Goal: Task Accomplishment & Management: Manage account settings

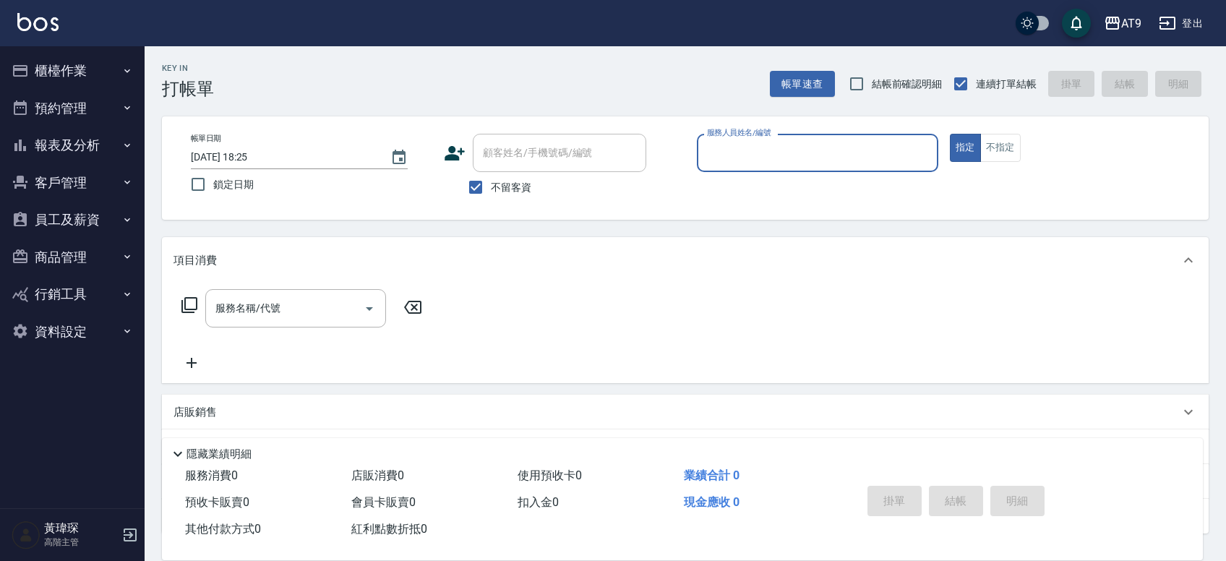
click at [106, 160] on button "報表及分析" at bounding box center [72, 145] width 133 height 38
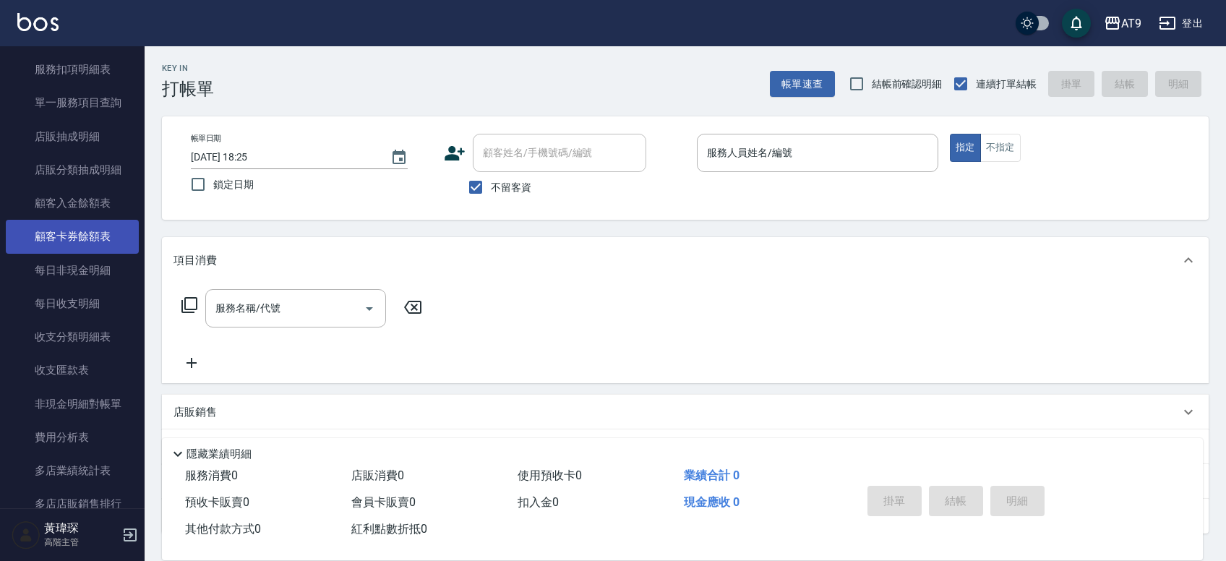
scroll to position [1011, 0]
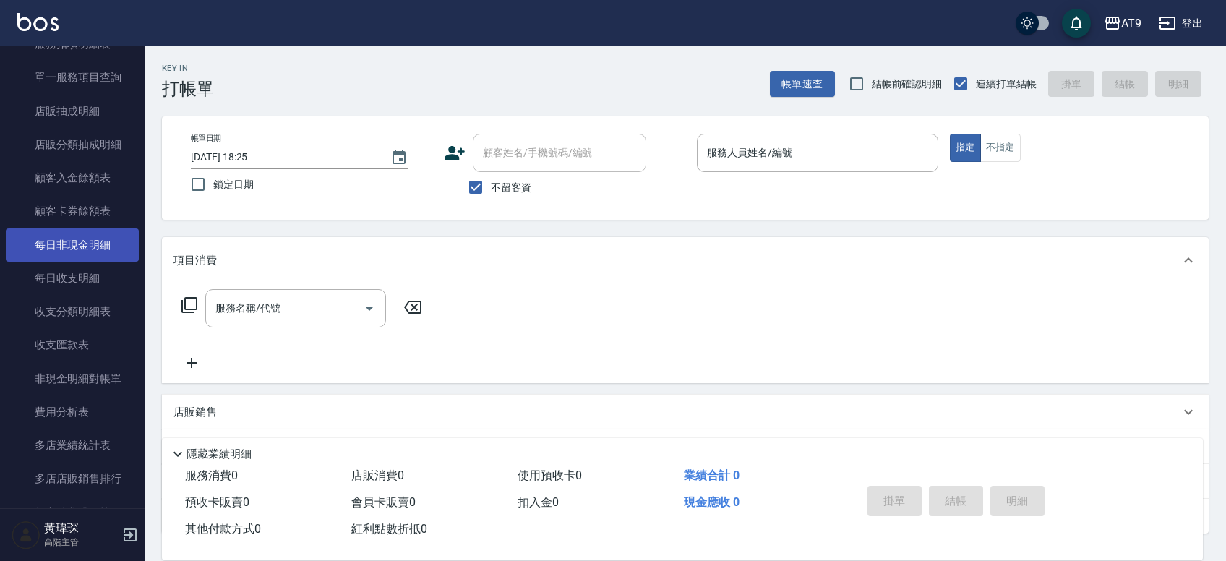
click at [90, 239] on link "每日非現金明細" at bounding box center [72, 244] width 133 height 33
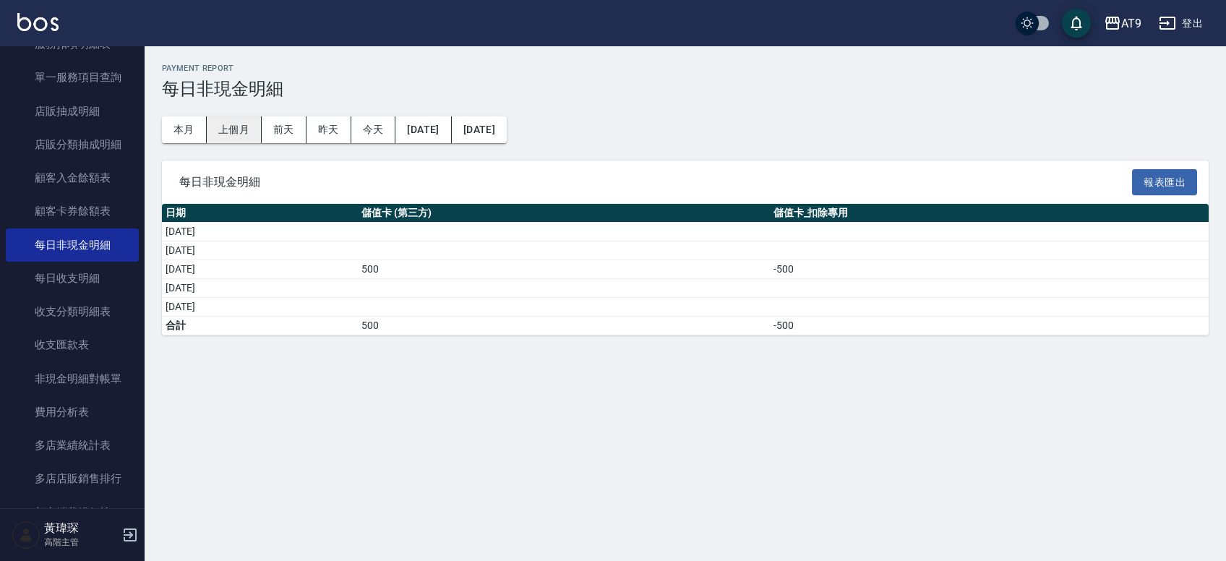
click at [237, 134] on button "上個月" at bounding box center [234, 129] width 55 height 27
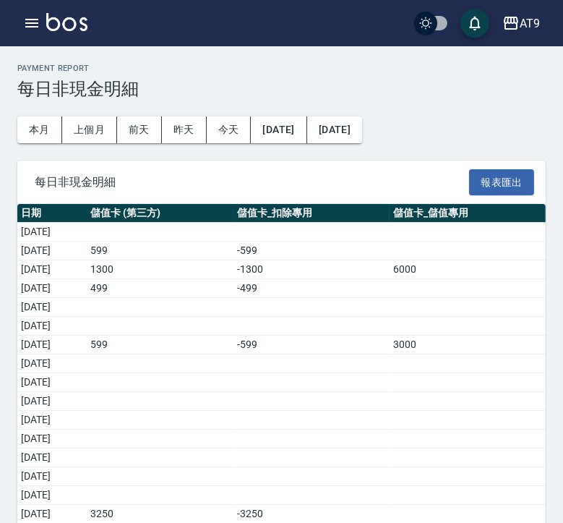
click at [41, 22] on button "button" at bounding box center [31, 23] width 29 height 29
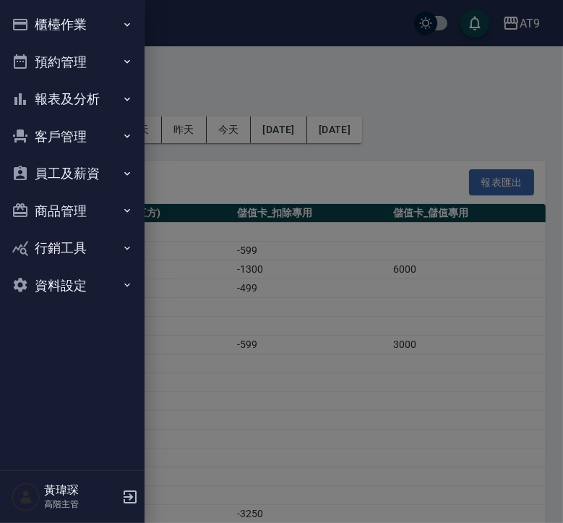
click at [85, 35] on button "櫃檯作業" at bounding box center [72, 25] width 133 height 38
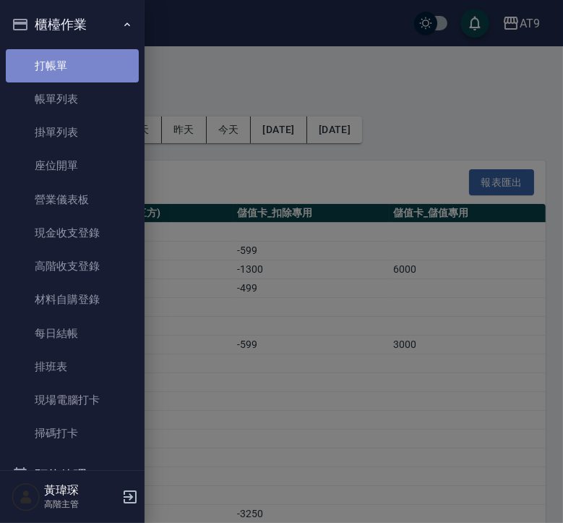
click at [88, 72] on link "打帳單" at bounding box center [72, 65] width 133 height 33
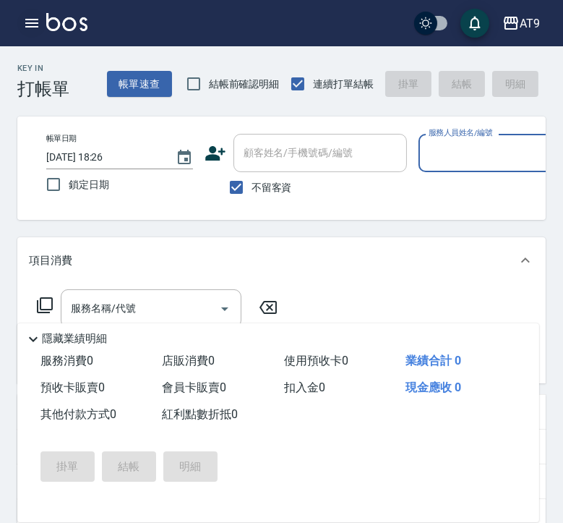
click at [29, 23] on icon "button" at bounding box center [31, 23] width 13 height 9
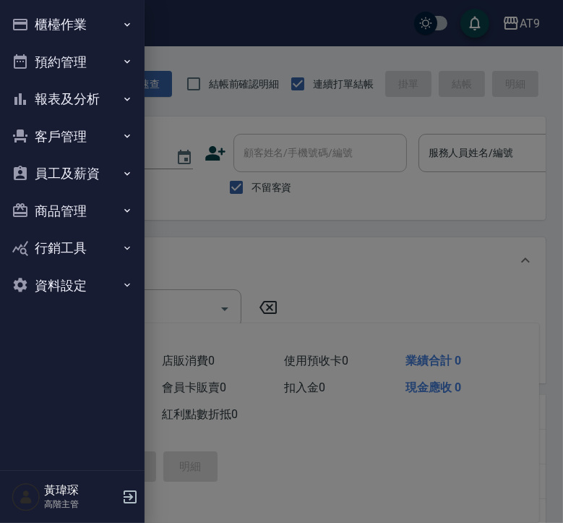
drag, startPoint x: 82, startPoint y: 87, endPoint x: 98, endPoint y: 33, distance: 57.4
click at [96, 46] on ul "櫃檯作業 打帳單 帳單列表 掛單列表 座位開單 營業儀表板 現金收支登錄 高階收支登錄 材料自購登錄 每日結帳 排班表 現場電腦打卡 掃碼打卡 預約管理 預約…" at bounding box center [72, 154] width 133 height 309
click at [100, 29] on button "櫃檯作業" at bounding box center [72, 25] width 133 height 38
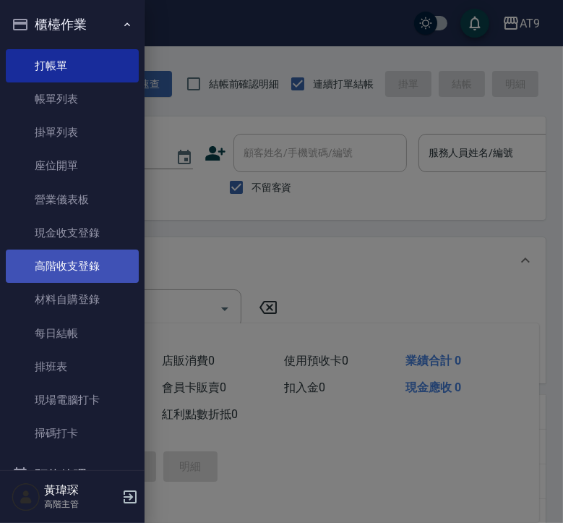
click at [107, 275] on link "高階收支登錄" at bounding box center [72, 265] width 133 height 33
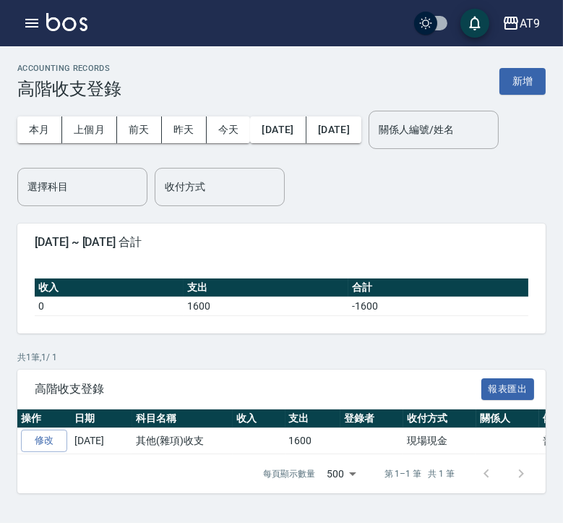
click at [497, 90] on div "ACCOUNTING RECORDS 高階收支登錄 新增" at bounding box center [281, 81] width 528 height 35
click at [511, 86] on button "新增" at bounding box center [522, 81] width 46 height 27
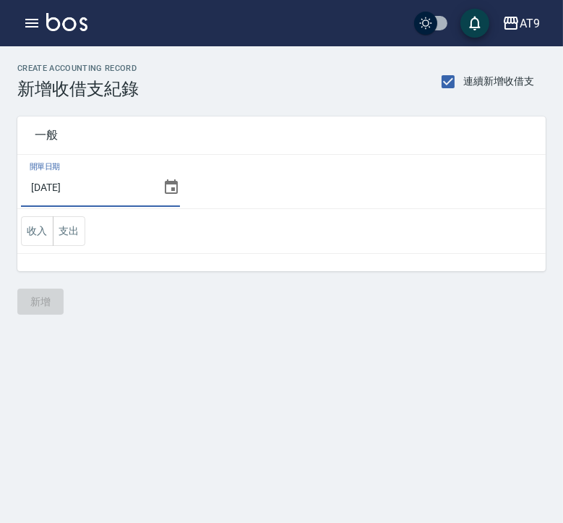
click at [89, 184] on input "2025/09/05" at bounding box center [89, 187] width 136 height 39
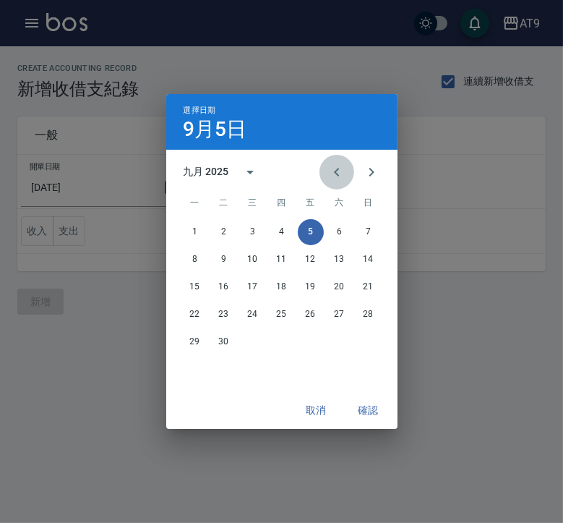
click at [340, 173] on icon "Previous month" at bounding box center [336, 171] width 17 height 17
click at [375, 336] on button "31" at bounding box center [369, 342] width 26 height 26
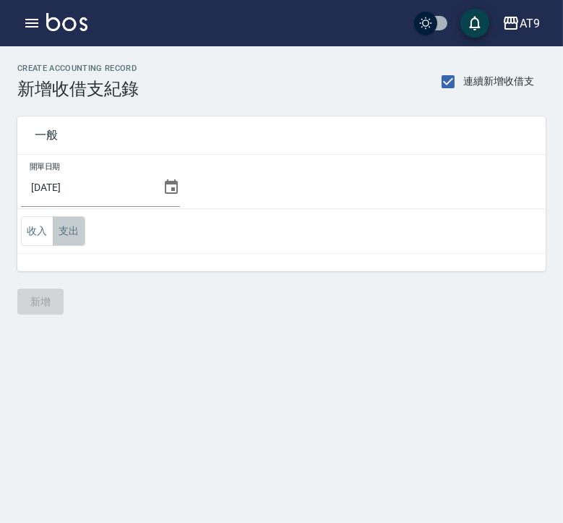
click at [80, 241] on button "支出" at bounding box center [69, 231] width 33 height 30
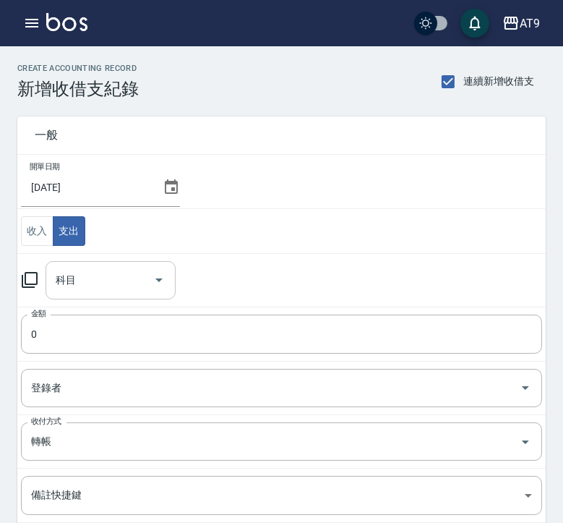
click at [129, 272] on input "科目" at bounding box center [99, 279] width 95 height 25
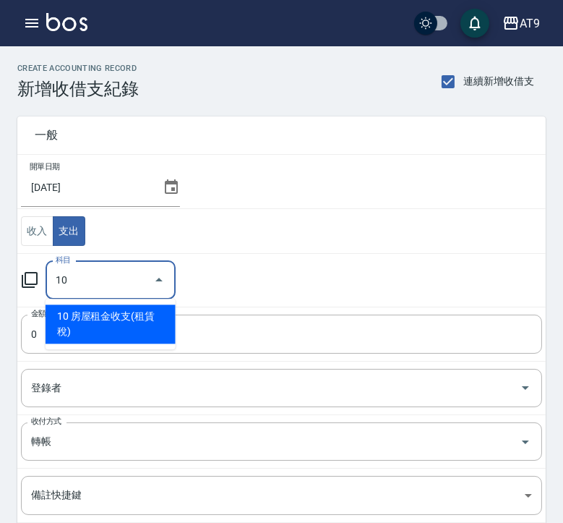
click at [115, 303] on ul "10 房屋租金收支(租賃稅)" at bounding box center [111, 324] width 130 height 51
click at [111, 320] on li "10 房屋租金收支(租賃稅)" at bounding box center [111, 323] width 130 height 39
type input "10 房屋租金收支(租賃稅)"
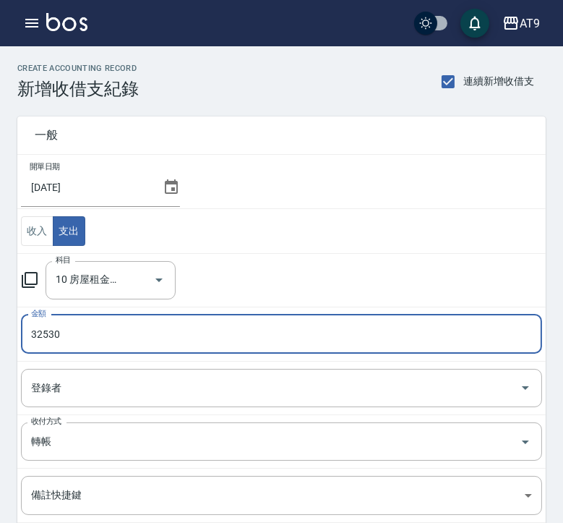
drag, startPoint x: 38, startPoint y: 337, endPoint x: 90, endPoint y: 346, distance: 52.9
click at [38, 337] on input "32530" at bounding box center [281, 333] width 521 height 39
type input "62530"
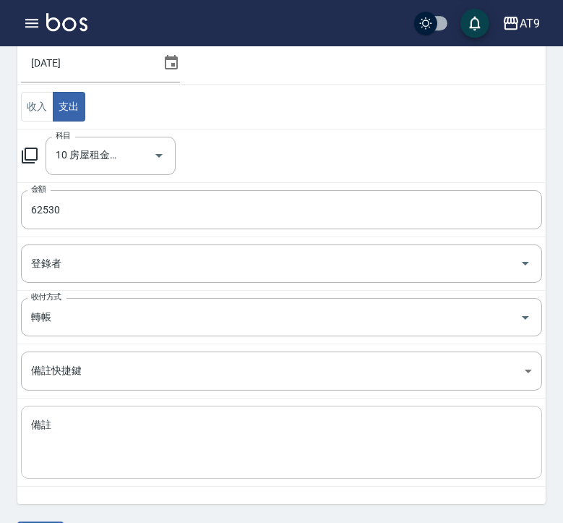
scroll to position [165, 0]
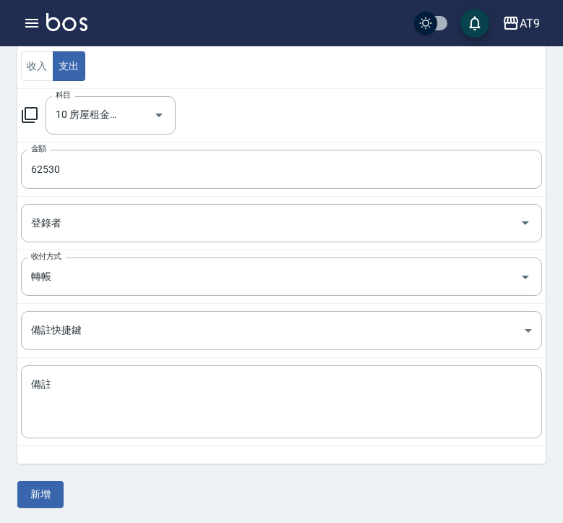
click at [55, 489] on button "新增" at bounding box center [40, 494] width 46 height 27
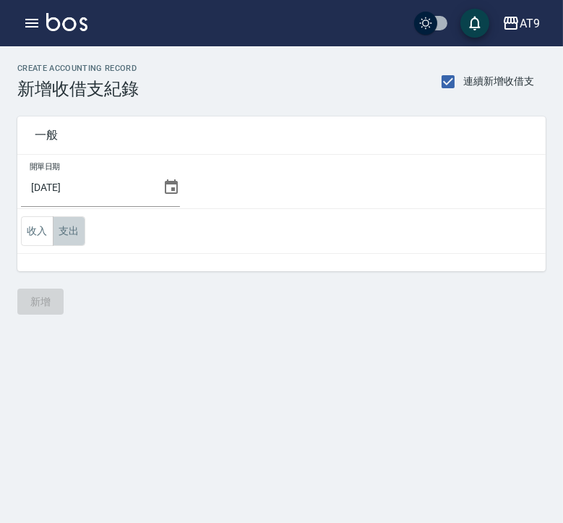
drag, startPoint x: 78, startPoint y: 236, endPoint x: 87, endPoint y: 249, distance: 15.6
click at [77, 236] on button "支出" at bounding box center [69, 231] width 33 height 30
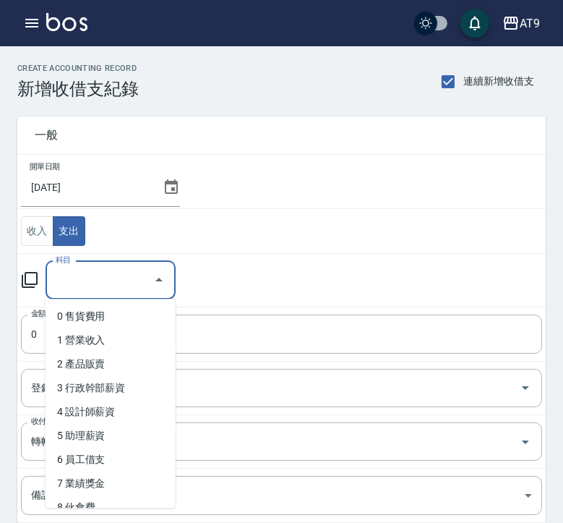
click at [108, 285] on input "科目" at bounding box center [99, 279] width 95 height 25
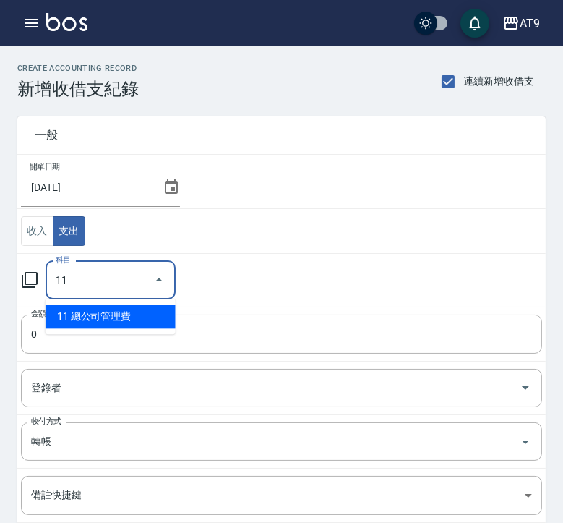
click at [88, 304] on ul "11 總公司管理費" at bounding box center [111, 316] width 130 height 35
drag, startPoint x: 105, startPoint y: 319, endPoint x: 95, endPoint y: 315, distance: 11.0
click at [105, 320] on li "11 總公司管理費" at bounding box center [111, 316] width 130 height 24
type input "11 總公司管理費"
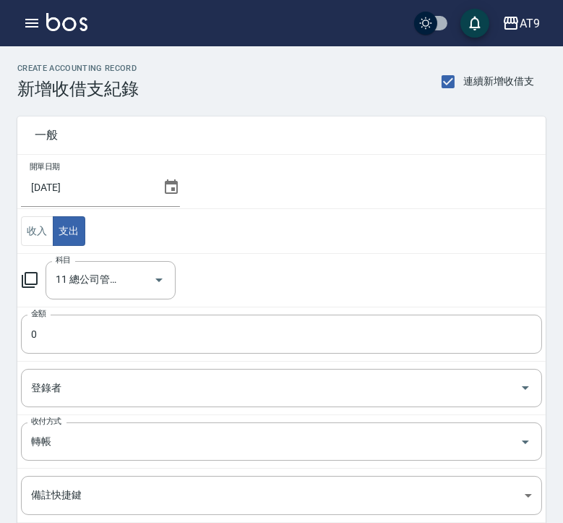
click at [375, 218] on td "收入 支出" at bounding box center [281, 231] width 528 height 45
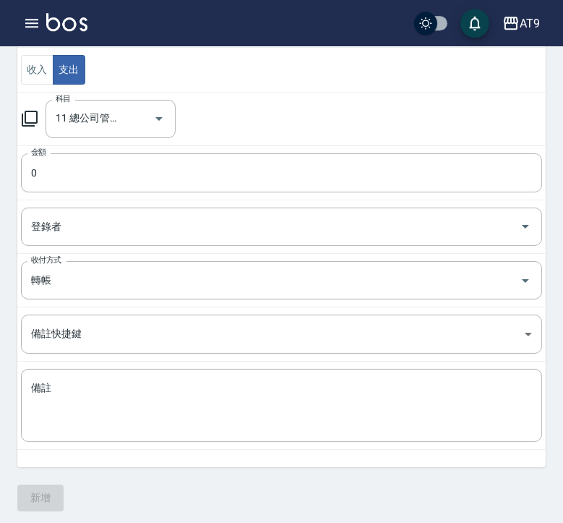
scroll to position [165, 0]
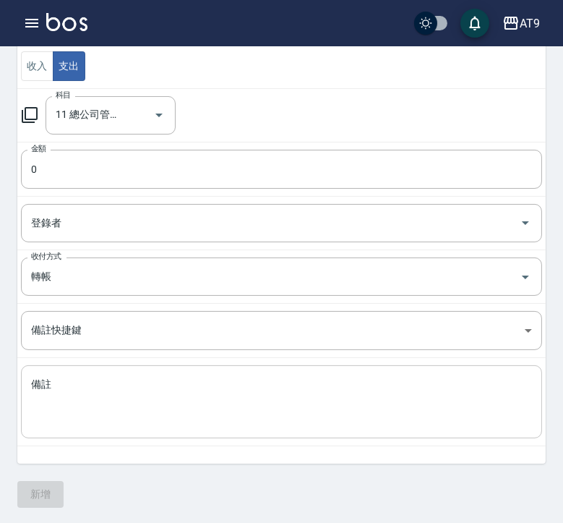
click at [197, 401] on textarea "備註" at bounding box center [281, 401] width 501 height 49
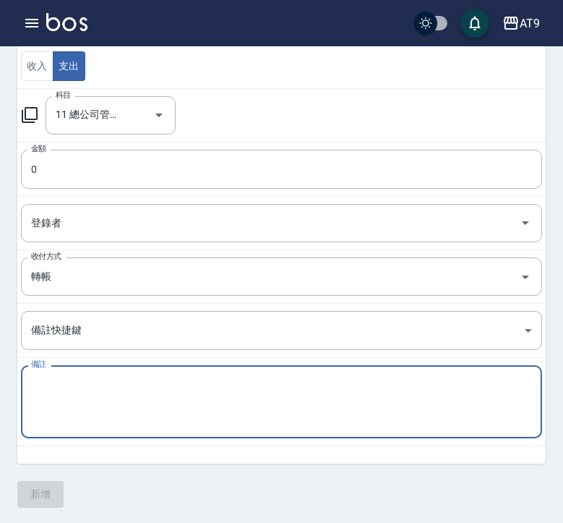
paste textarea "台北 30000 台中 5000"
type textarea "台北 30000 台中 5000"
click at [49, 500] on div "一般 開單日期 2025/08/31 收入 支出 科目 11 總公司管理費 科目 金額 0 金額 登錄者 登錄者 收付方式 轉帳 收付方式 備註快捷鍵 ​ 備…" at bounding box center [281, 220] width 528 height 573
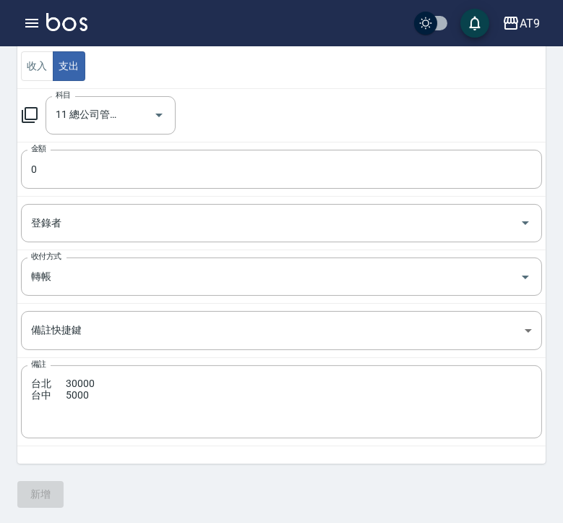
click at [85, 192] on td "金額 0 金額" at bounding box center [281, 169] width 528 height 54
click at [84, 175] on input "0" at bounding box center [281, 169] width 521 height 39
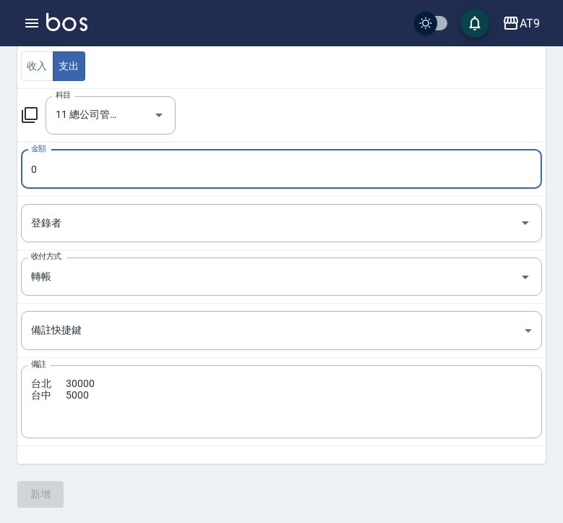
click at [84, 175] on input "0" at bounding box center [281, 169] width 521 height 39
type input "35000"
click at [49, 504] on button "新增" at bounding box center [40, 494] width 46 height 27
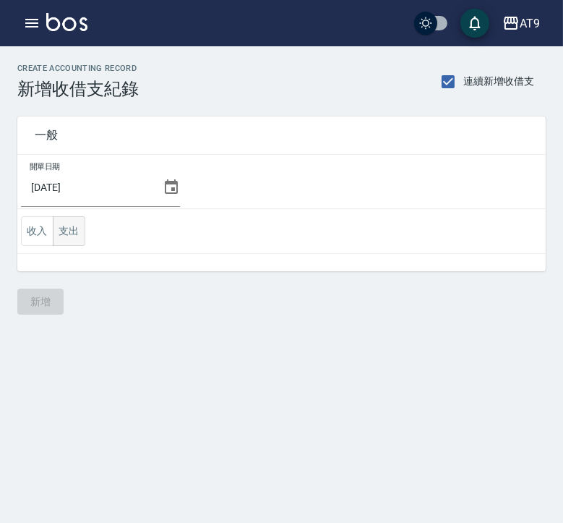
click at [69, 238] on button "支出" at bounding box center [69, 231] width 33 height 30
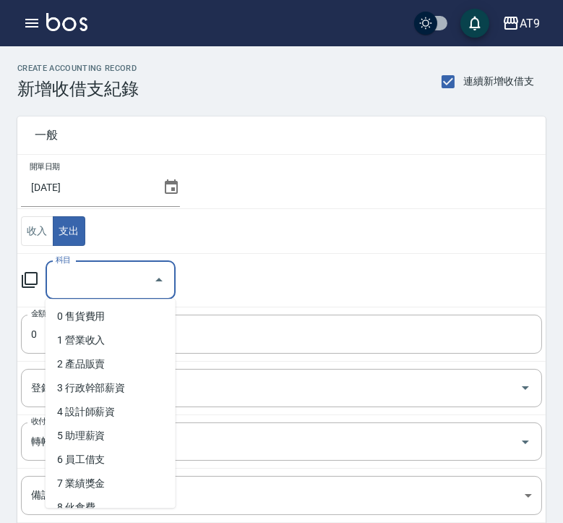
click at [82, 271] on input "科目" at bounding box center [99, 279] width 95 height 25
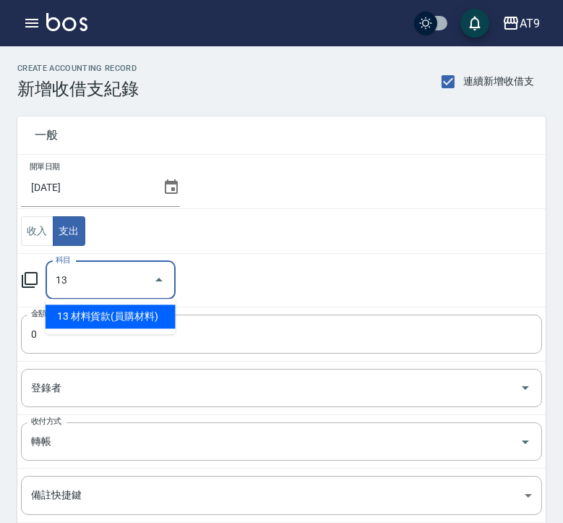
click at [92, 309] on li "13 材料貨款(員購材料)" at bounding box center [111, 316] width 130 height 24
type input "13 材料貨款(員購材料)"
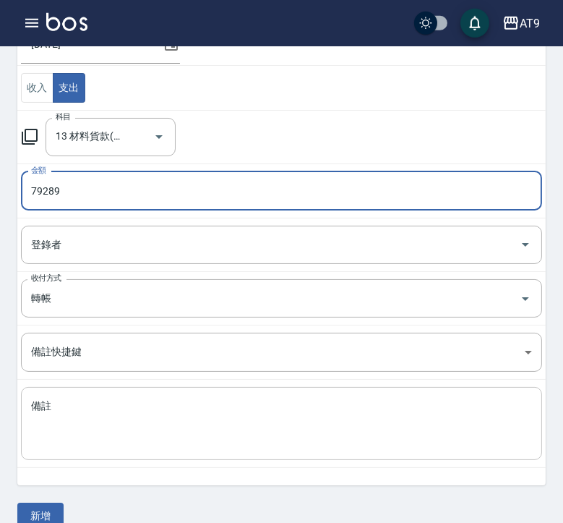
scroll to position [160, 0]
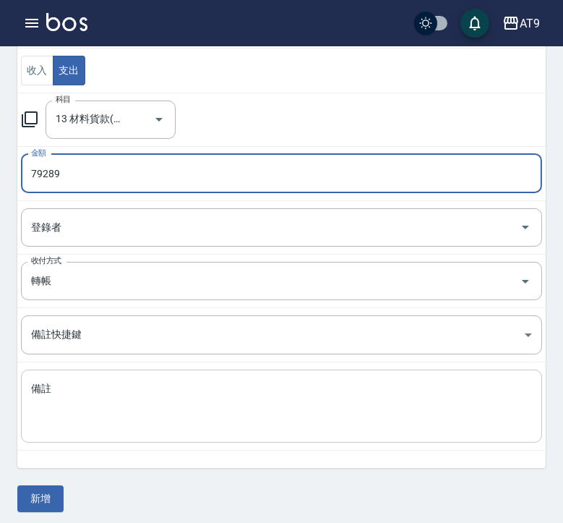
type input "79289"
click at [215, 403] on textarea "備註" at bounding box center [281, 406] width 501 height 49
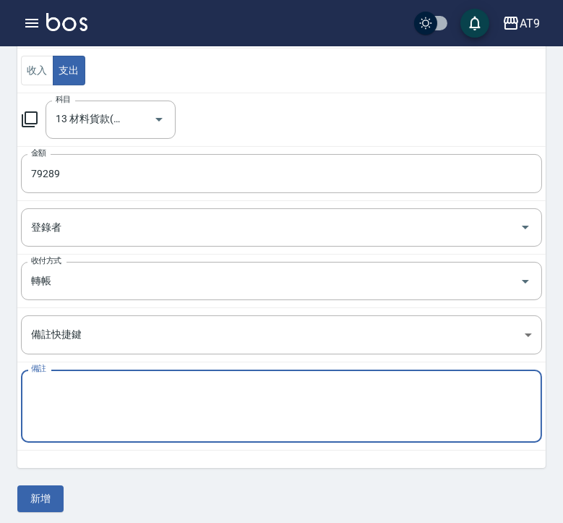
paste textarea "台北 21070 台中 22734 台中廠商 11485 一中區 24000"
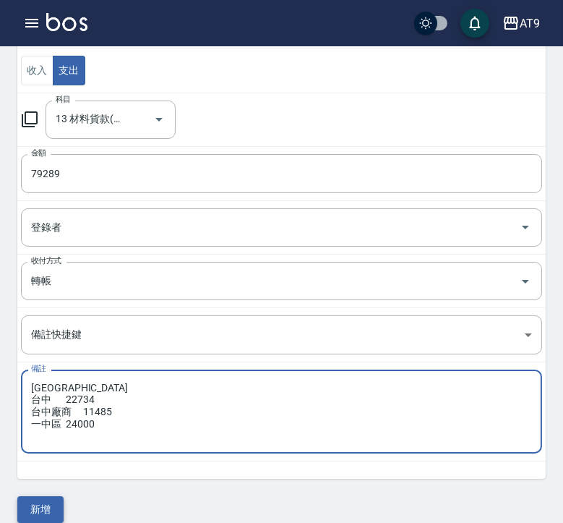
type textarea "台北 21070 台中 22734 台中廠商 11485 一中區 24000"
click at [48, 509] on button "新增" at bounding box center [40, 509] width 46 height 27
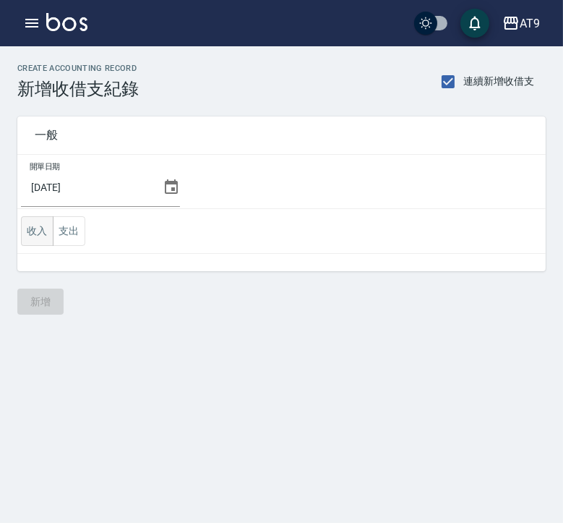
click at [47, 244] on button "收入" at bounding box center [37, 231] width 33 height 30
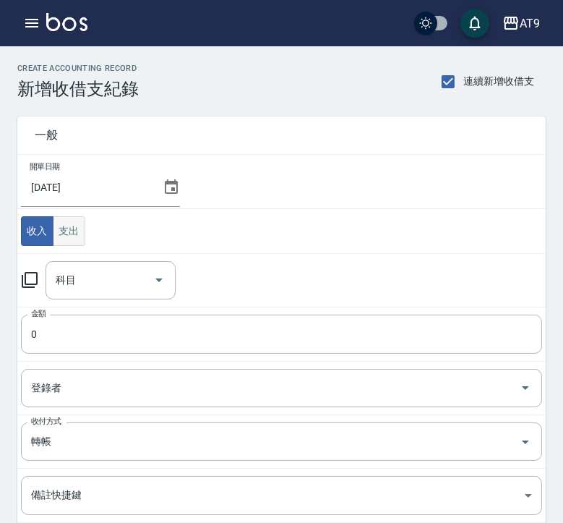
click at [74, 229] on button "支出" at bounding box center [69, 231] width 33 height 30
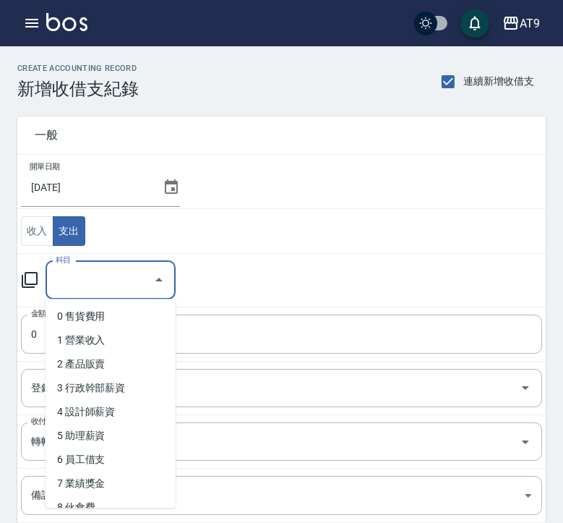
click at [80, 272] on input "科目" at bounding box center [99, 279] width 95 height 25
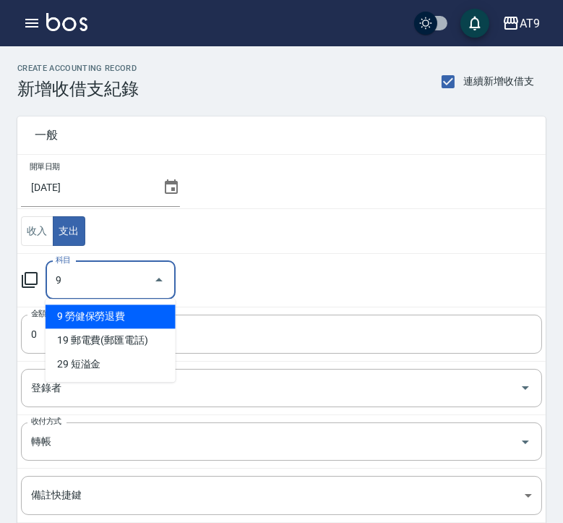
click at [77, 314] on li "9 勞健保勞退費" at bounding box center [111, 316] width 130 height 24
type input "9 勞健保勞退費"
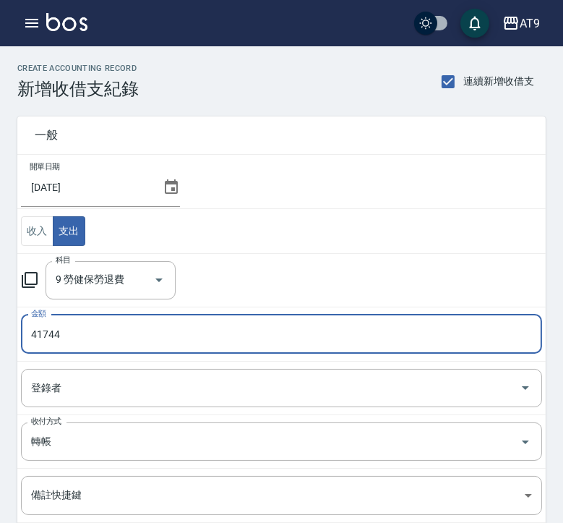
type input "41744"
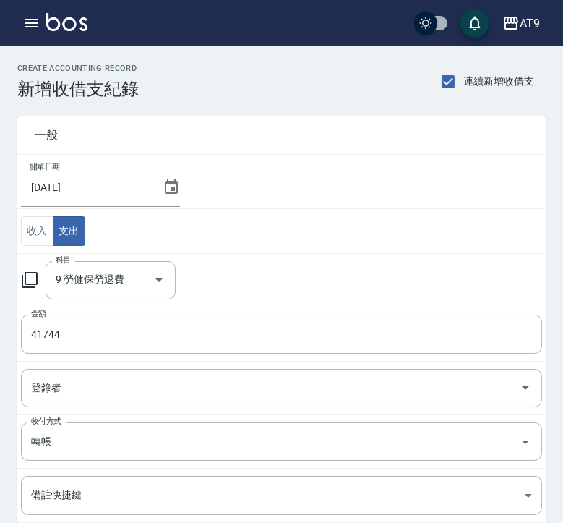
scroll to position [165, 0]
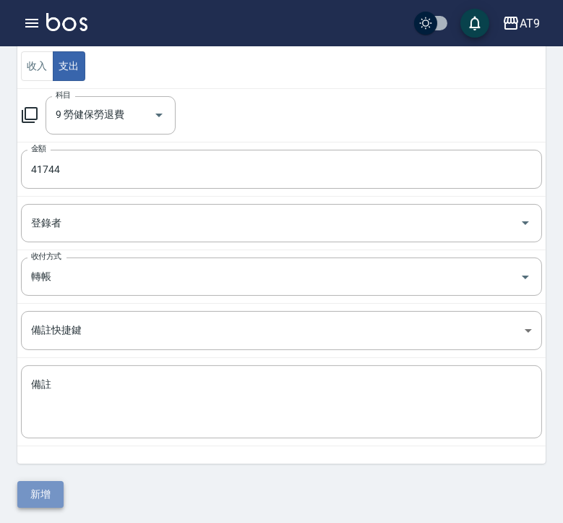
click at [35, 486] on button "新增" at bounding box center [40, 494] width 46 height 27
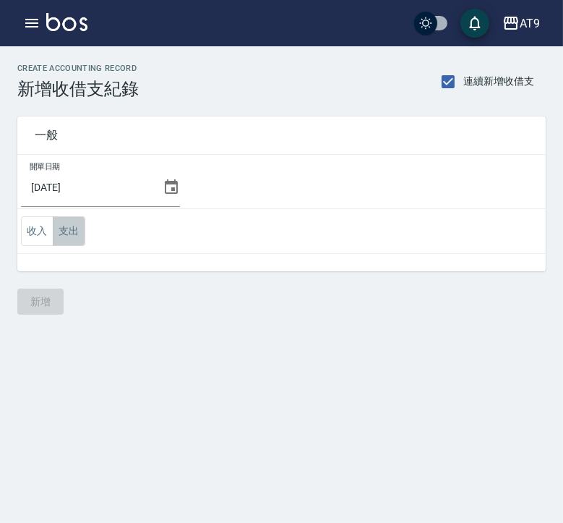
click at [73, 228] on button "支出" at bounding box center [69, 231] width 33 height 30
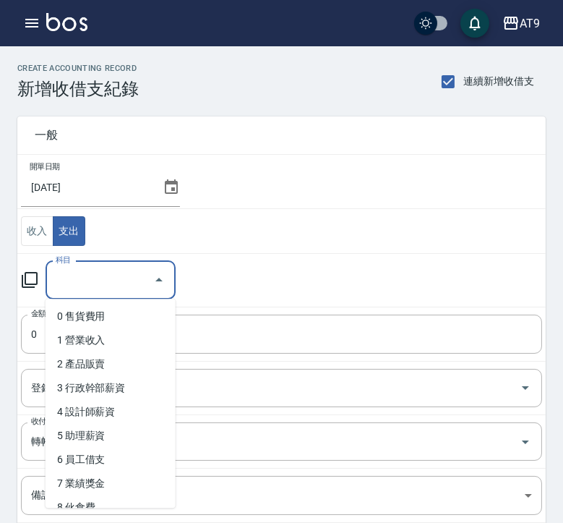
click at [75, 272] on input "科目" at bounding box center [99, 279] width 95 height 25
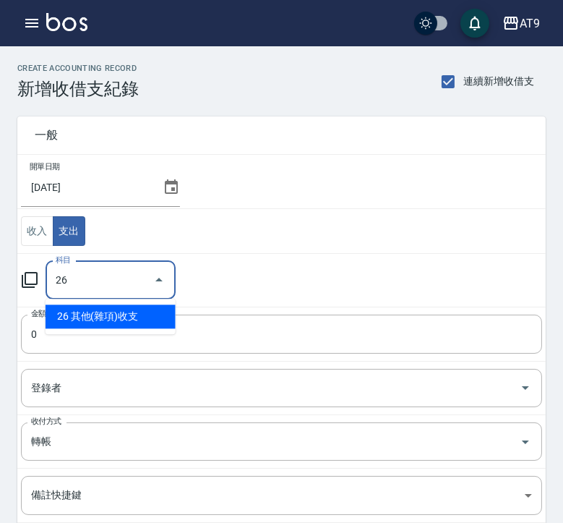
click at [80, 306] on li "26 其他(雜項)收支" at bounding box center [111, 316] width 130 height 24
type input "26 其他(雜項)收支"
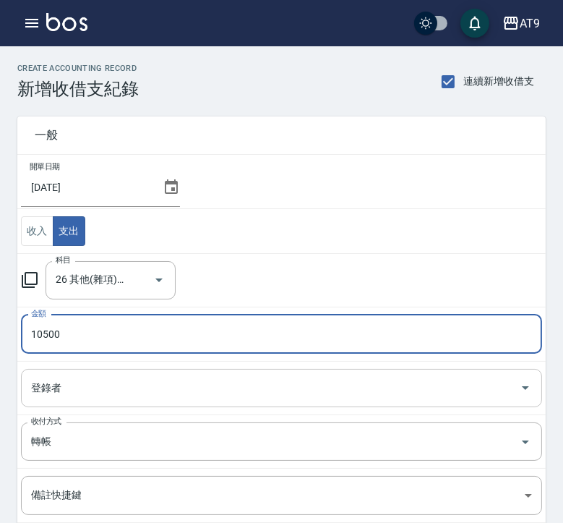
type input "10500"
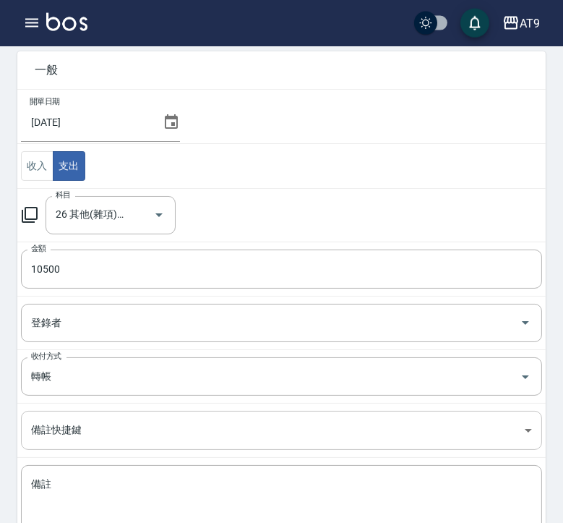
scroll to position [165, 0]
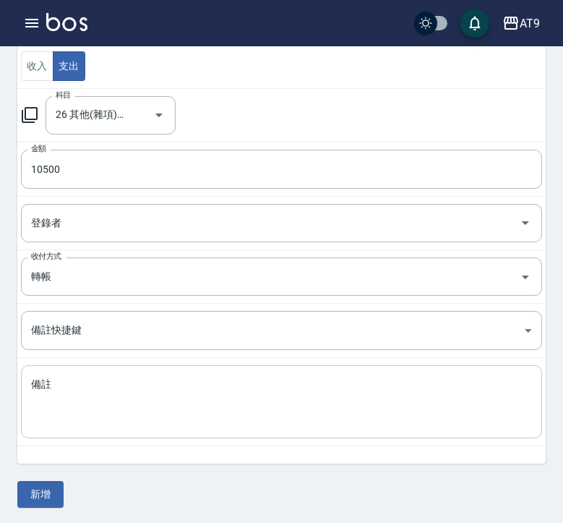
click at [92, 406] on textarea "備註" at bounding box center [281, 401] width 501 height 49
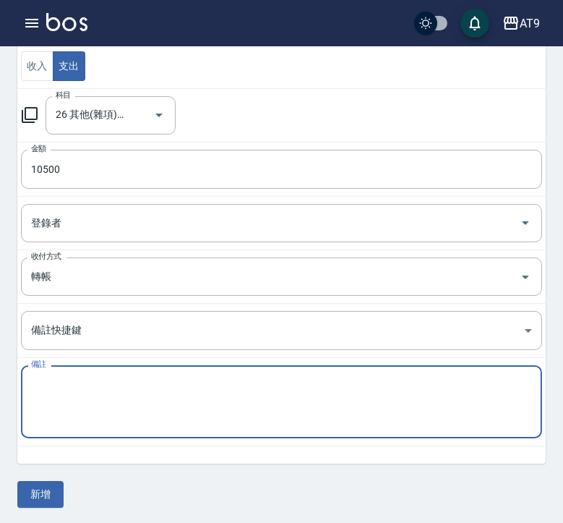
paste textarea "台北 5500 台中 5000"
type textarea "台北 5500 台中 5000"
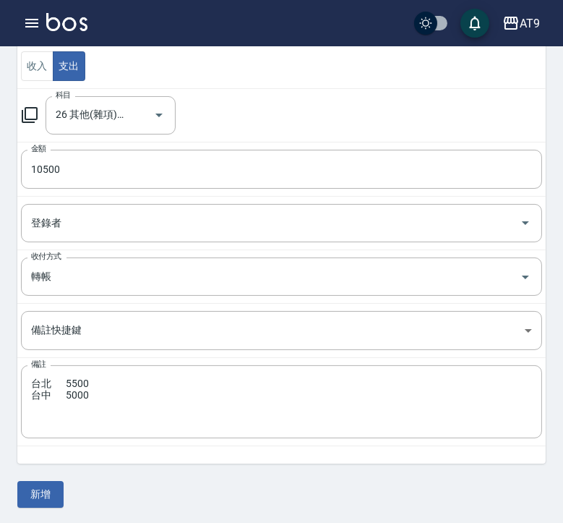
click at [41, 473] on div "一般 開單日期 2025/08/31 收入 支出 科目 26 其他(雜項)收支 科目 金額 10500 金額 登錄者 登錄者 收付方式 轉帳 收付方式 備註快…" at bounding box center [281, 220] width 528 height 573
click at [48, 492] on button "新增" at bounding box center [40, 494] width 46 height 27
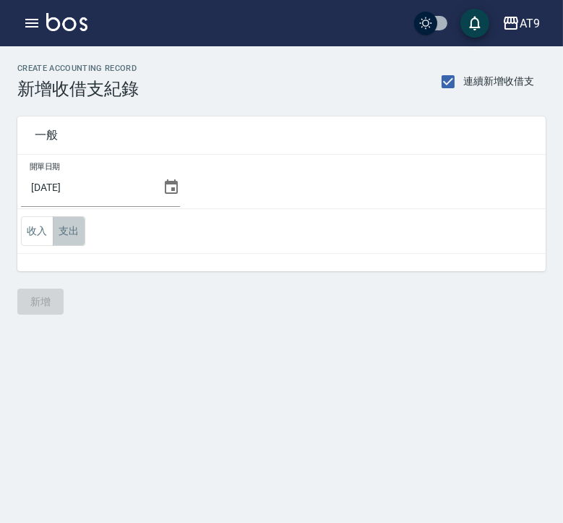
click at [78, 233] on button "支出" at bounding box center [69, 231] width 33 height 30
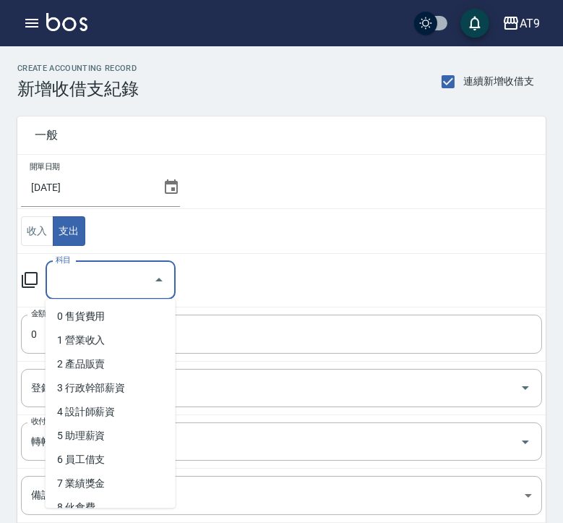
click at [57, 280] on input "科目" at bounding box center [99, 279] width 95 height 25
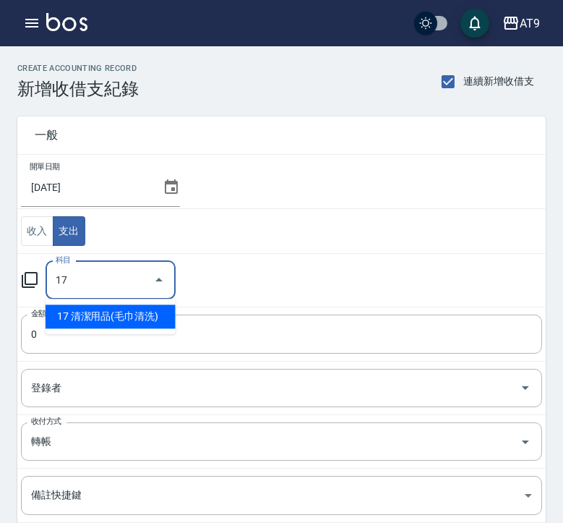
click at [96, 330] on ul "17 清潔用品(毛巾清洗)" at bounding box center [111, 316] width 130 height 35
click at [91, 326] on li "17 清潔用品(毛巾清洗)" at bounding box center [111, 316] width 130 height 24
type input "17 清潔用品(毛巾清洗)"
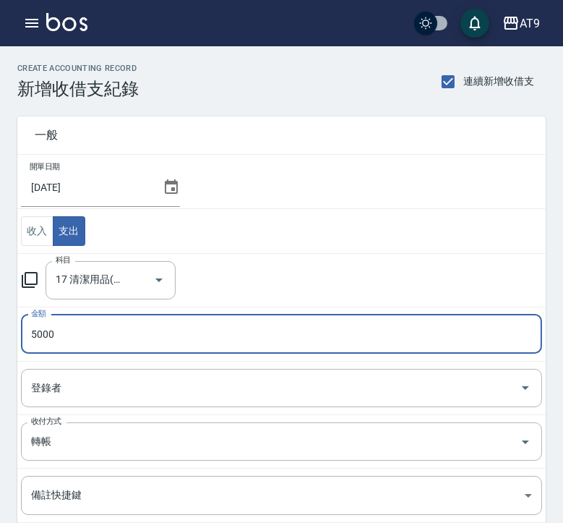
type input "5000"
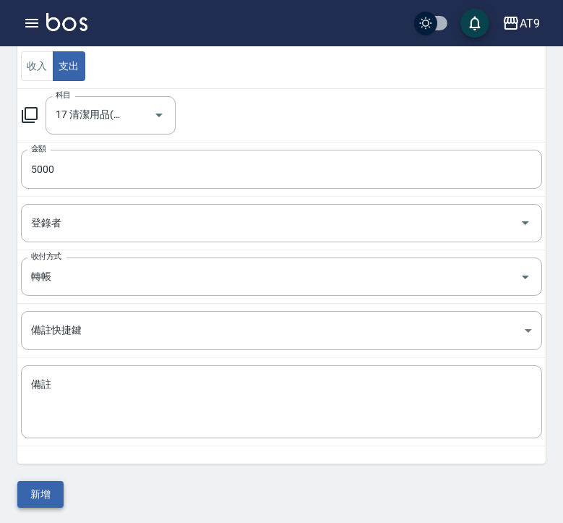
click at [41, 496] on button "新增" at bounding box center [40, 494] width 46 height 27
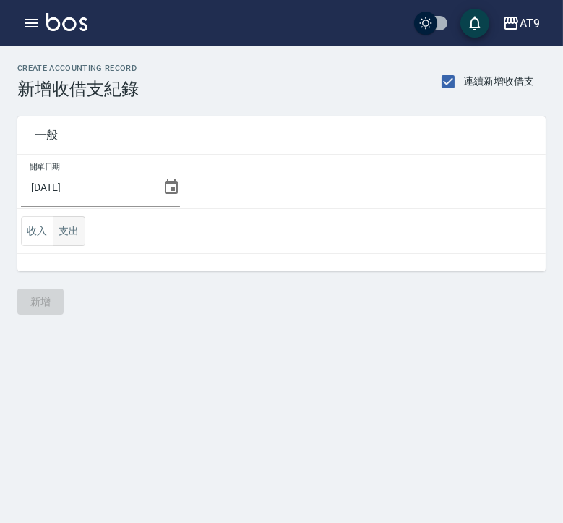
click at [69, 233] on button "支出" at bounding box center [69, 231] width 33 height 30
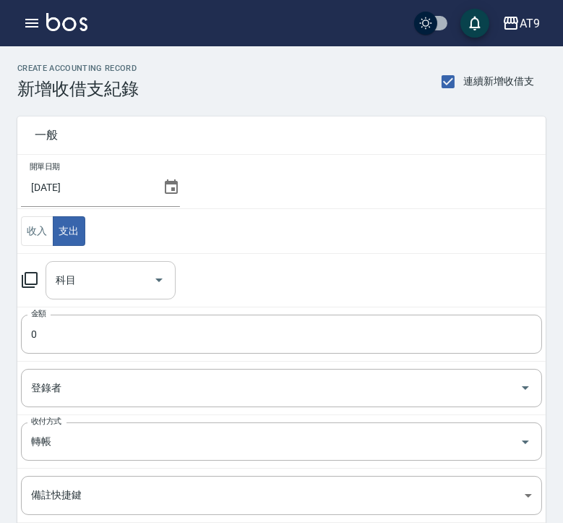
click at [80, 272] on input "科目" at bounding box center [99, 279] width 95 height 25
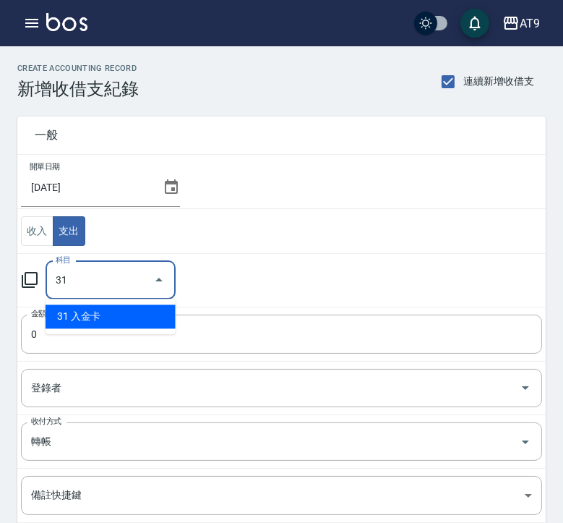
click at [93, 323] on li "31 入金卡" at bounding box center [111, 316] width 130 height 24
type input "31 入金卡"
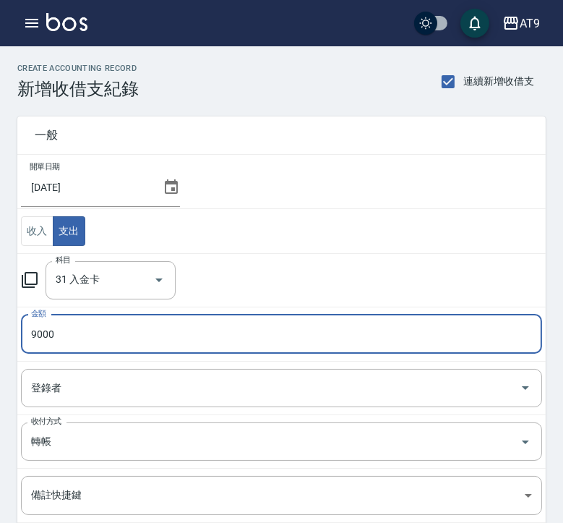
scroll to position [165, 0]
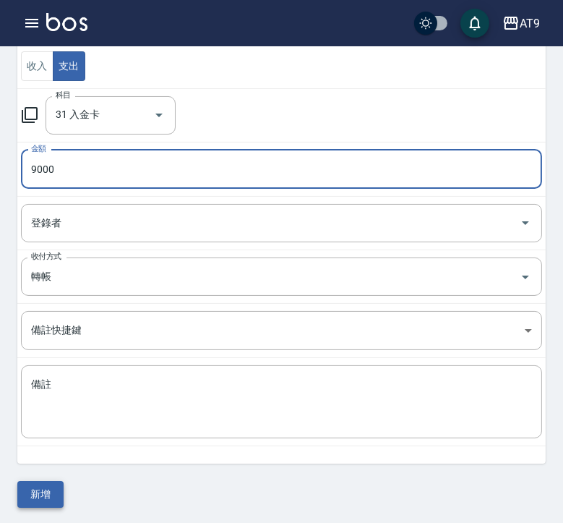
type input "9000"
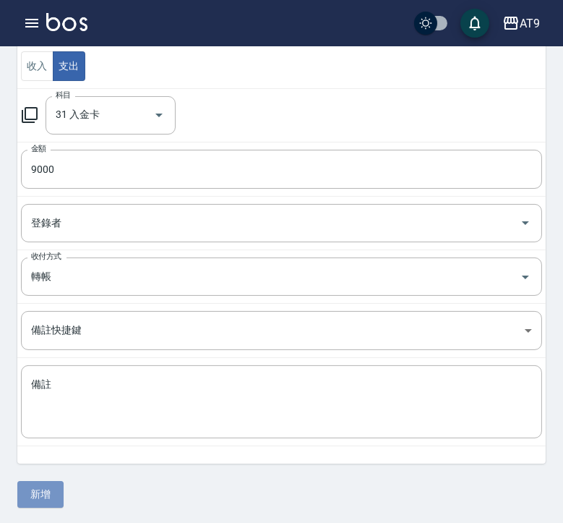
click at [31, 499] on button "新增" at bounding box center [40, 494] width 46 height 27
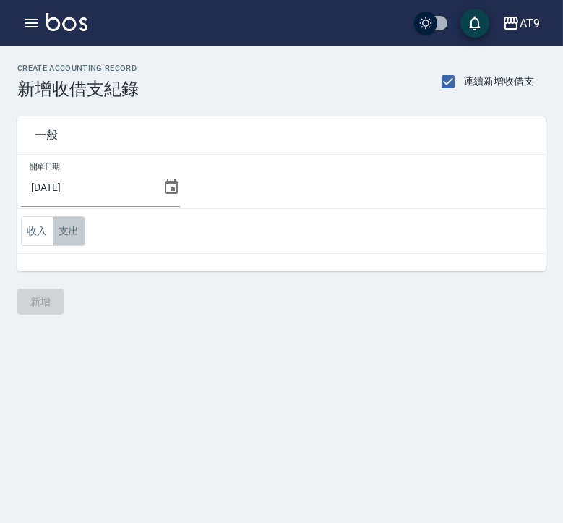
click at [62, 231] on button "支出" at bounding box center [69, 231] width 33 height 30
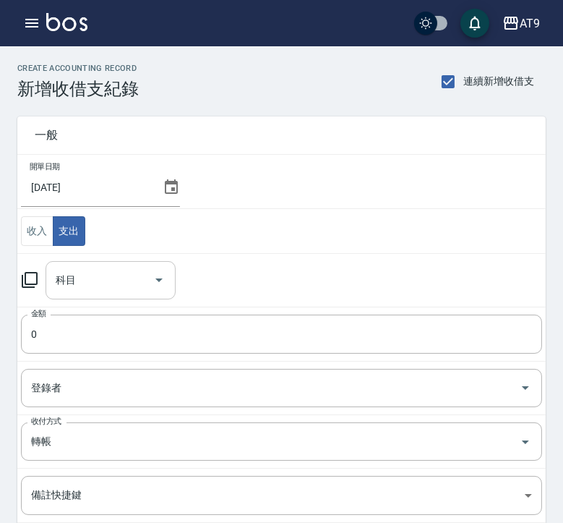
click at [95, 298] on div "科目" at bounding box center [111, 280] width 130 height 38
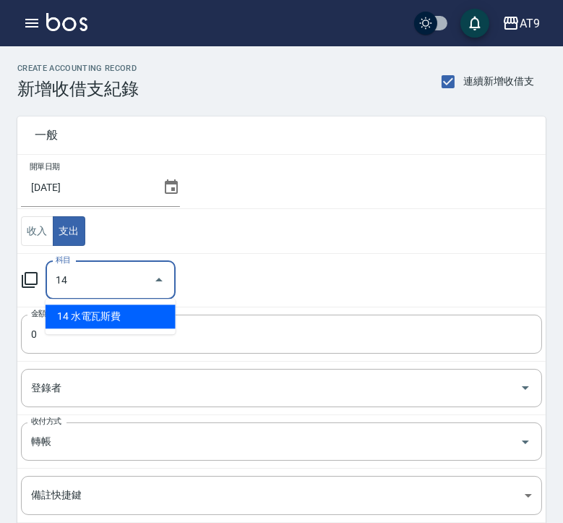
click at [118, 322] on li "14 水電瓦斯費" at bounding box center [111, 316] width 130 height 24
type input "14 水電瓦斯費"
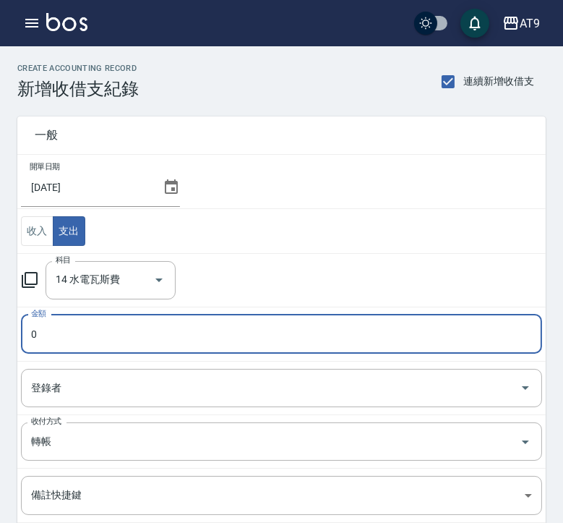
click at [145, 325] on input "0" at bounding box center [281, 333] width 521 height 39
drag, startPoint x: 97, startPoint y: 327, endPoint x: 14, endPoint y: 326, distance: 82.4
click at [24, 326] on input "0" at bounding box center [281, 333] width 521 height 39
click at [82, 331] on input "14700" at bounding box center [281, 333] width 521 height 39
click at [45, 337] on input "14700" at bounding box center [281, 333] width 521 height 39
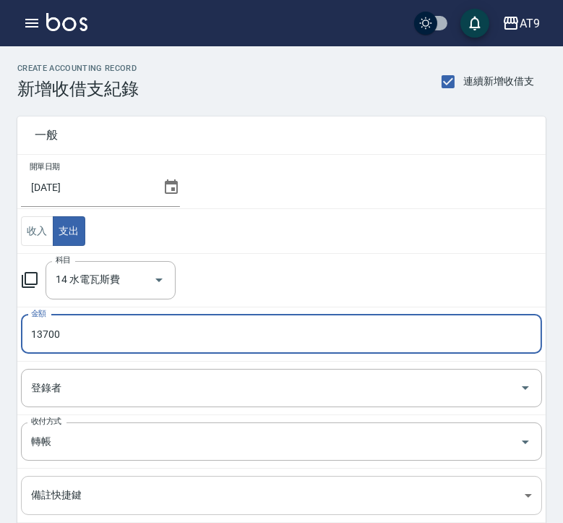
type input "13700"
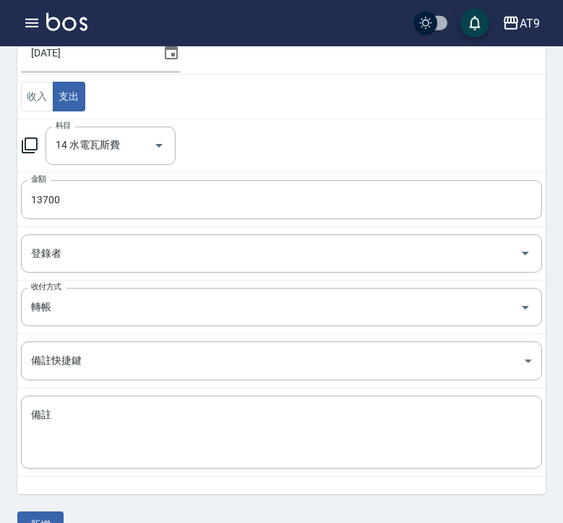
scroll to position [165, 0]
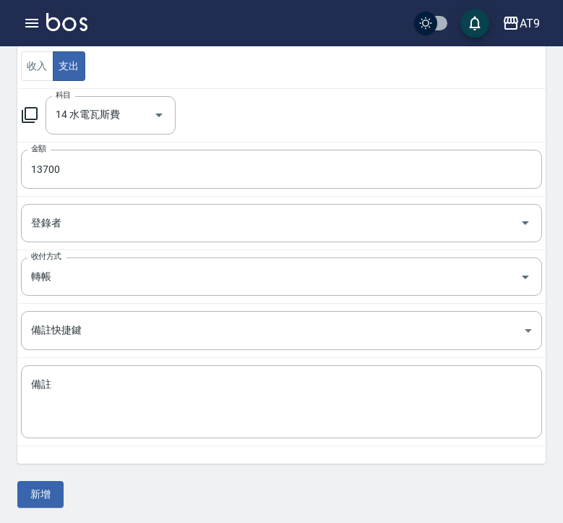
click at [37, 479] on div "一般 開單日期 [DATE] 收入 支出 科目 14 水電瓦斯費 科目 金額 13700 金額 登錄者 登錄者 收付方式 轉帳 收付方式 備註快捷鍵 ​ 備註…" at bounding box center [281, 220] width 528 height 573
click at [29, 485] on button "新增" at bounding box center [40, 494] width 46 height 27
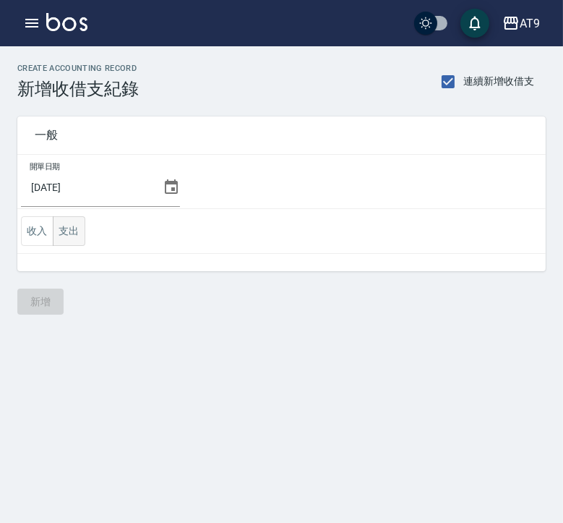
click at [58, 239] on button "支出" at bounding box center [69, 231] width 33 height 30
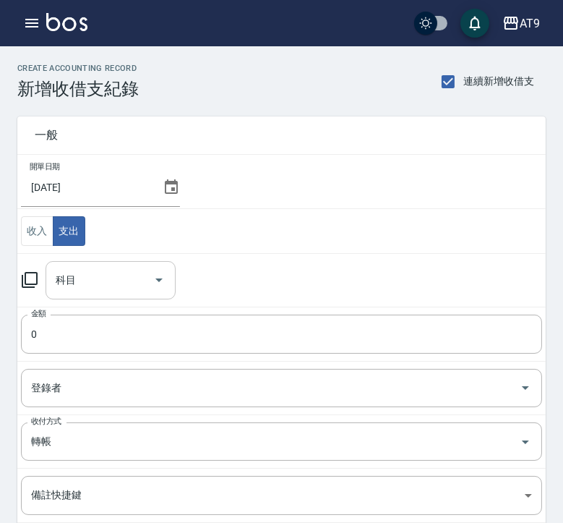
click at [109, 288] on input "科目" at bounding box center [99, 279] width 95 height 25
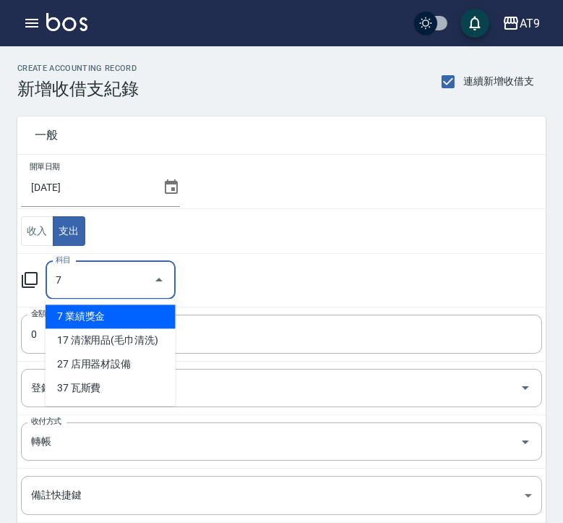
click at [124, 317] on li "7 業績獎金" at bounding box center [111, 316] width 130 height 24
type input "7 業績獎金"
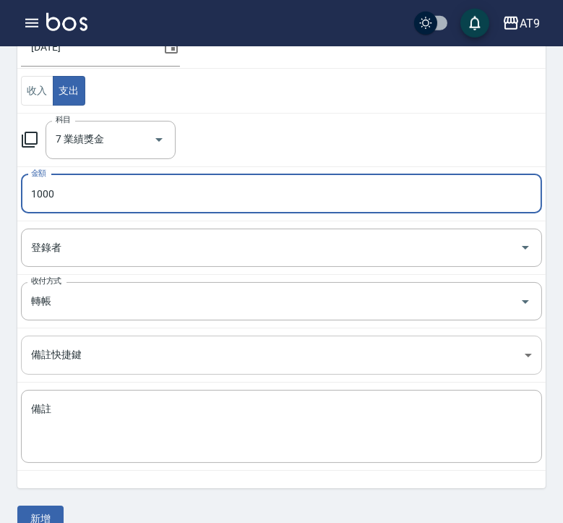
scroll to position [165, 0]
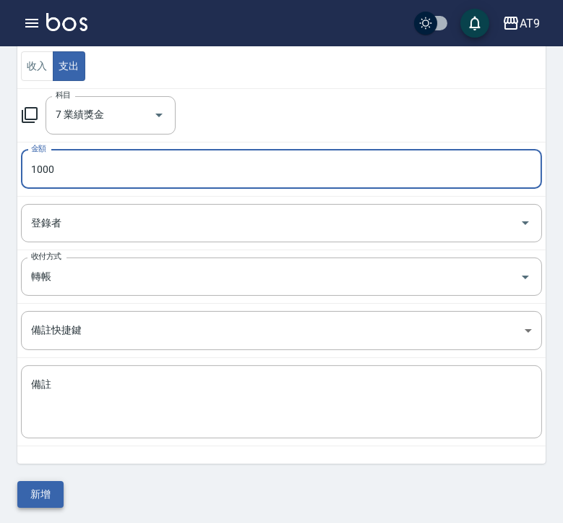
type input "1000"
click at [45, 486] on button "新增" at bounding box center [40, 494] width 46 height 27
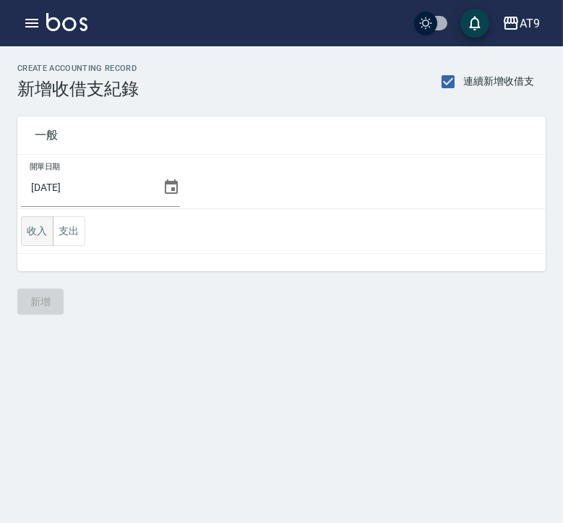
click at [40, 229] on button "收入" at bounding box center [37, 231] width 33 height 30
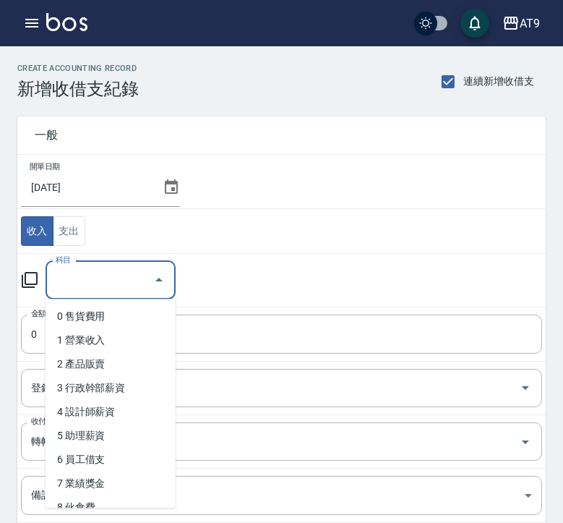
click at [105, 282] on input "科目" at bounding box center [99, 279] width 95 height 25
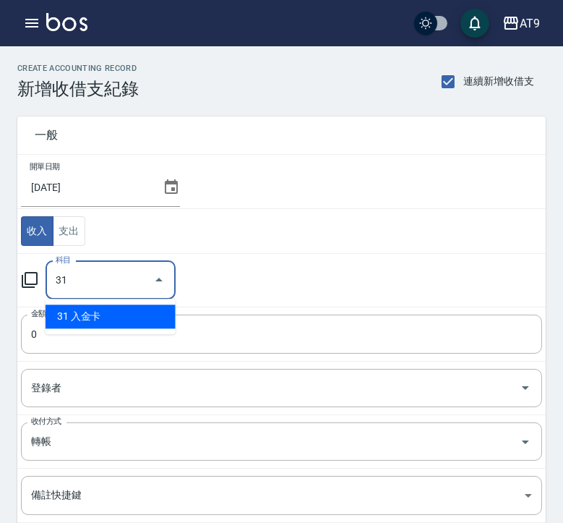
click at [90, 314] on li "31 入金卡" at bounding box center [111, 316] width 130 height 24
type input "31 入金卡"
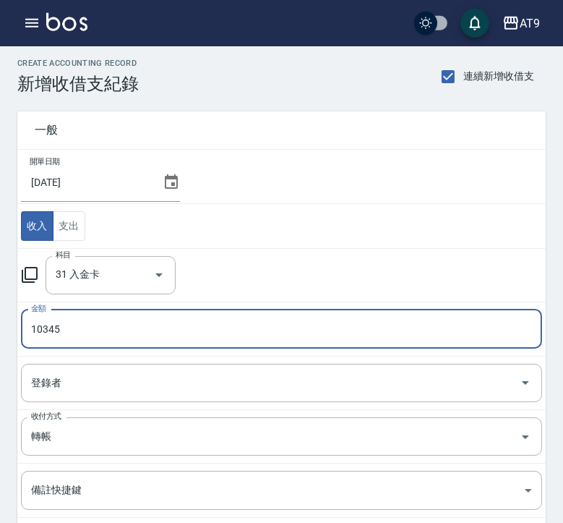
scroll to position [165, 0]
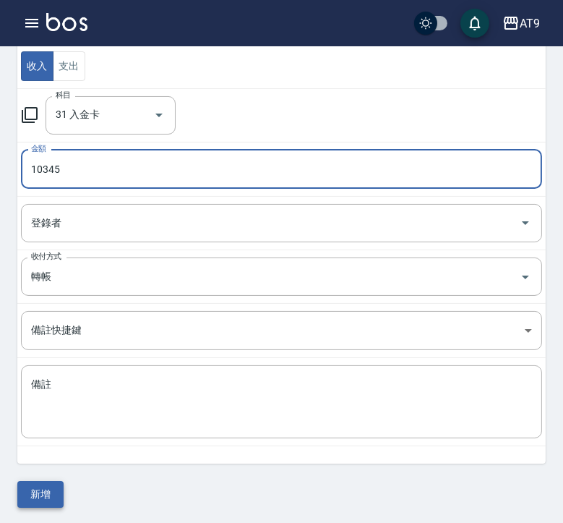
type input "10345"
click at [48, 502] on button "新增" at bounding box center [40, 494] width 46 height 27
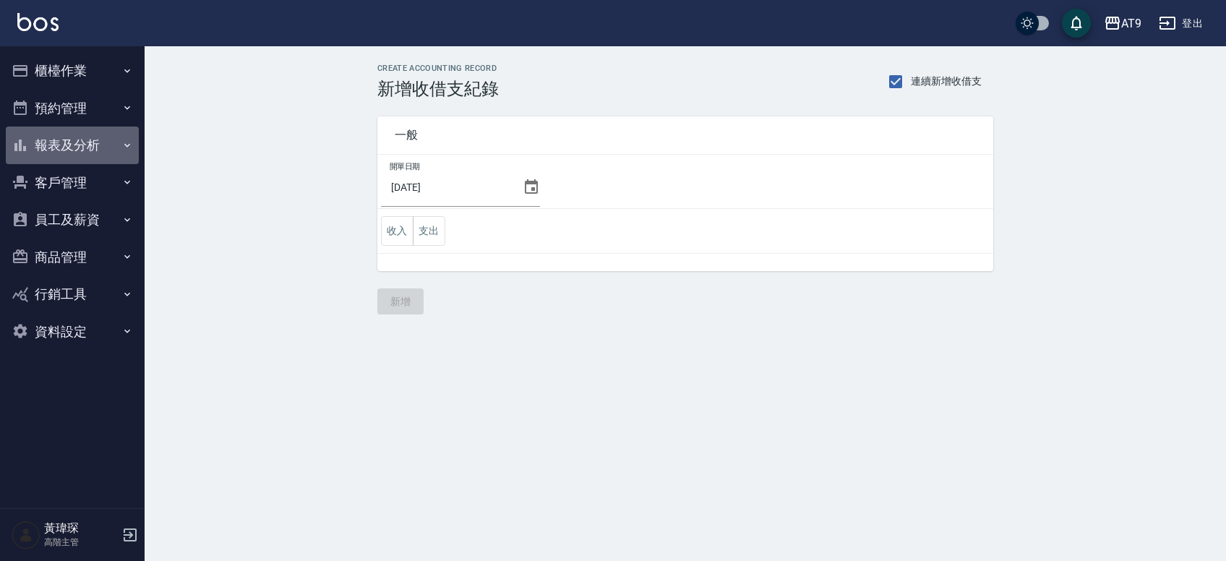
click at [101, 142] on button "報表及分析" at bounding box center [72, 145] width 133 height 38
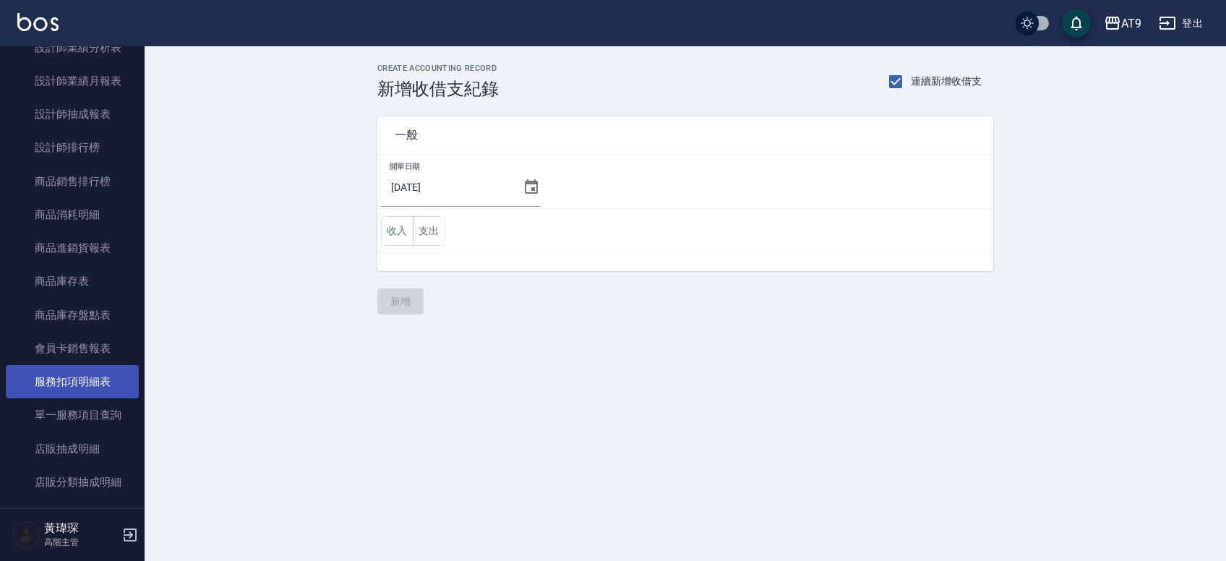
scroll to position [1180, 0]
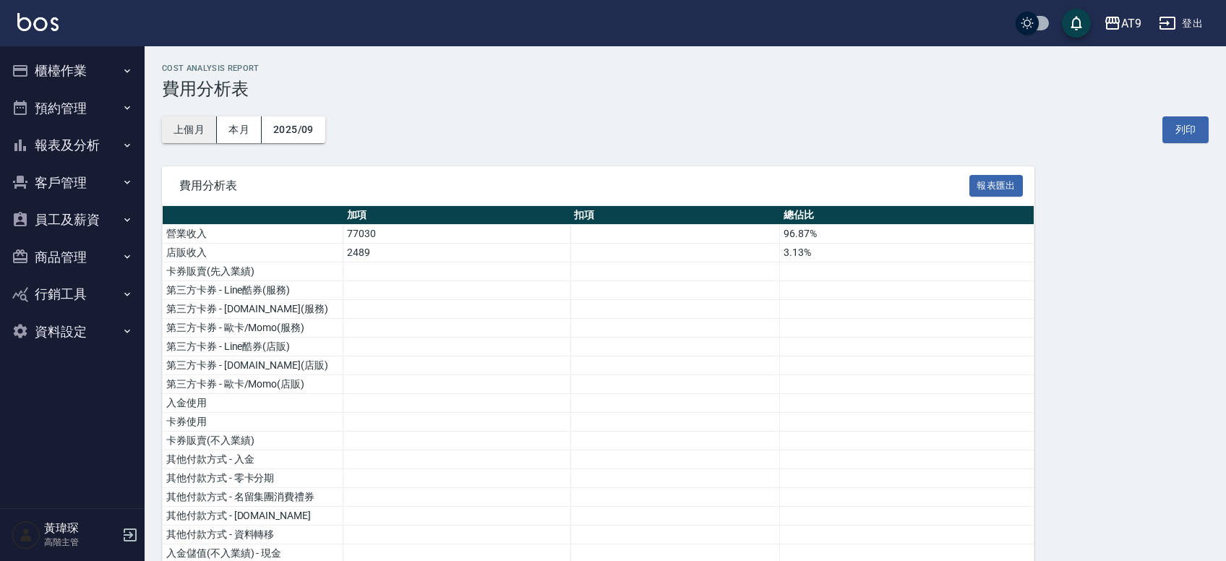
click at [198, 121] on button "上個月" at bounding box center [189, 129] width 55 height 27
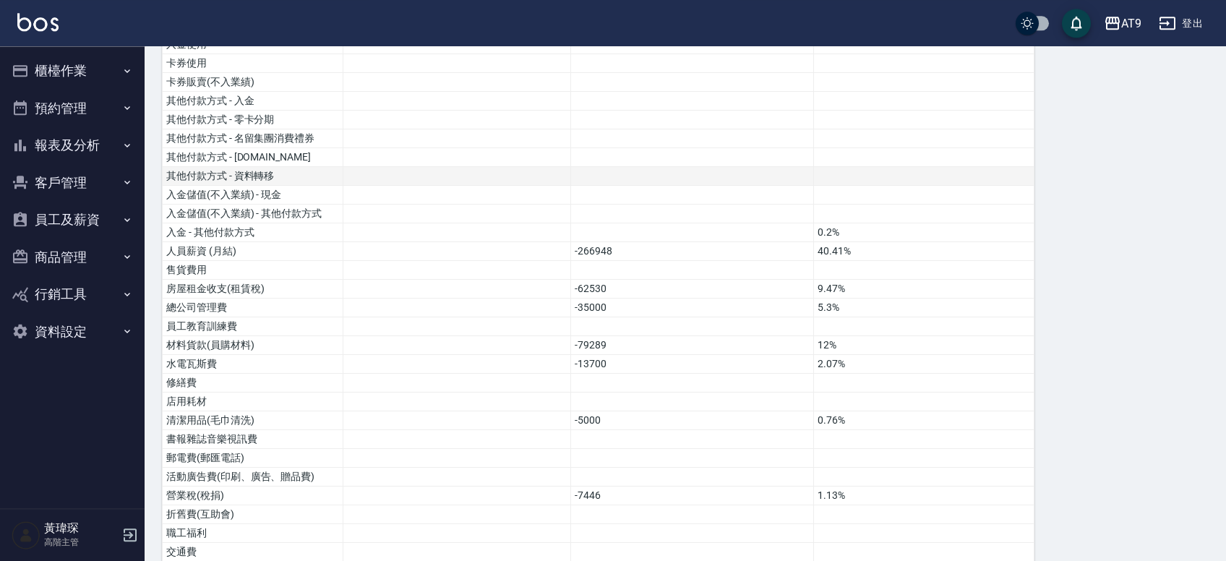
scroll to position [158, 0]
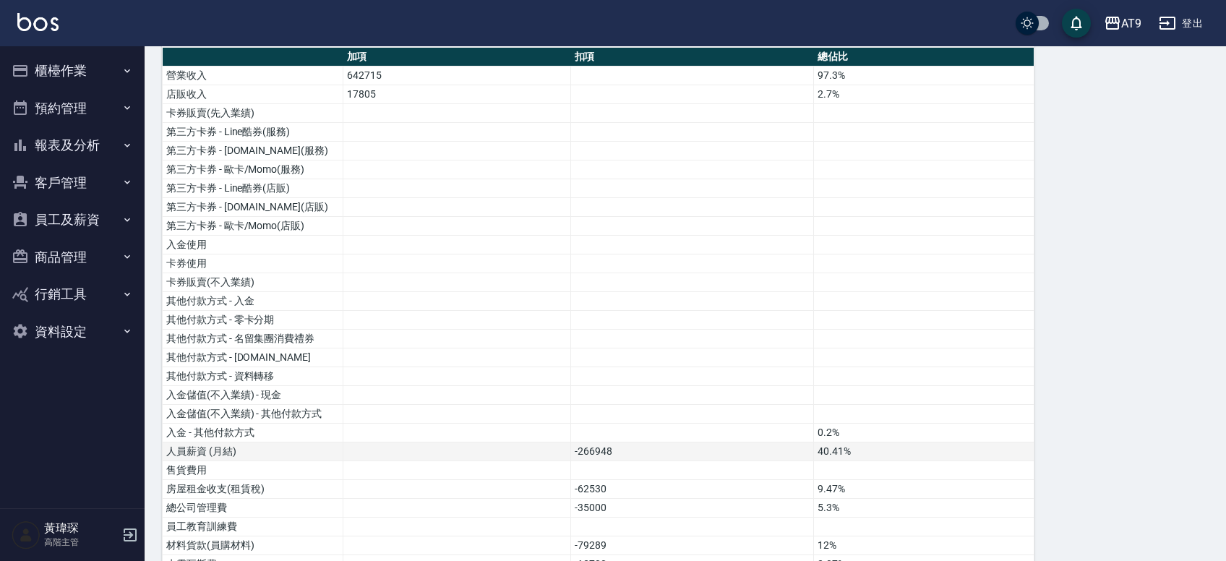
click at [594, 452] on td "-266948" at bounding box center [692, 451] width 243 height 19
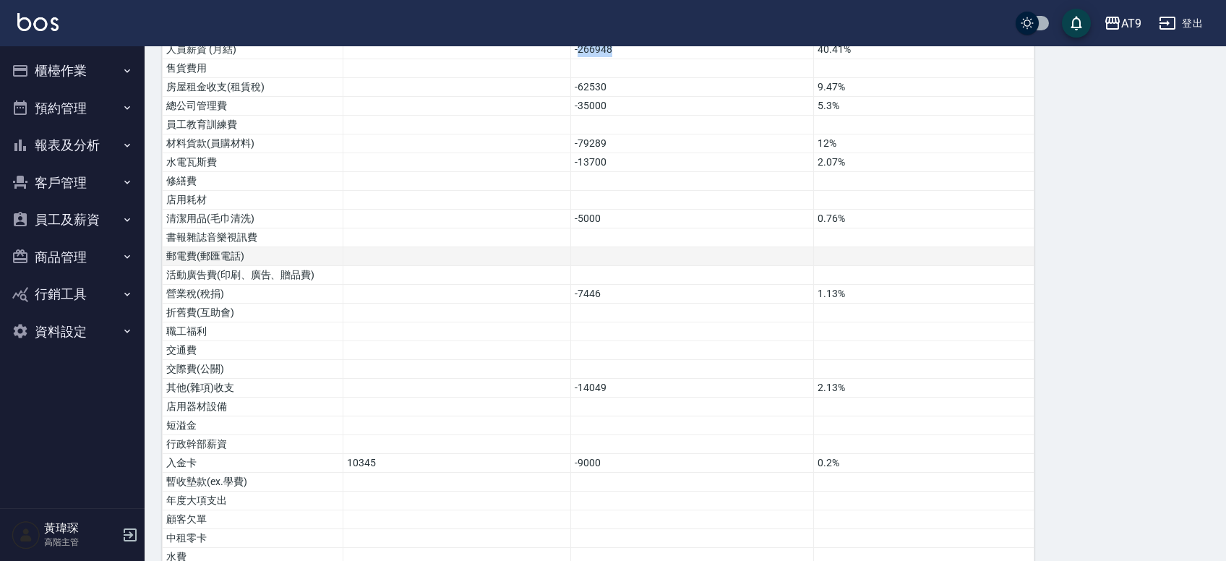
scroll to position [480, 0]
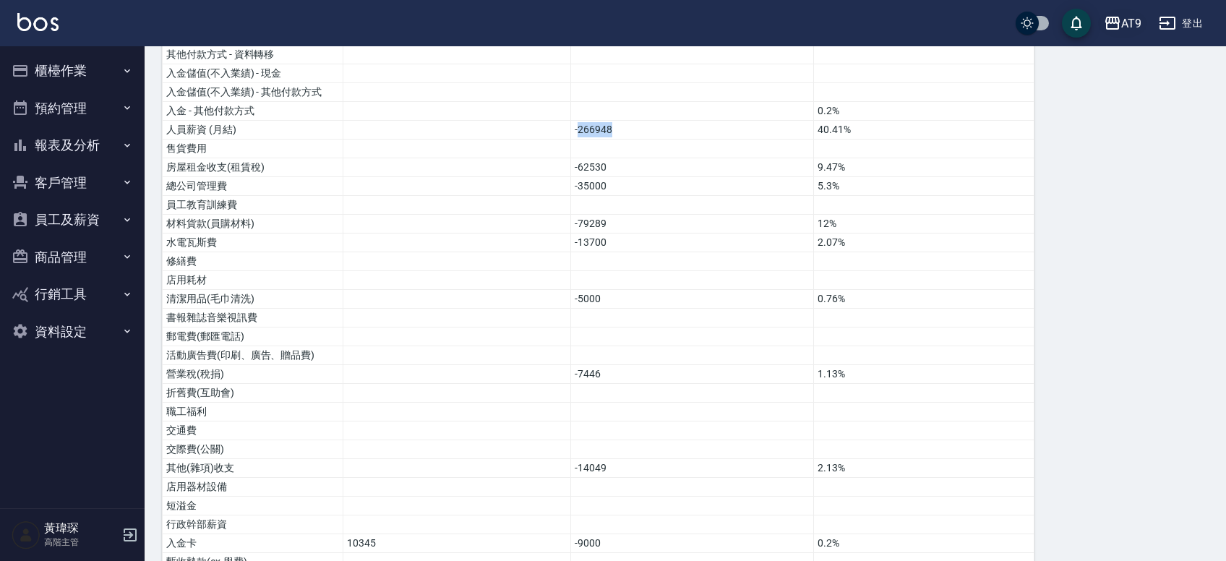
click at [1121, 20] on icon "button" at bounding box center [1112, 22] width 17 height 17
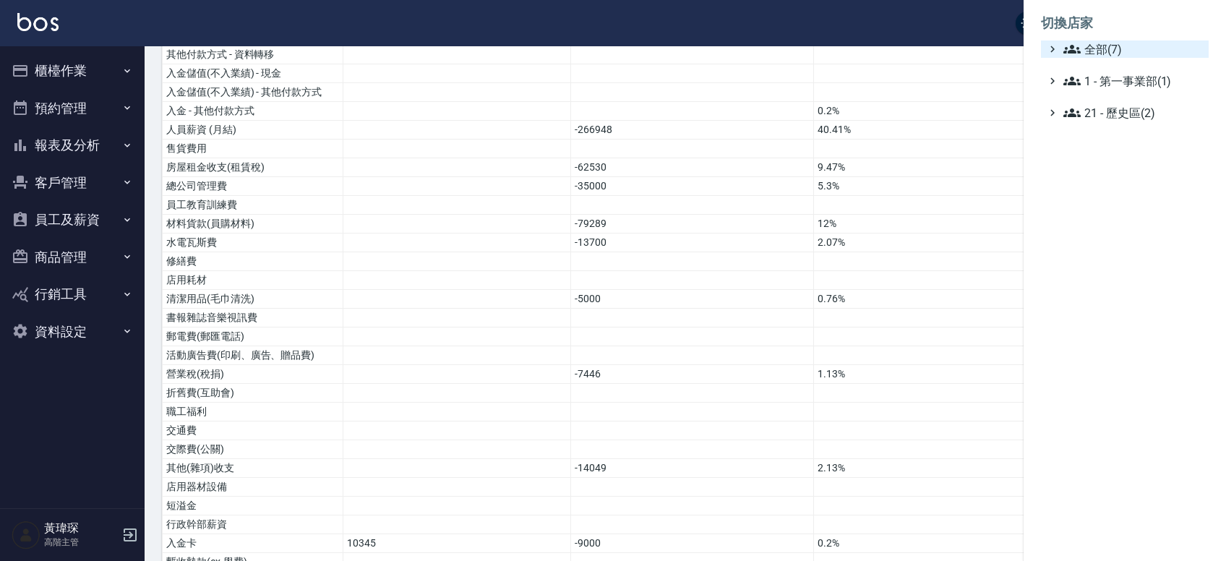
click at [1130, 48] on span "全部(7)" at bounding box center [1132, 48] width 139 height 17
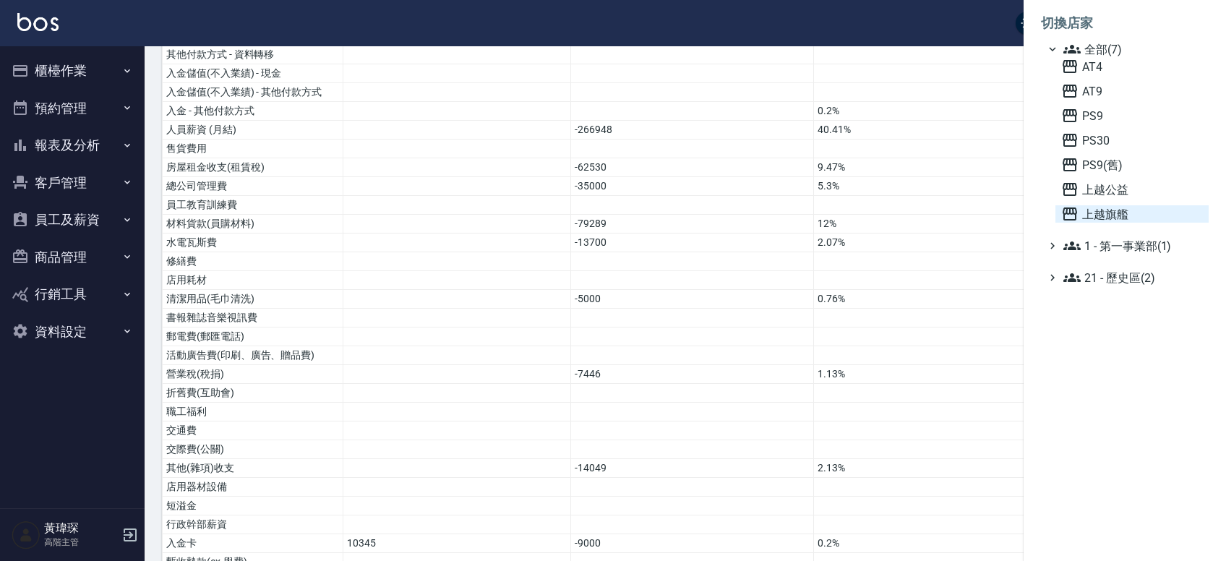
click at [1129, 219] on span "上越旗艦" at bounding box center [1132, 213] width 142 height 17
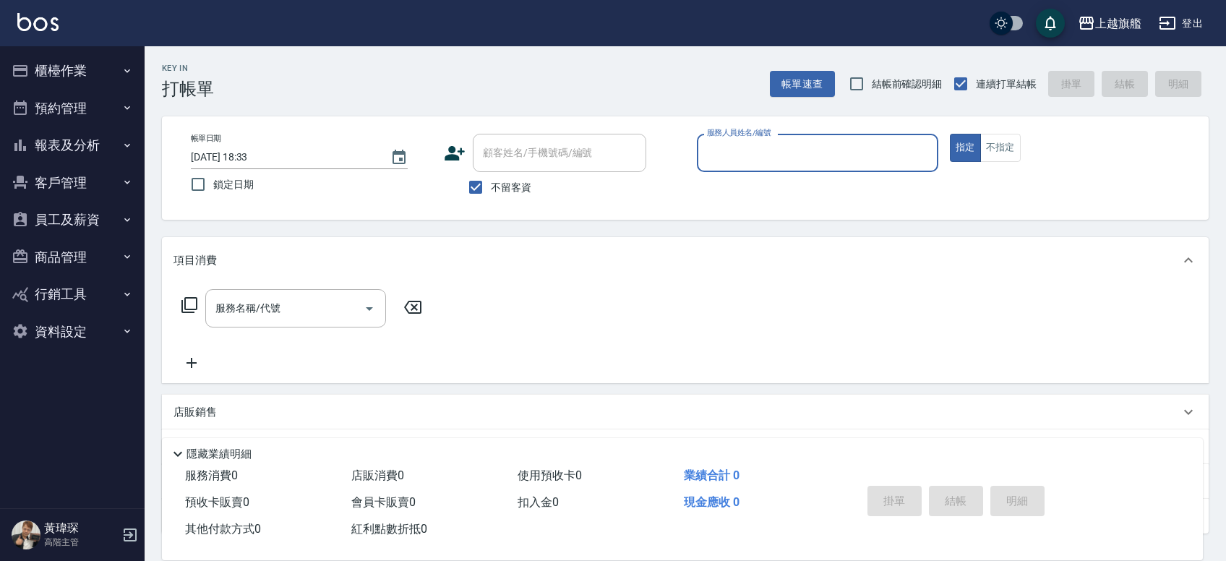
click at [93, 72] on button "櫃檯作業" at bounding box center [72, 71] width 133 height 38
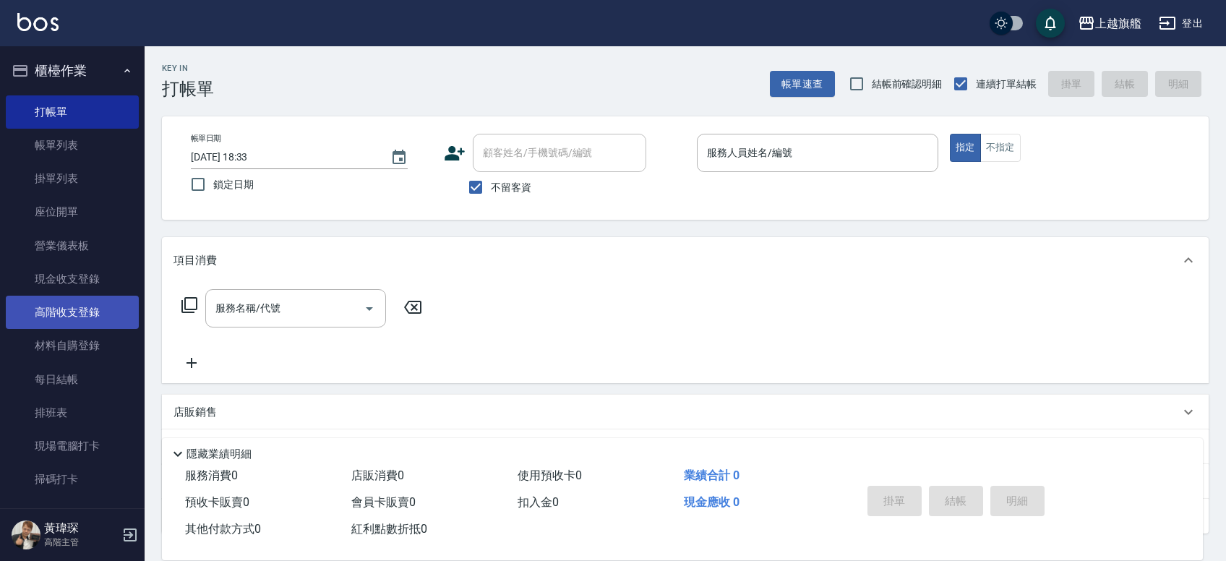
click at [90, 314] on link "高階收支登錄" at bounding box center [72, 312] width 133 height 33
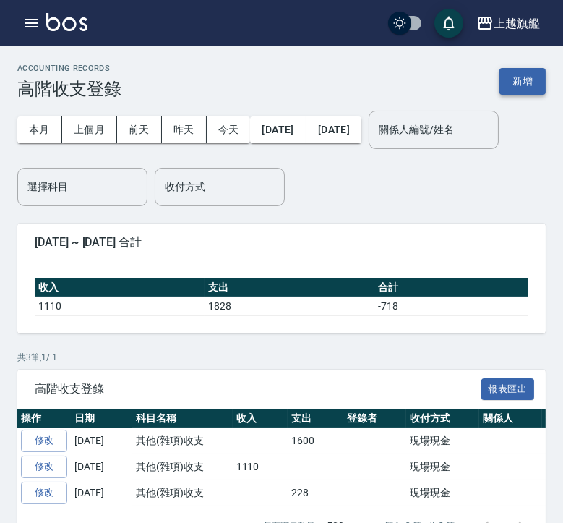
click at [539, 86] on button "新增" at bounding box center [522, 81] width 46 height 27
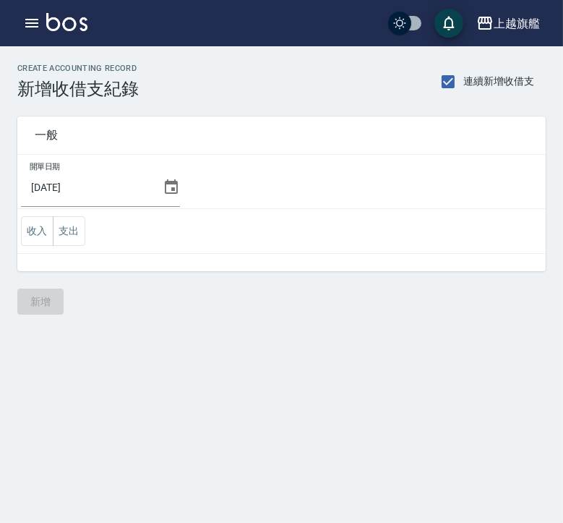
click at [82, 189] on input "[DATE]" at bounding box center [89, 187] width 136 height 39
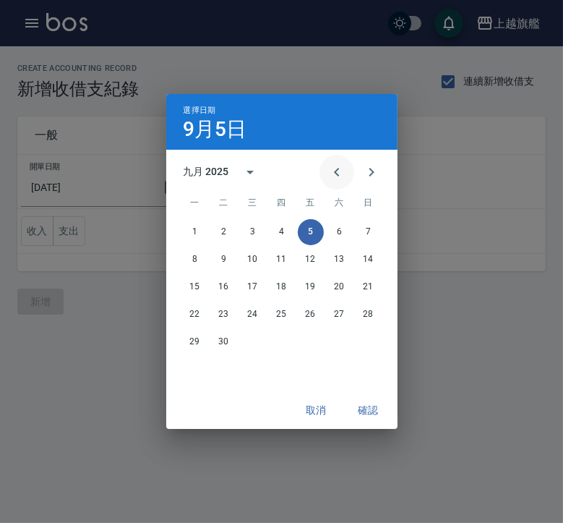
click at [342, 162] on button "Previous month" at bounding box center [336, 172] width 35 height 35
click at [365, 342] on button "31" at bounding box center [369, 342] width 26 height 26
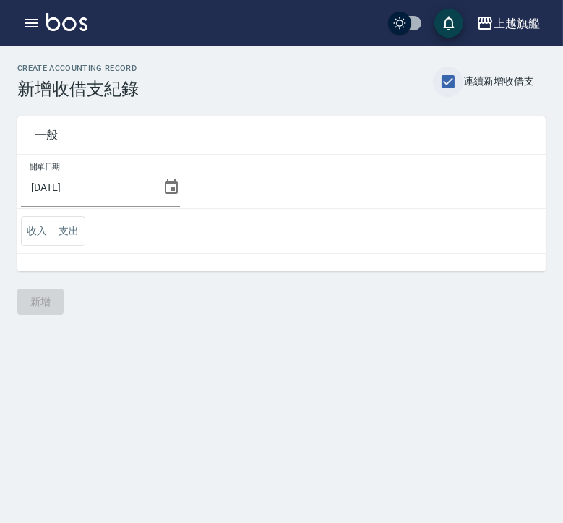
click at [447, 84] on input "連續新增收借支" at bounding box center [448, 81] width 30 height 30
checkbox input "false"
click at [78, 222] on button "支出" at bounding box center [69, 231] width 33 height 30
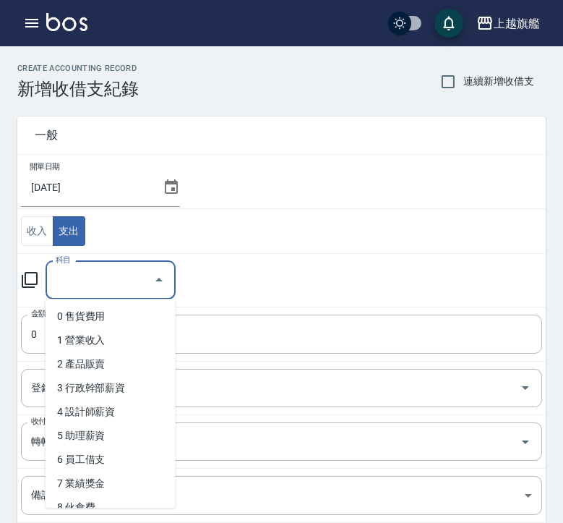
click at [99, 291] on input "科目" at bounding box center [99, 279] width 95 height 25
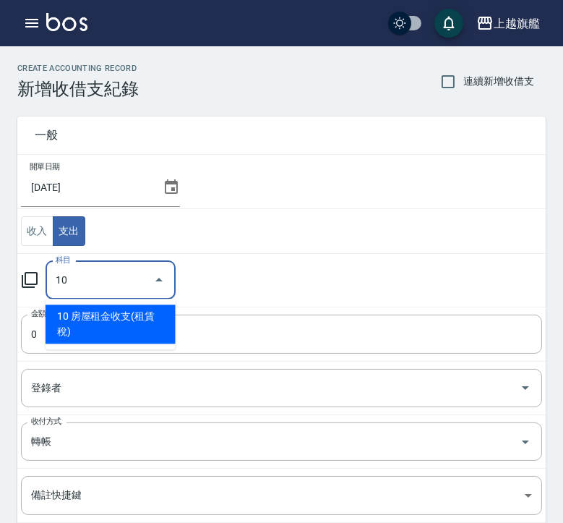
click at [107, 315] on li "10 房屋租金收支(租賃稅)" at bounding box center [111, 323] width 130 height 39
type input "10 房屋租金收支(租賃稅)"
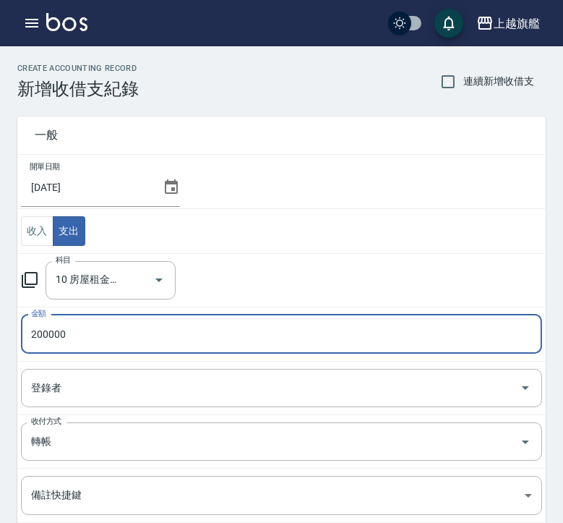
type input "200000"
click at [288, 289] on div "科目 10 房屋租金收支(租賃稅) 科目" at bounding box center [281, 280] width 521 height 38
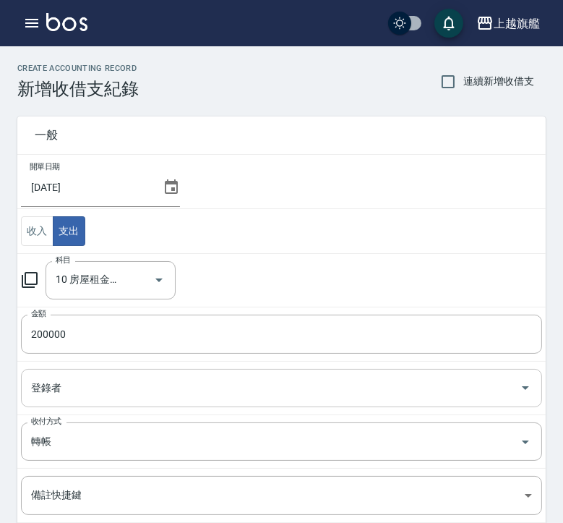
scroll to position [165, 0]
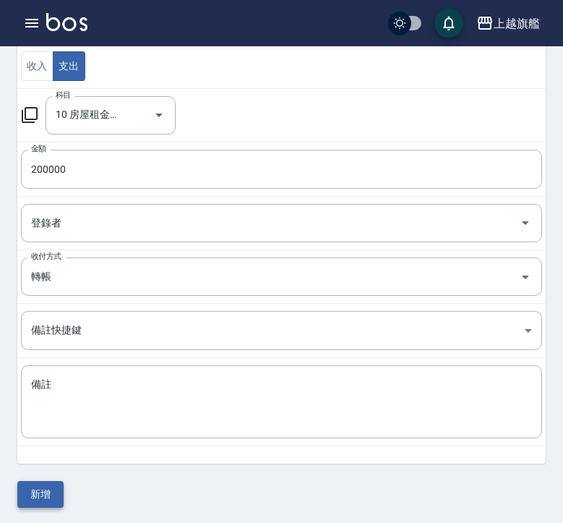
click at [48, 491] on button "新增" at bounding box center [40, 494] width 46 height 27
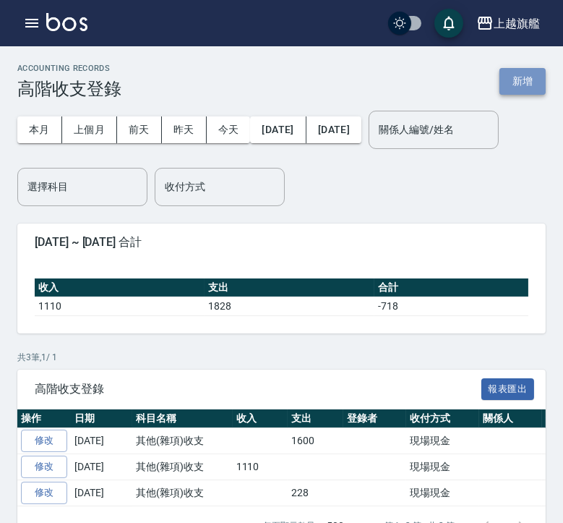
click at [528, 74] on button "新增" at bounding box center [522, 81] width 46 height 27
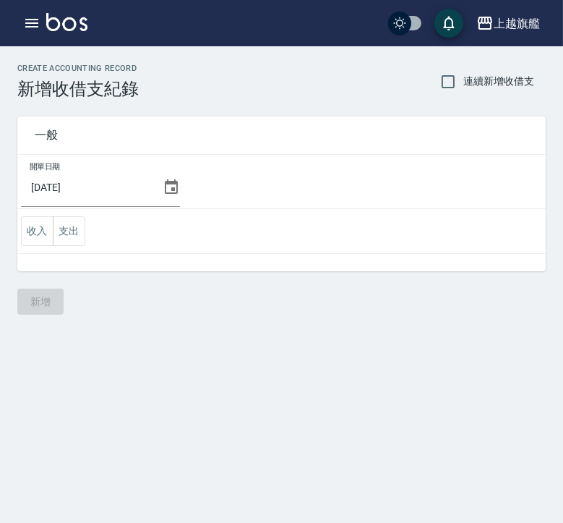
click at [465, 85] on span "連續新增收借支" at bounding box center [498, 81] width 71 height 15
click at [463, 85] on input "連續新增收借支" at bounding box center [448, 81] width 30 height 30
checkbox input "true"
click at [64, 231] on button "支出" at bounding box center [69, 231] width 33 height 30
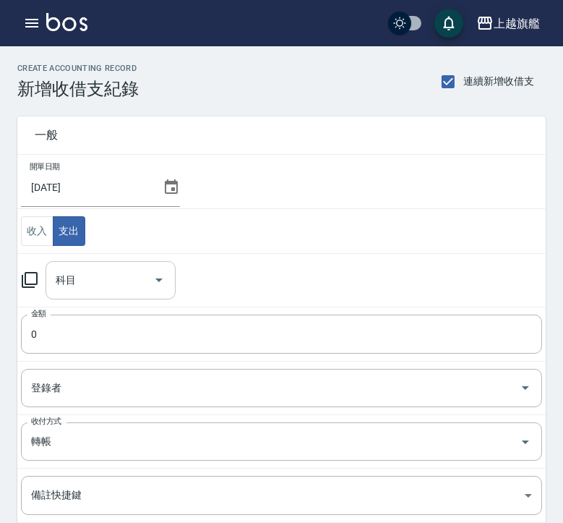
click at [107, 282] on input "科目" at bounding box center [99, 279] width 95 height 25
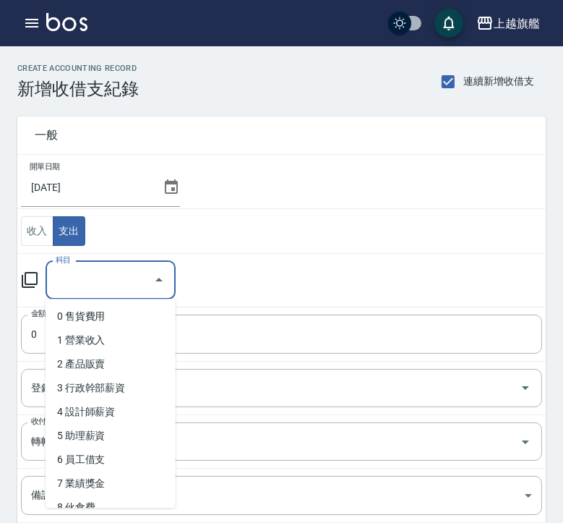
click at [119, 194] on input "[DATE]" at bounding box center [89, 187] width 136 height 39
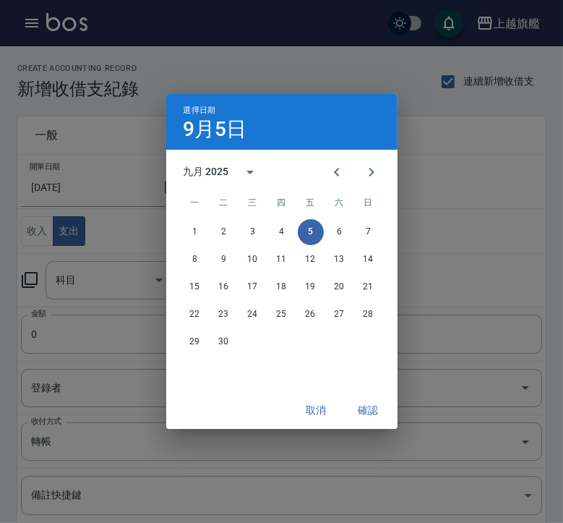
click at [186, 189] on div "九月 2025" at bounding box center [226, 172] width 85 height 35
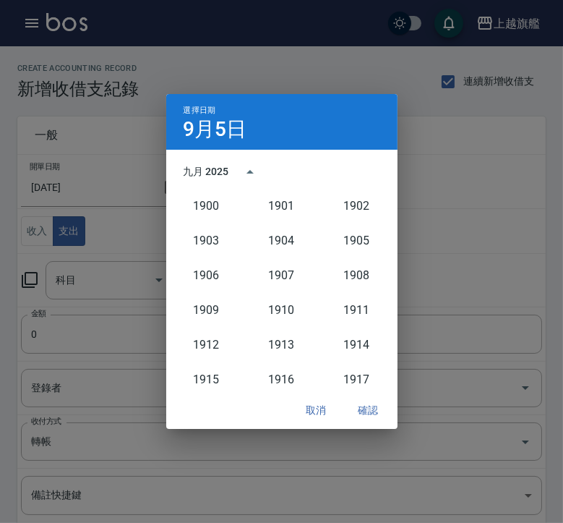
scroll to position [1339, 0]
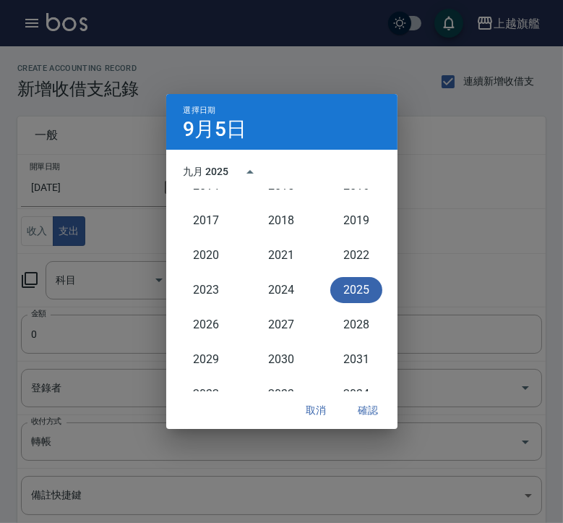
click at [358, 291] on button "2025" at bounding box center [356, 290] width 52 height 26
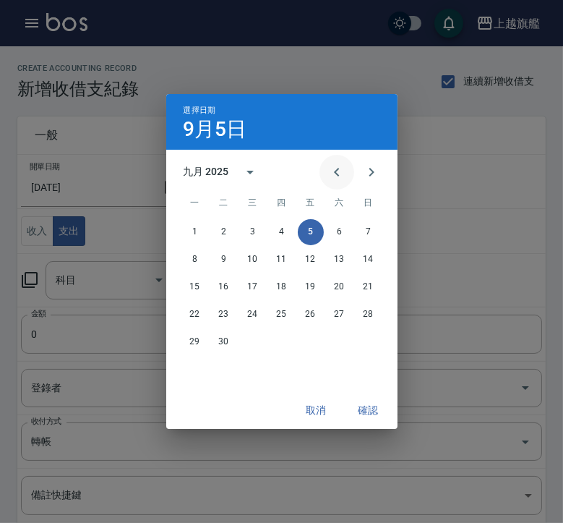
click at [340, 175] on icon "Previous month" at bounding box center [336, 171] width 17 height 17
click at [370, 340] on button "31" at bounding box center [369, 342] width 26 height 26
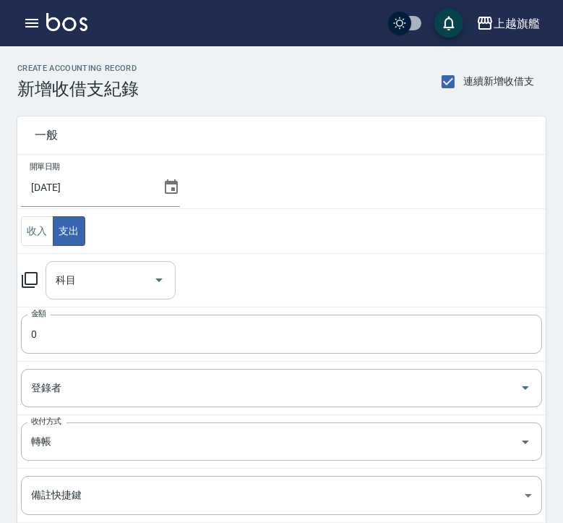
click at [107, 298] on div "科目" at bounding box center [111, 280] width 130 height 38
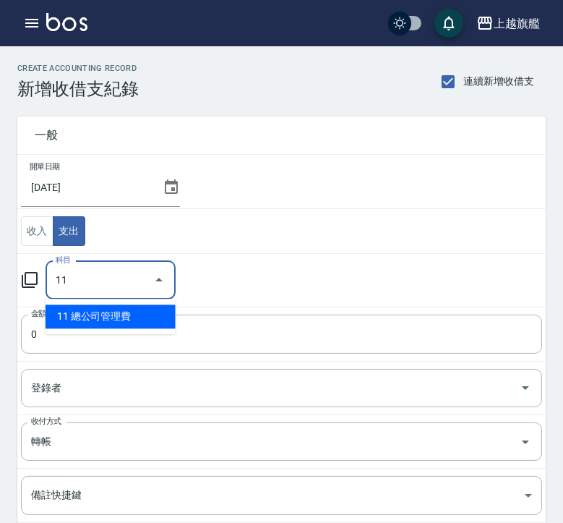
click at [95, 325] on li "11 總公司管理費" at bounding box center [111, 316] width 130 height 24
type input "11 總公司管理費"
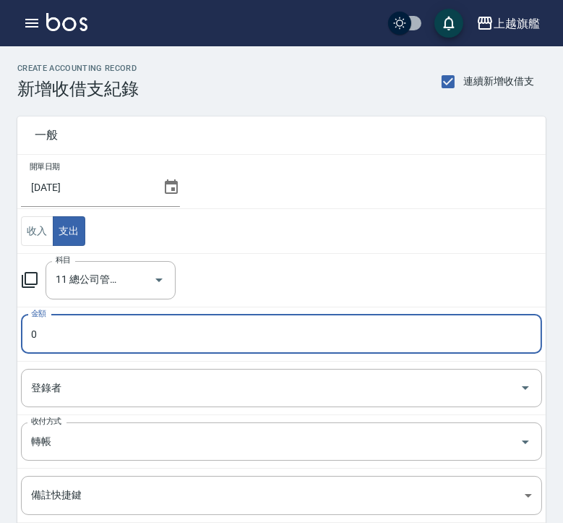
drag, startPoint x: 85, startPoint y: 341, endPoint x: -123, endPoint y: 346, distance: 207.5
click at [21, 346] on input "0" at bounding box center [281, 333] width 521 height 39
click at [301, 259] on td "科目 11 總公司管理費 科目" at bounding box center [281, 279] width 528 height 53
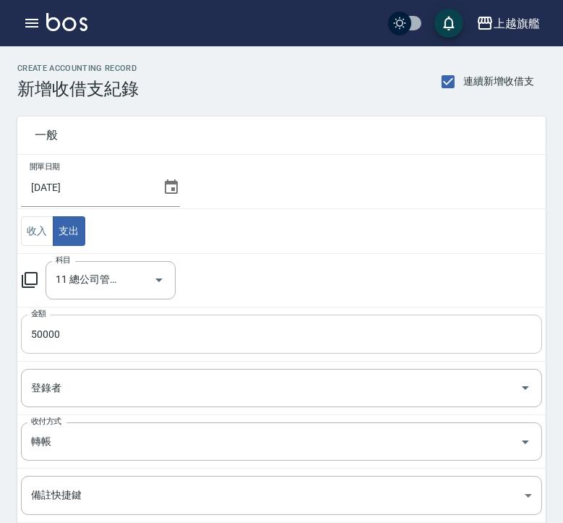
click at [98, 346] on input "50000" at bounding box center [281, 333] width 521 height 39
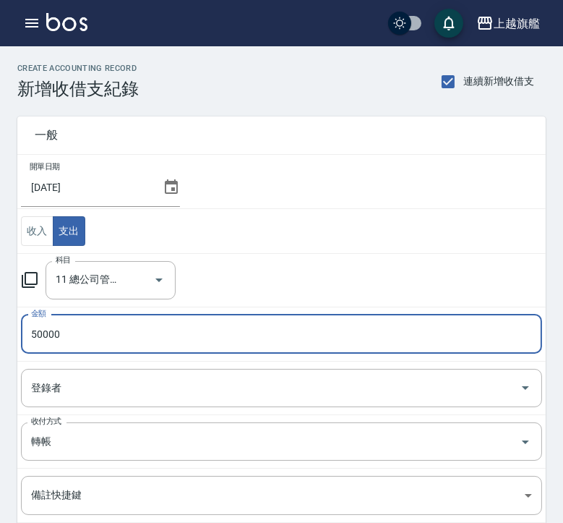
click at [98, 337] on input "50000" at bounding box center [281, 333] width 521 height 39
click at [98, 335] on input "50000" at bounding box center [281, 333] width 521 height 39
type input "55000"
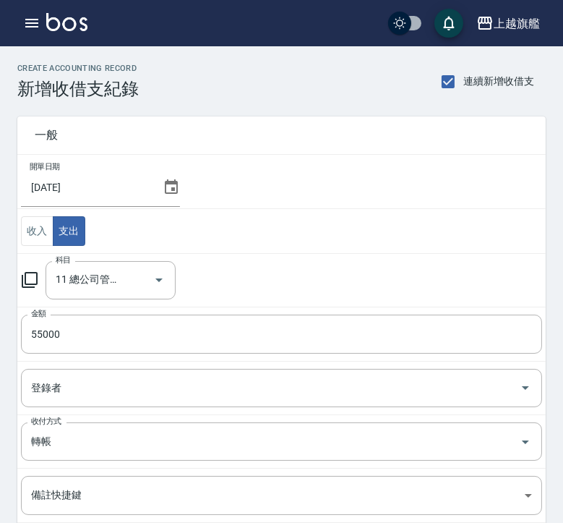
click at [426, 240] on td "收入 支出" at bounding box center [281, 231] width 528 height 45
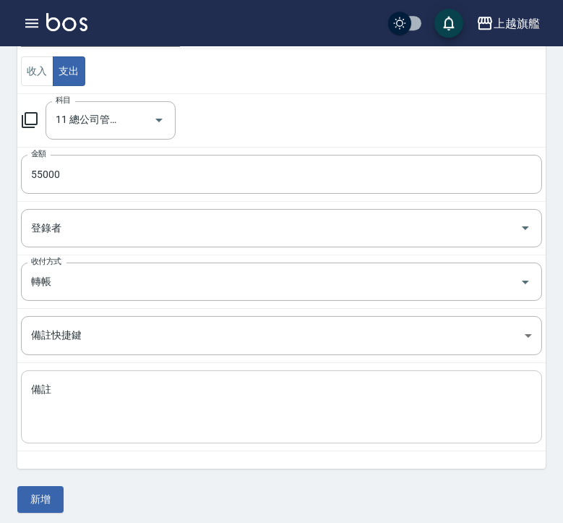
scroll to position [160, 0]
click at [176, 418] on textarea "備註" at bounding box center [281, 406] width 501 height 49
paste textarea "台北 30000 台中 25000"
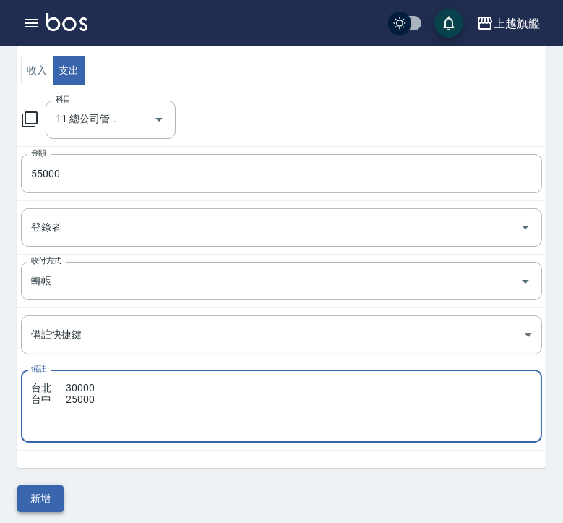
type textarea "台北 30000 台中 25000"
click at [33, 495] on button "新增" at bounding box center [40, 498] width 46 height 27
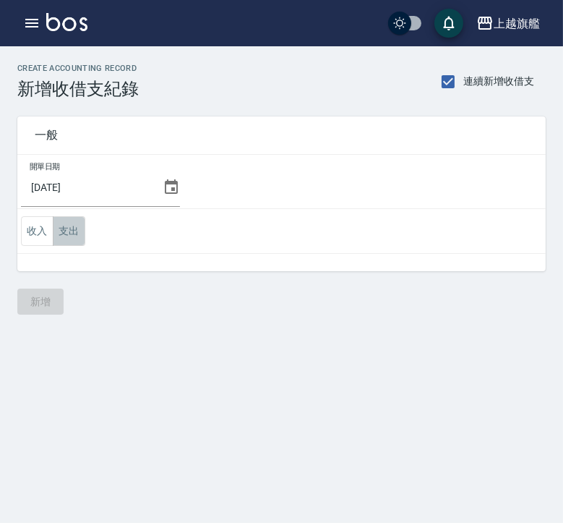
click at [71, 238] on button "支出" at bounding box center [69, 231] width 33 height 30
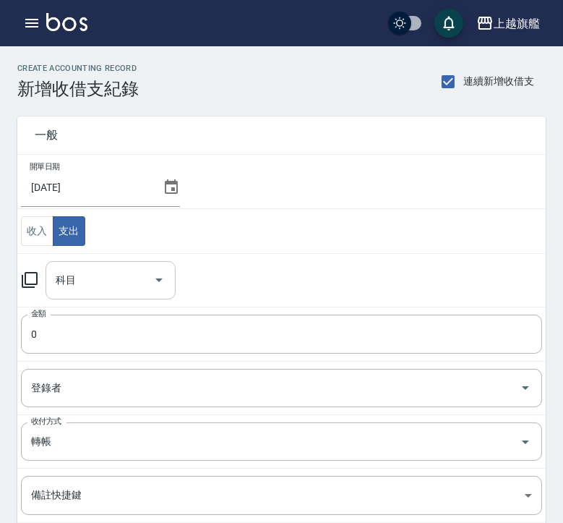
click at [113, 288] on input "科目" at bounding box center [99, 279] width 95 height 25
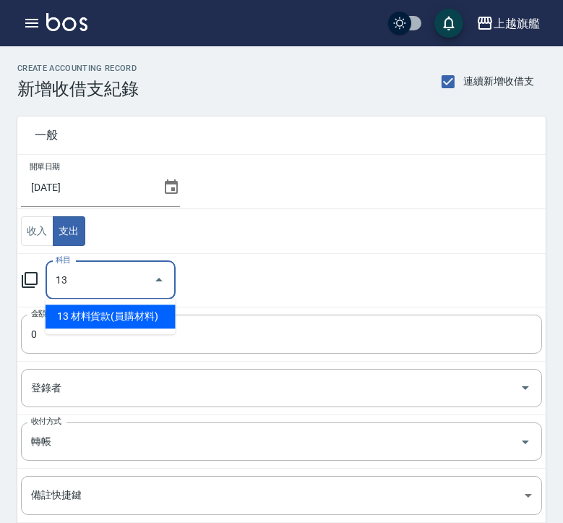
click at [75, 320] on li "13 材料貨款(員購材料)" at bounding box center [111, 316] width 130 height 24
type input "13 材料貨款(員購材料)"
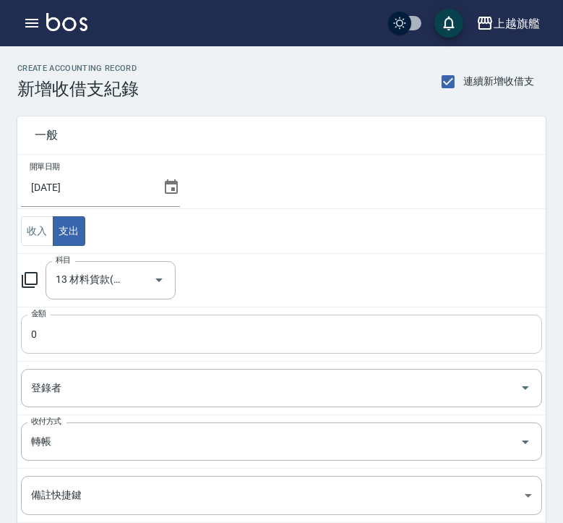
click at [66, 335] on input "0" at bounding box center [281, 333] width 521 height 39
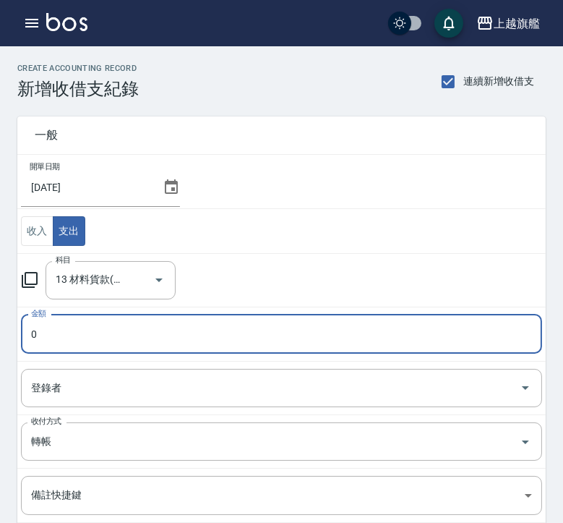
drag, startPoint x: 87, startPoint y: 334, endPoint x: -79, endPoint y: 331, distance: 166.3
click at [21, 331] on input "0" at bounding box center [281, 333] width 521 height 39
type input "287554"
click at [351, 218] on td "收入 支出" at bounding box center [281, 231] width 528 height 45
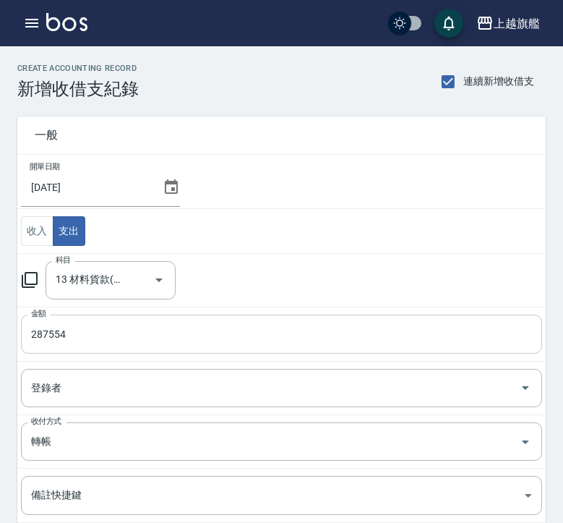
scroll to position [165, 0]
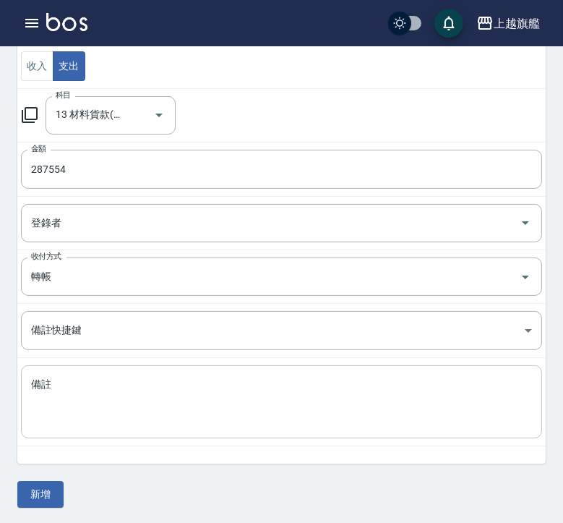
click at [146, 408] on textarea "備註" at bounding box center [281, 401] width 501 height 49
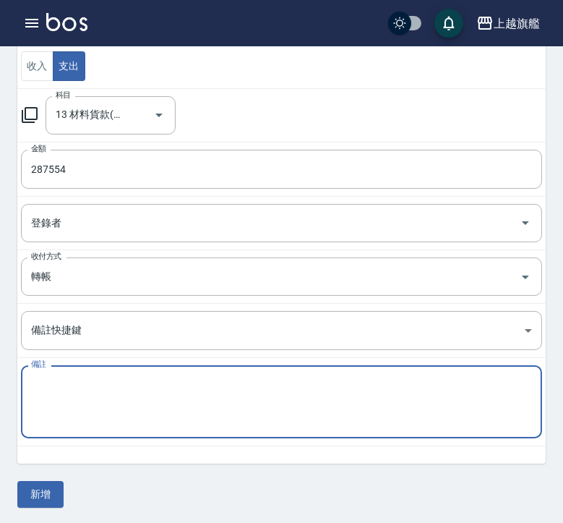
paste textarea "[GEOGRAPHIC_DATA] 台中廠商 51857 一中區 130000"
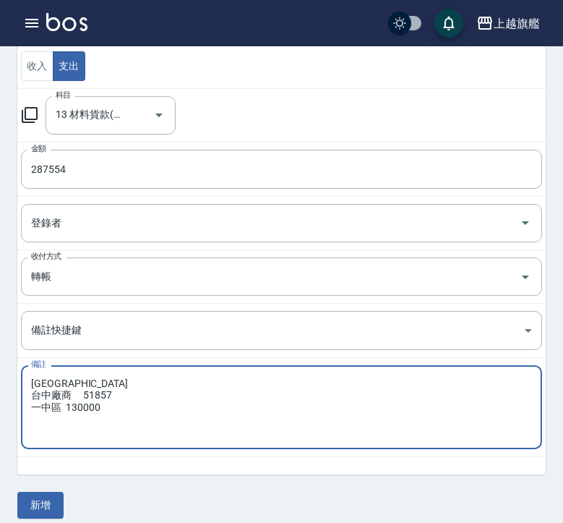
type textarea "[GEOGRAPHIC_DATA] 台中廠商 51857 一中區 130000"
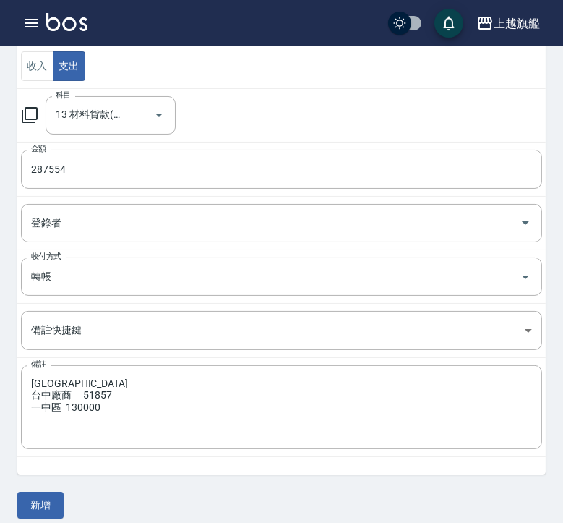
click at [51, 484] on div "一般 開單日期 [DATE] 收入 支出 科目 13 材料貨款(員購材料) 科目 金額 287554 金額 登錄者 登錄者 收付方式 轉帳 收付方式 備註快捷…" at bounding box center [281, 226] width 528 height 584
click at [61, 499] on button "新增" at bounding box center [40, 504] width 46 height 27
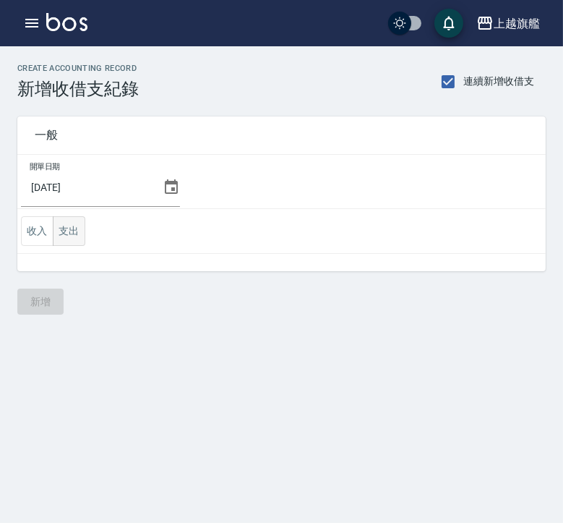
click at [81, 241] on button "支出" at bounding box center [69, 231] width 33 height 30
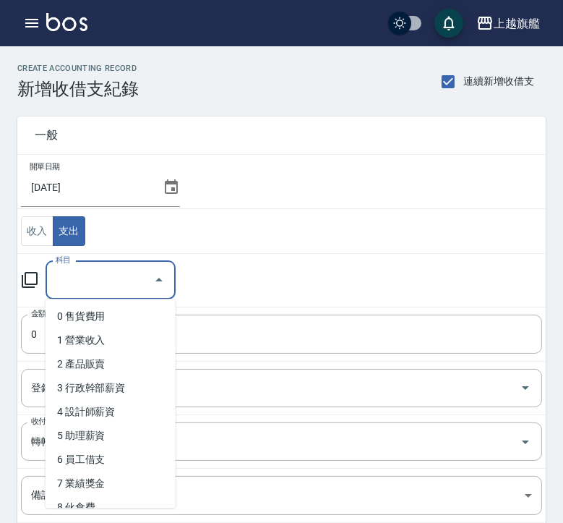
click at [98, 280] on input "科目" at bounding box center [99, 279] width 95 height 25
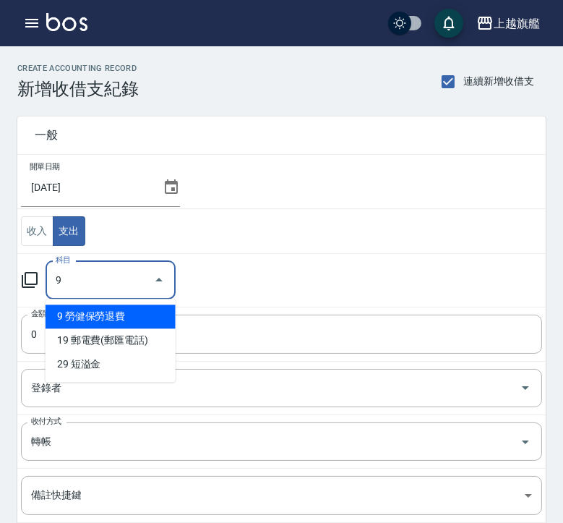
click at [91, 322] on li "9 勞健保勞退費" at bounding box center [111, 316] width 130 height 24
type input "9 勞健保勞退費"
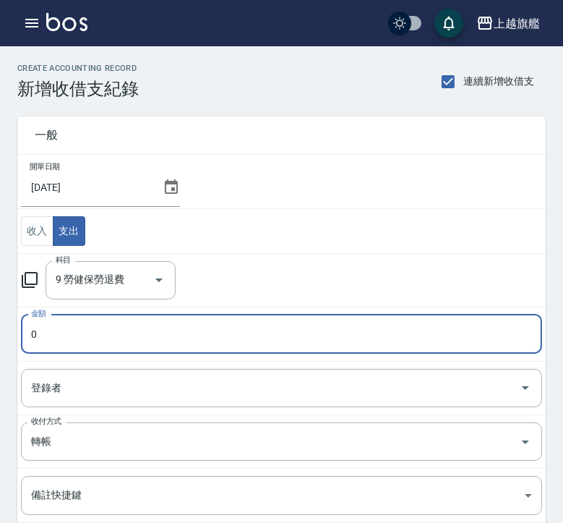
click at [80, 336] on input "0" at bounding box center [281, 333] width 521 height 39
drag, startPoint x: 80, startPoint y: 335, endPoint x: -13, endPoint y: 335, distance: 93.2
click at [21, 335] on input "0" at bounding box center [281, 333] width 521 height 39
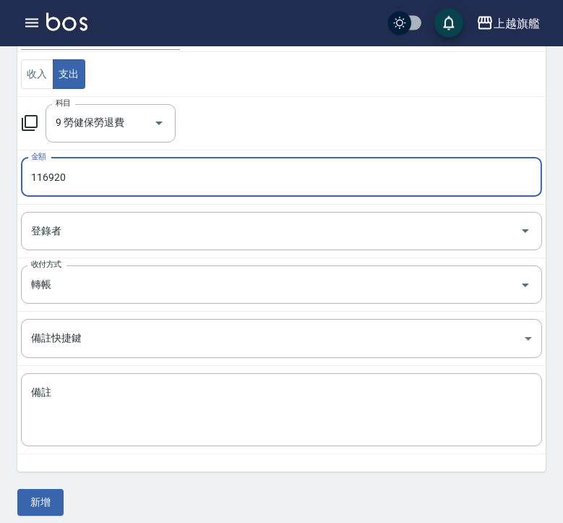
scroll to position [160, 0]
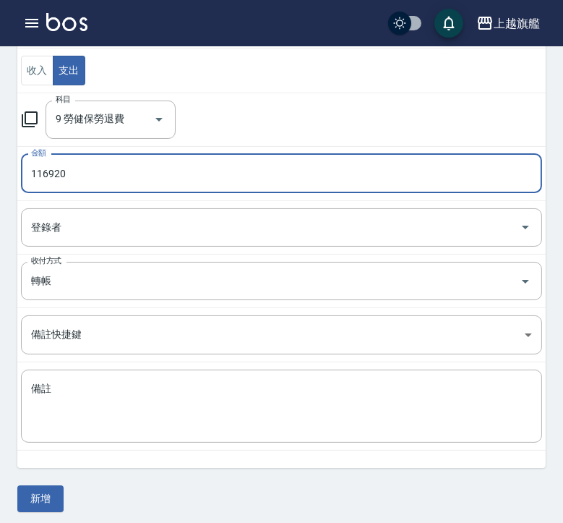
type input "116920"
click at [69, 521] on div "CREATE ACCOUNTING RECORD 新增收借支紀錄 連續新增收借支 一般 開單日期 2025/08/31 收入 支出 科目 9 勞健保勞退費 科…" at bounding box center [281, 207] width 563 height 643
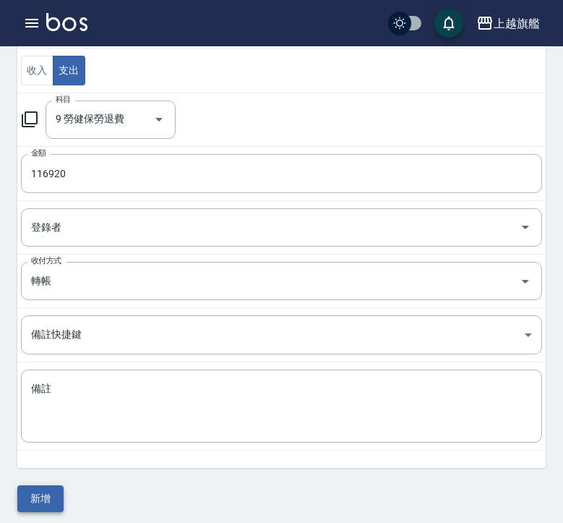
click at [41, 489] on button "新增" at bounding box center [40, 498] width 46 height 27
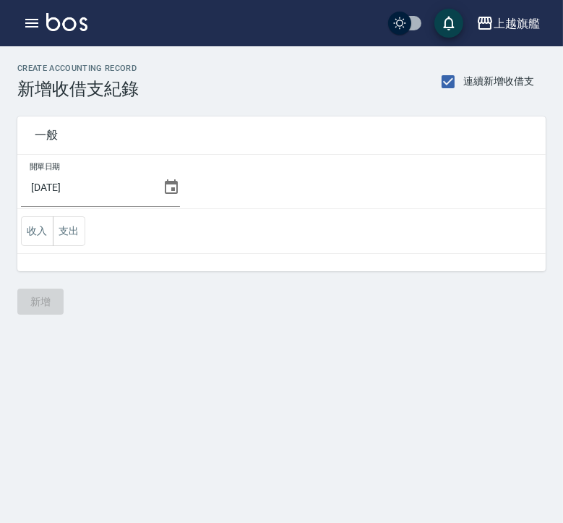
drag, startPoint x: 76, startPoint y: 231, endPoint x: 90, endPoint y: 233, distance: 14.7
click at [75, 231] on button "支出" at bounding box center [69, 231] width 33 height 30
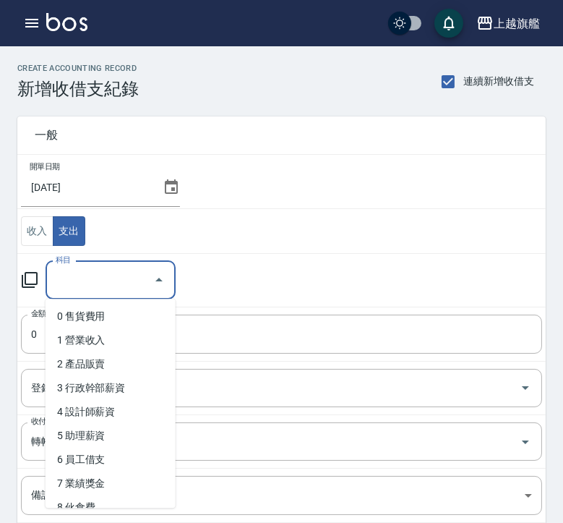
click at [99, 282] on input "科目" at bounding box center [99, 279] width 95 height 25
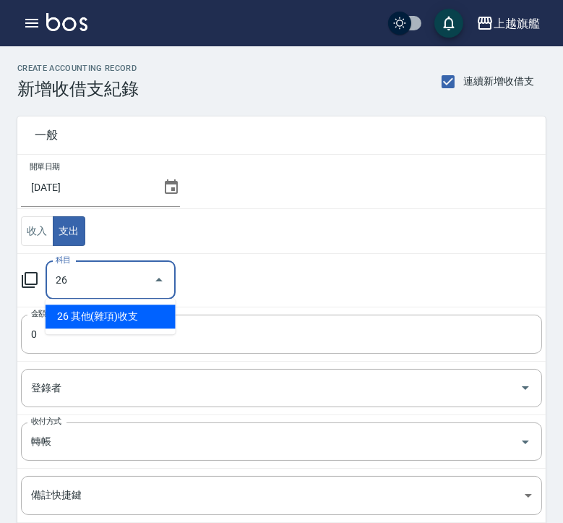
click at [61, 310] on li "26 其他(雜項)收支" at bounding box center [111, 316] width 130 height 24
type input "26 其他(雜項)收支"
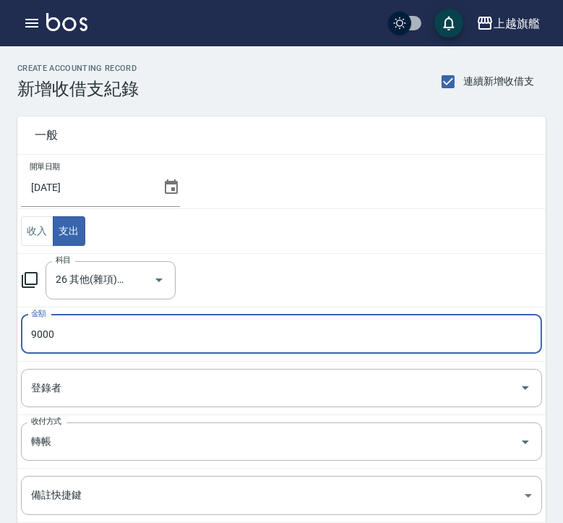
type input "9000"
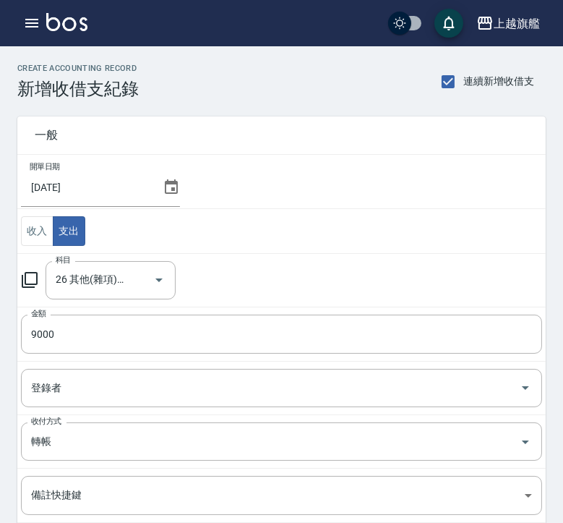
click at [332, 238] on td "收入 支出" at bounding box center [281, 231] width 528 height 45
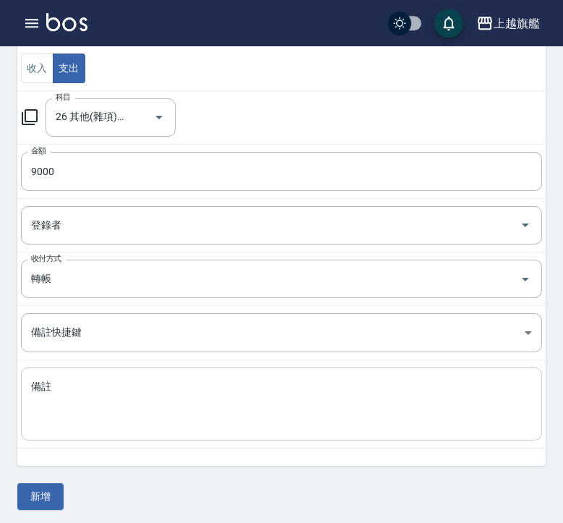
scroll to position [165, 0]
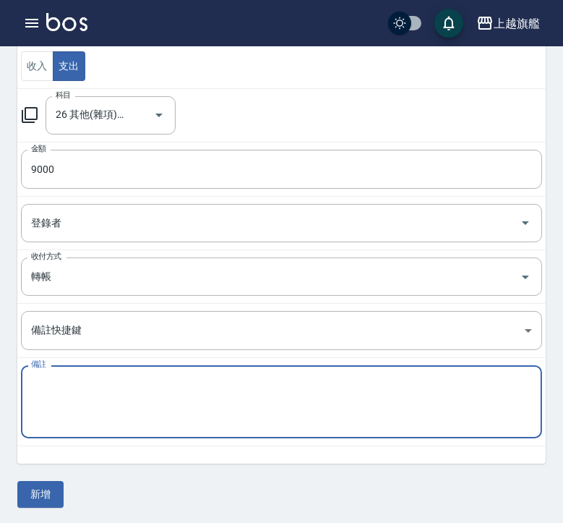
click at [159, 379] on textarea "備註" at bounding box center [281, 401] width 501 height 49
paste textarea "台北 4000 台中 5000"
type textarea "台北 4000 台中 5000"
click at [70, 485] on div "一般 開單日期 2025/08/31 收入 支出 科目 26 其他(雜項)收支 科目 金額 9000 金額 登錄者 登錄者 收付方式 轉帳 收付方式 備註快捷…" at bounding box center [281, 220] width 528 height 573
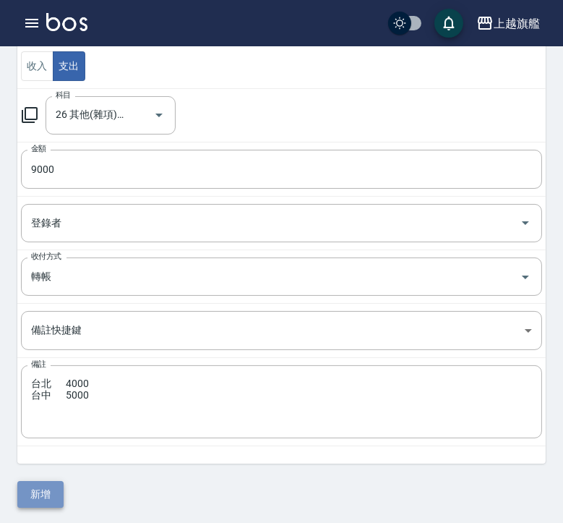
click at [42, 494] on button "新增" at bounding box center [40, 494] width 46 height 27
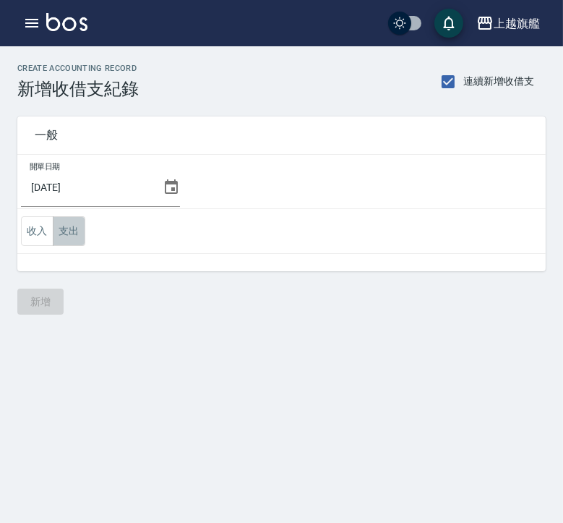
click at [74, 231] on button "支出" at bounding box center [69, 231] width 33 height 30
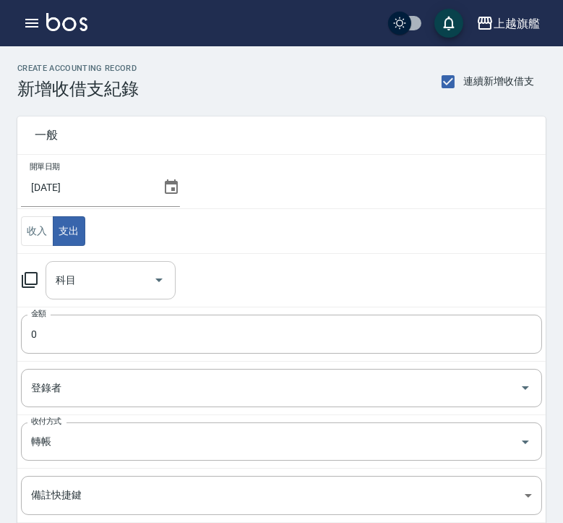
click at [100, 277] on input "科目" at bounding box center [99, 279] width 95 height 25
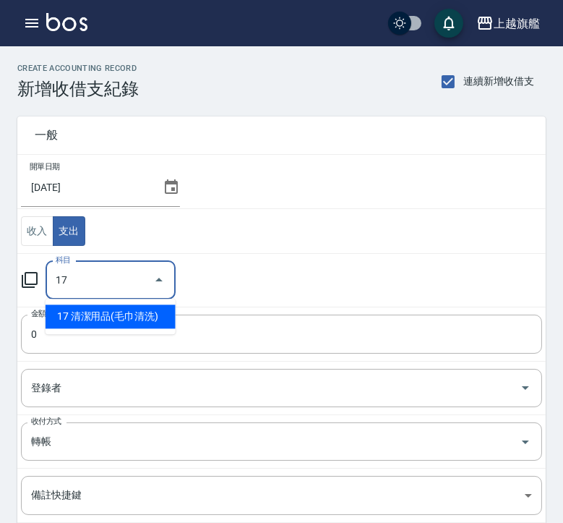
click at [89, 309] on li "17 清潔用品(毛巾清洗)" at bounding box center [111, 316] width 130 height 24
type input "17 清潔用品(毛巾清洗)"
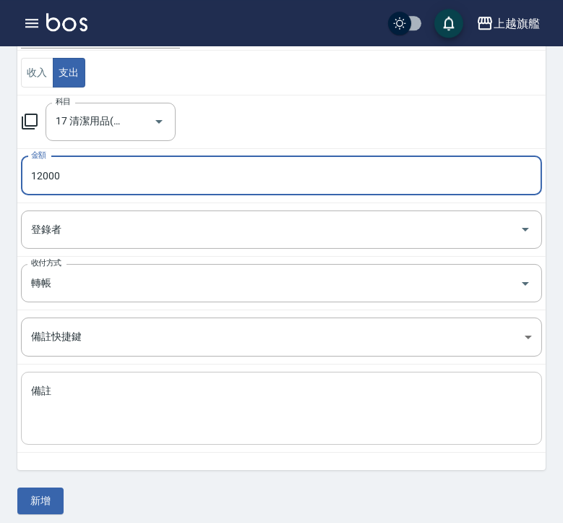
scroll to position [165, 0]
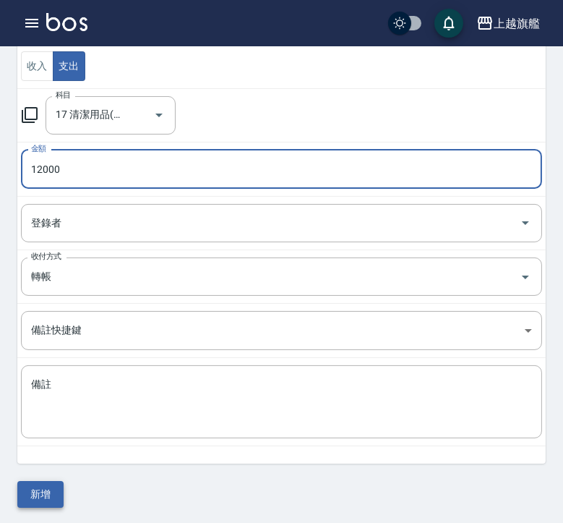
type input "12000"
click at [56, 502] on button "新增" at bounding box center [40, 494] width 46 height 27
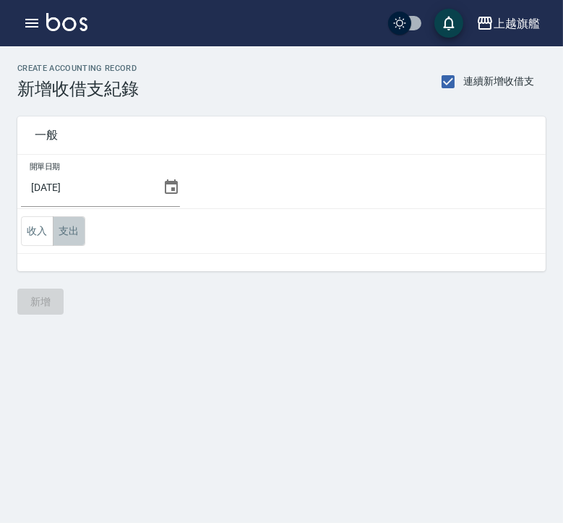
click at [74, 224] on button "支出" at bounding box center [69, 231] width 33 height 30
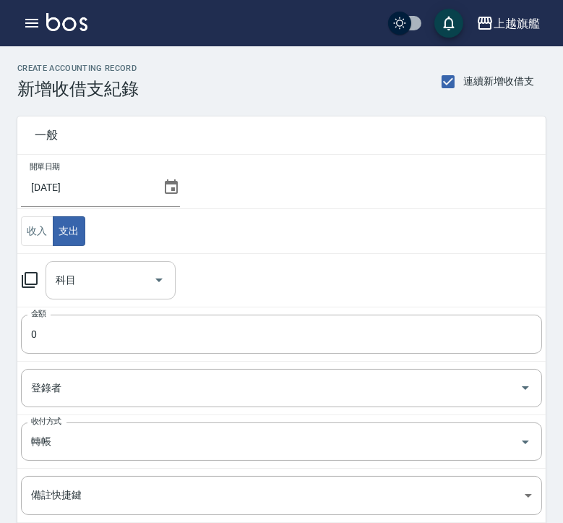
click at [84, 276] on input "科目" at bounding box center [99, 279] width 95 height 25
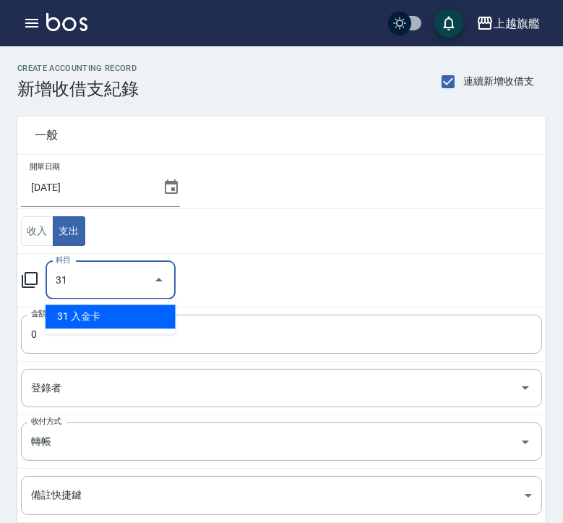
click at [109, 321] on li "31 入金卡" at bounding box center [111, 316] width 130 height 24
type input "31 入金卡"
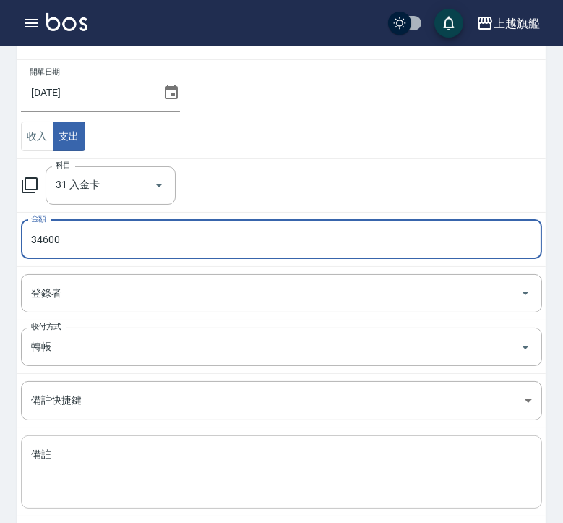
scroll to position [165, 0]
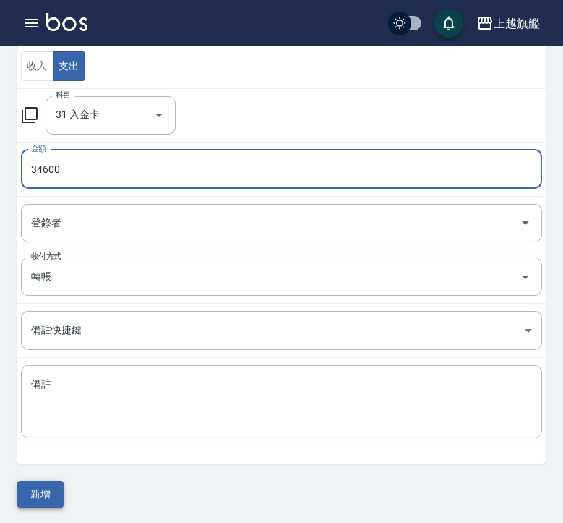
type input "34600"
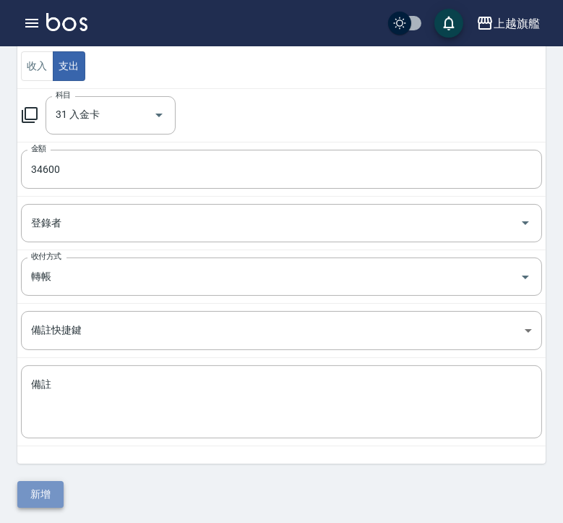
click at [44, 499] on button "新增" at bounding box center [40, 494] width 46 height 27
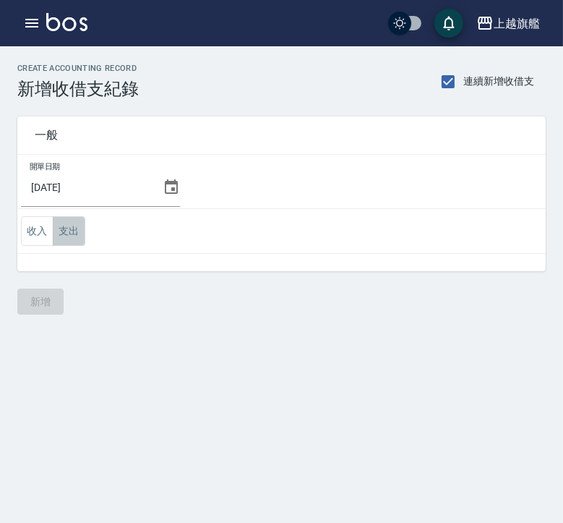
click at [69, 233] on button "支出" at bounding box center [69, 231] width 33 height 30
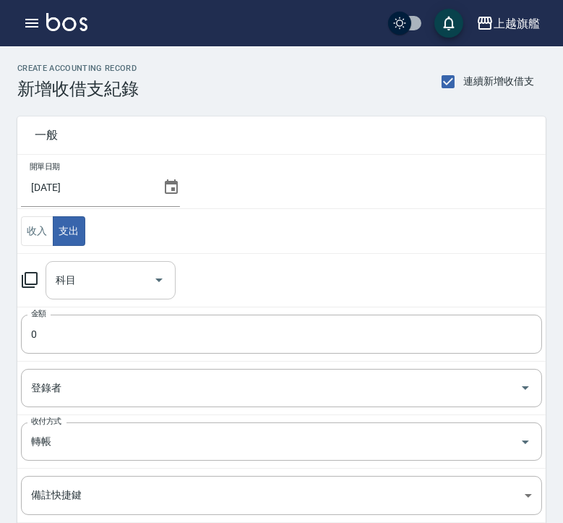
click at [77, 282] on input "科目" at bounding box center [99, 279] width 95 height 25
click at [68, 304] on ul "14 水電瓦斯費" at bounding box center [111, 316] width 130 height 35
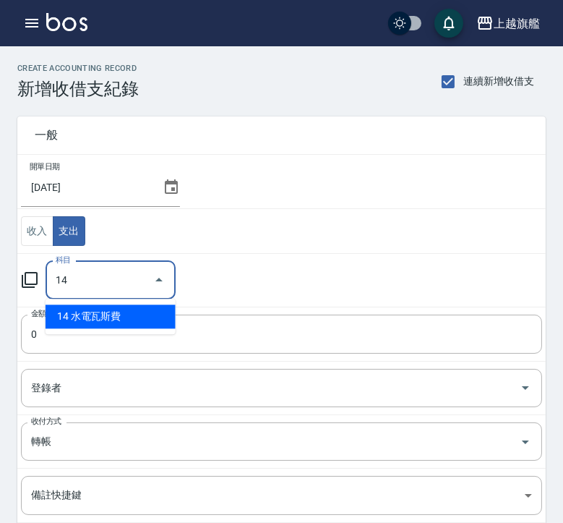
click at [71, 316] on li "14 水電瓦斯費" at bounding box center [111, 316] width 130 height 24
type input "14 水電瓦斯費"
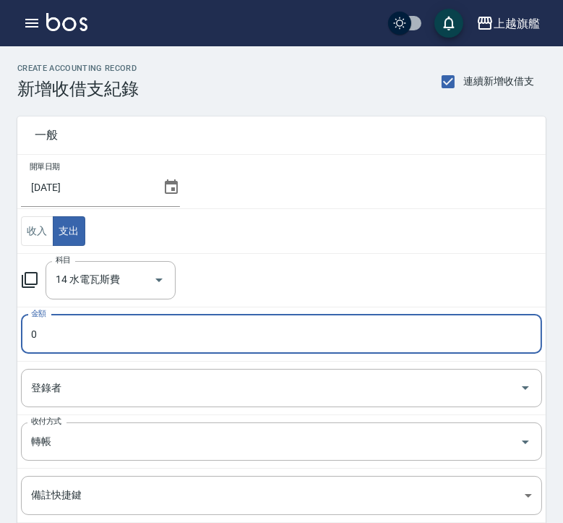
click at [82, 335] on input "0" at bounding box center [281, 333] width 521 height 39
drag, startPoint x: 82, startPoint y: 340, endPoint x: 16, endPoint y: 338, distance: 66.5
click at [21, 338] on input "0" at bounding box center [281, 333] width 521 height 39
drag, startPoint x: 106, startPoint y: 324, endPoint x: 9, endPoint y: 324, distance: 96.1
click at [21, 322] on input "4010" at bounding box center [281, 333] width 521 height 39
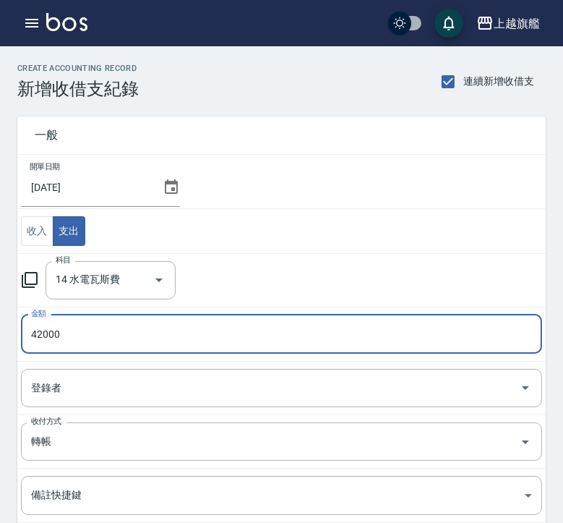
type input "42000"
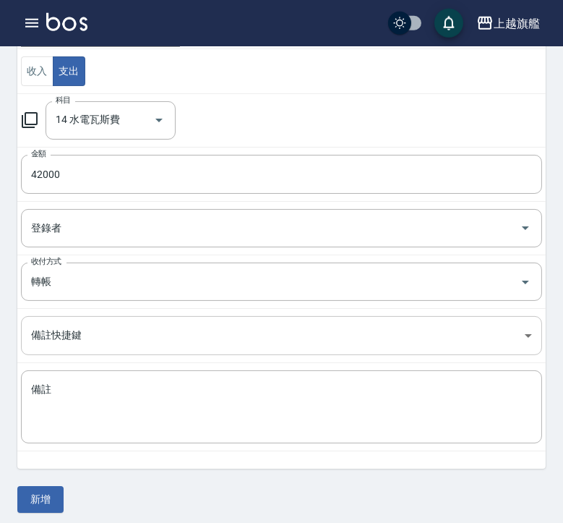
scroll to position [165, 0]
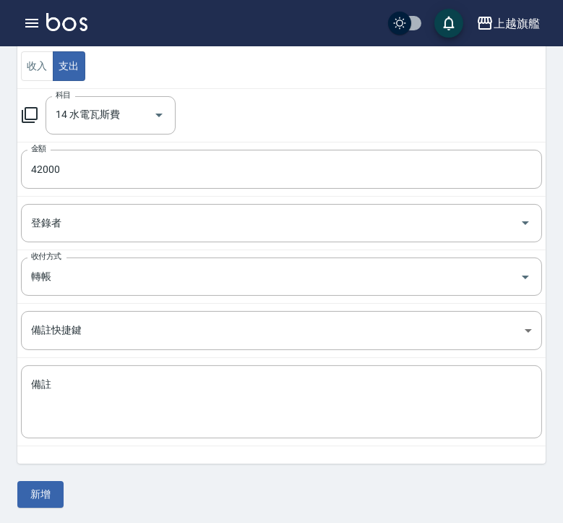
click at [34, 477] on div "一般 開單日期 2025/08/31 收入 支出 科目 14 水電瓦斯費 科目 金額 42000 金額 登錄者 登錄者 收付方式 轉帳 收付方式 備註快捷鍵 …" at bounding box center [281, 220] width 528 height 573
click at [39, 490] on button "新增" at bounding box center [40, 494] width 46 height 27
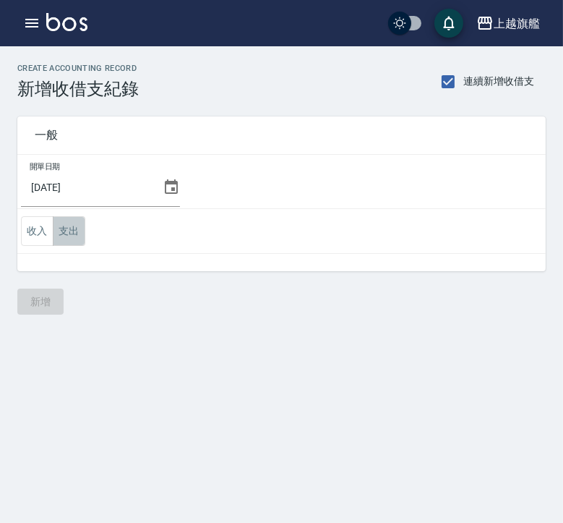
click at [71, 234] on button "支出" at bounding box center [69, 231] width 33 height 30
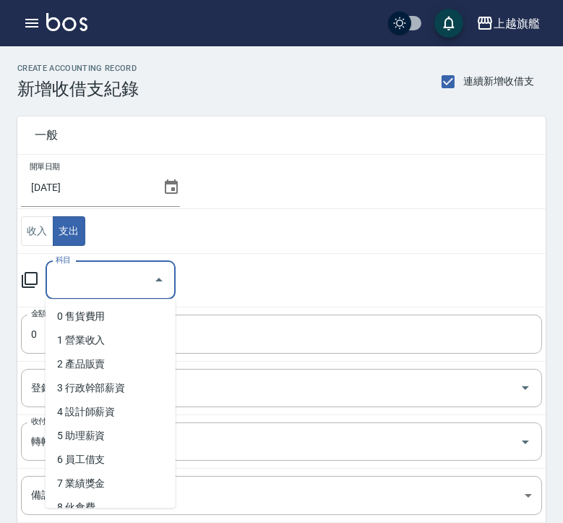
click at [77, 270] on input "科目" at bounding box center [99, 279] width 95 height 25
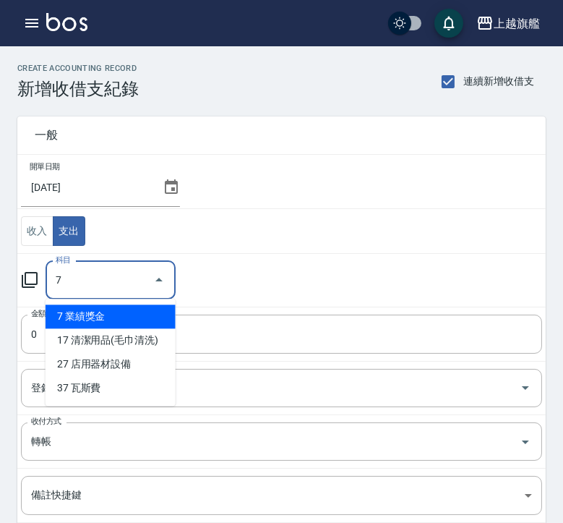
click at [84, 317] on li "7 業績獎金" at bounding box center [111, 316] width 130 height 24
type input "7 業績獎金"
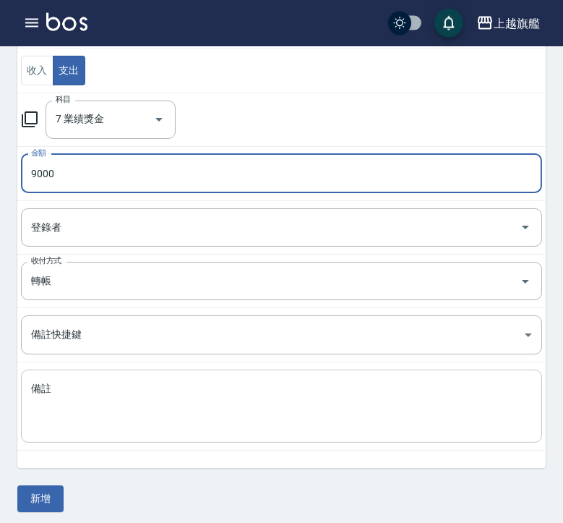
scroll to position [165, 0]
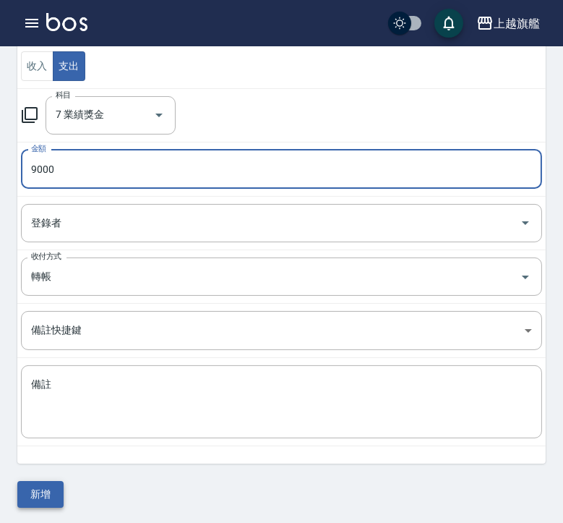
type input "9000"
click at [47, 494] on button "新增" at bounding box center [40, 494] width 46 height 27
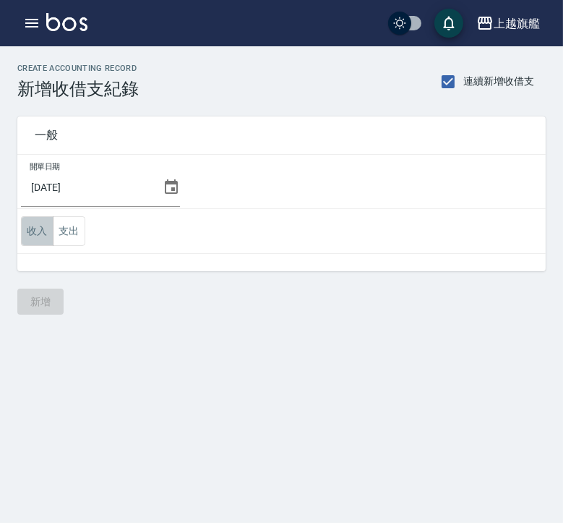
click at [38, 227] on button "收入" at bounding box center [37, 231] width 33 height 30
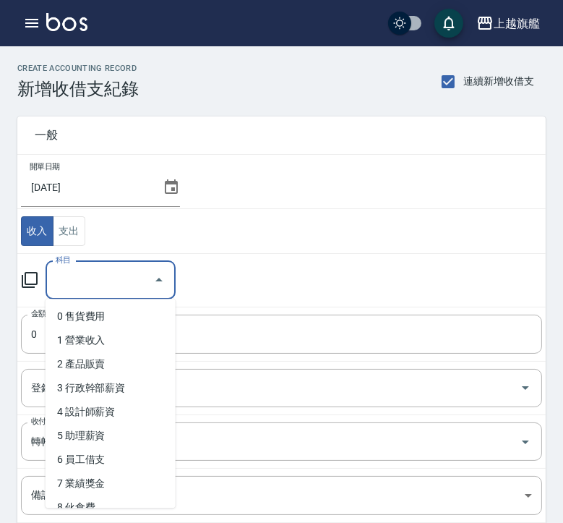
click at [102, 271] on input "科目" at bounding box center [99, 279] width 95 height 25
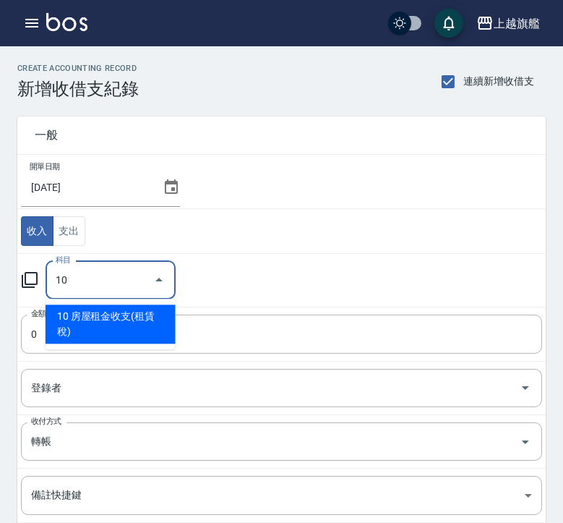
click at [96, 316] on li "10 房屋租金收支(租賃稅)" at bounding box center [111, 323] width 130 height 39
type input "10 房屋租金收支(租賃稅)"
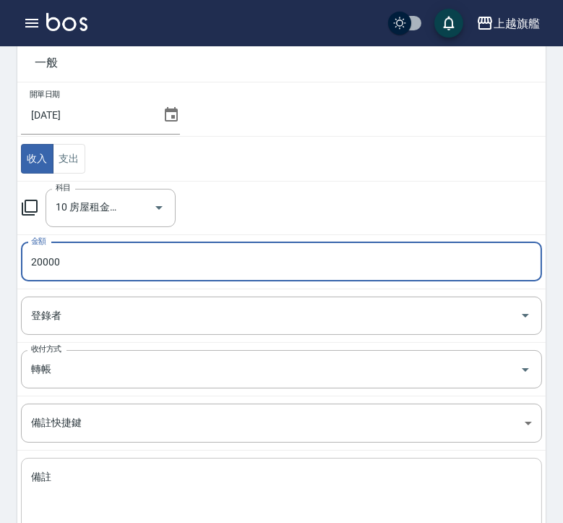
scroll to position [165, 0]
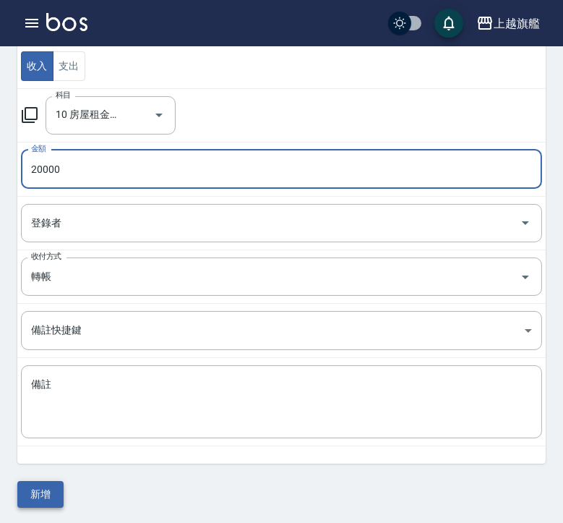
type input "20000"
drag, startPoint x: 51, startPoint y: 490, endPoint x: 55, endPoint y: 481, distance: 10.3
click at [49, 491] on button "新增" at bounding box center [40, 494] width 46 height 27
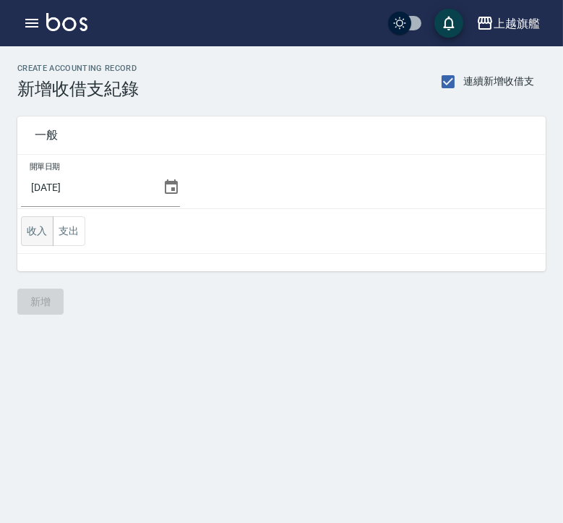
click at [37, 238] on button "收入" at bounding box center [37, 231] width 33 height 30
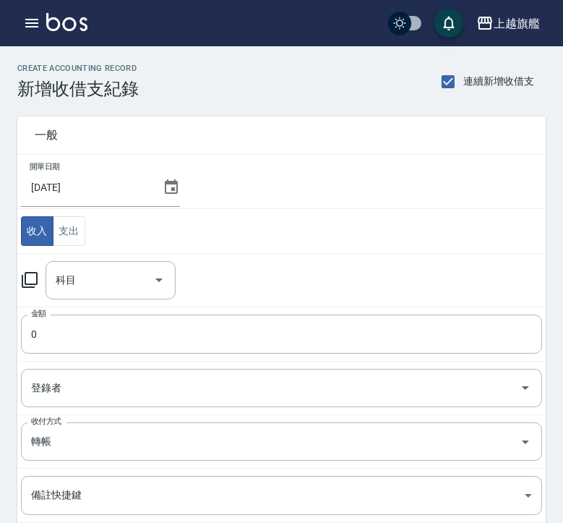
click at [85, 301] on td "科目 科目" at bounding box center [281, 279] width 528 height 53
click at [86, 279] on input "科目" at bounding box center [99, 279] width 95 height 25
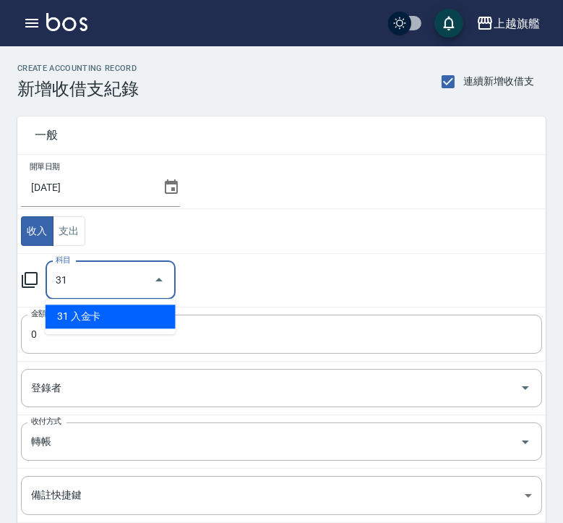
click at [94, 314] on li "31 入金卡" at bounding box center [111, 316] width 130 height 24
type input "31 入金卡"
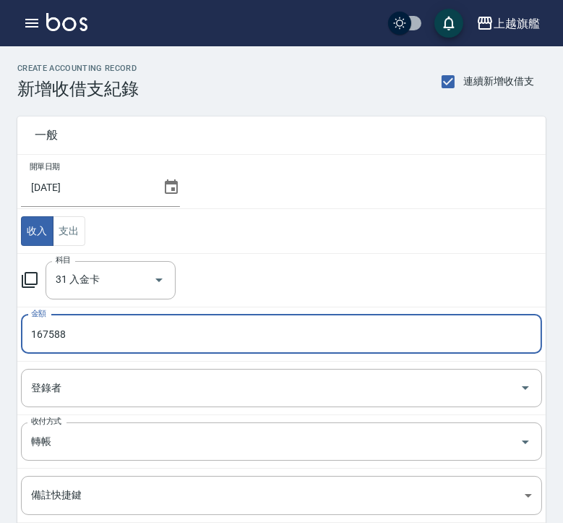
type input "167588"
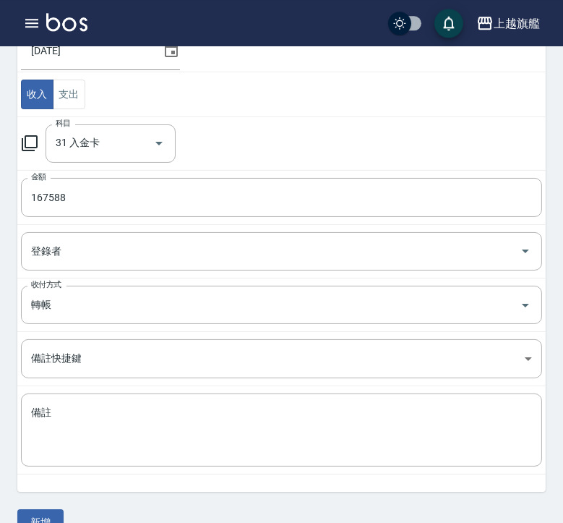
scroll to position [165, 0]
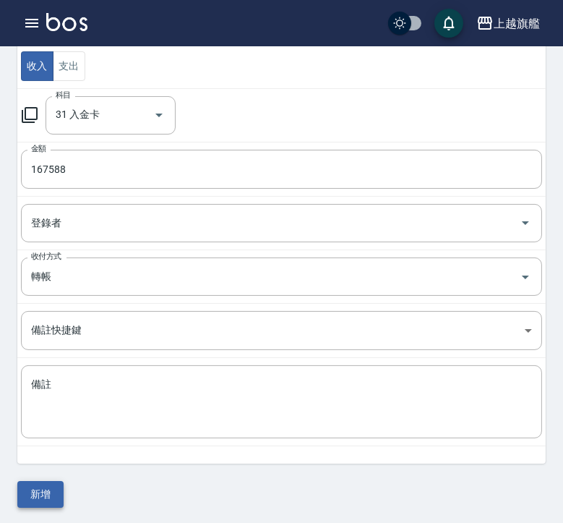
click at [33, 497] on button "新增" at bounding box center [40, 494] width 46 height 27
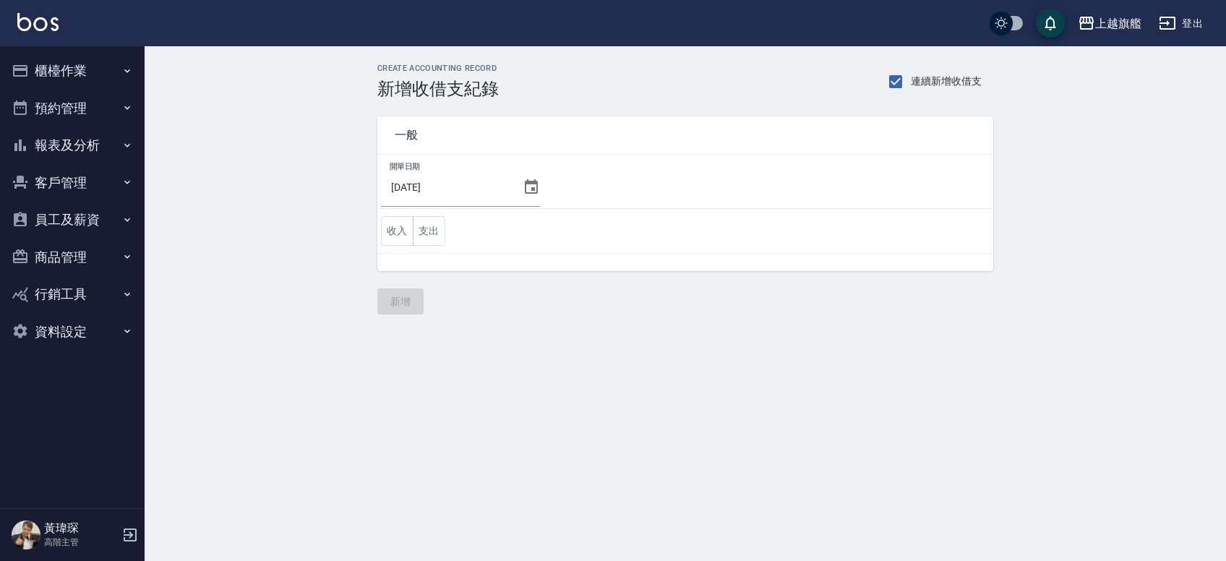
click at [108, 138] on button "報表及分析" at bounding box center [72, 145] width 133 height 38
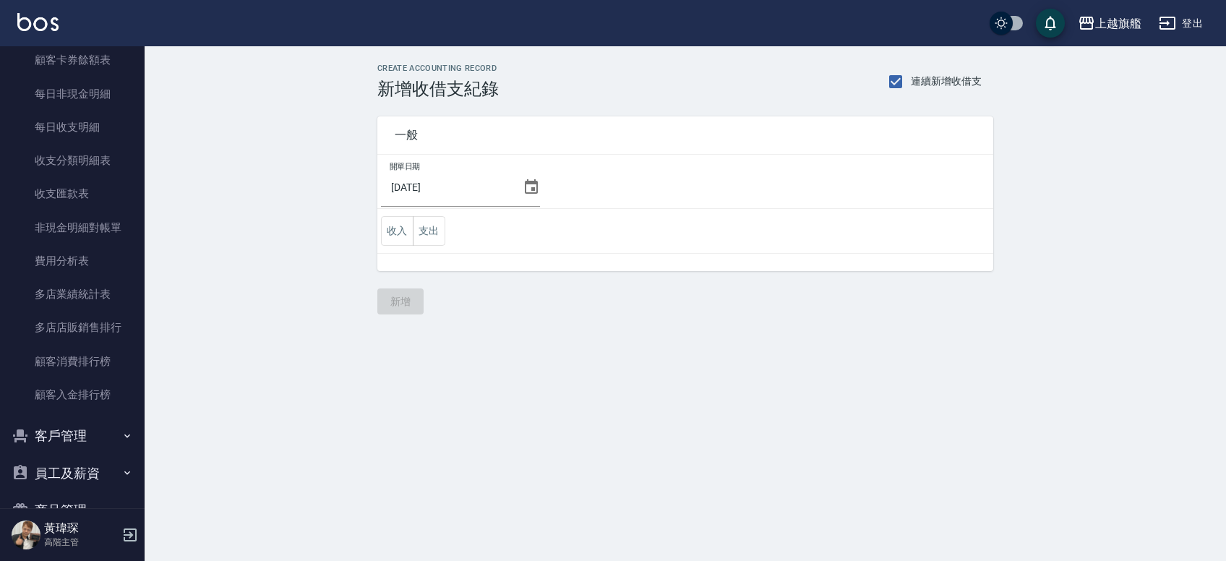
scroll to position [1264, 0]
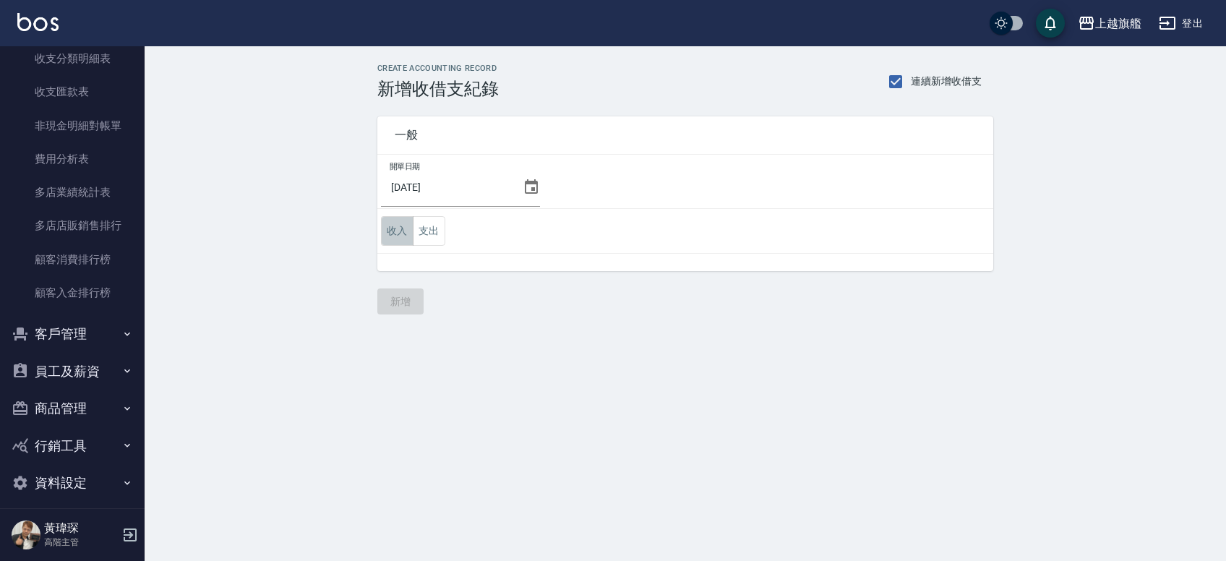
click at [405, 233] on button "收入" at bounding box center [397, 231] width 33 height 30
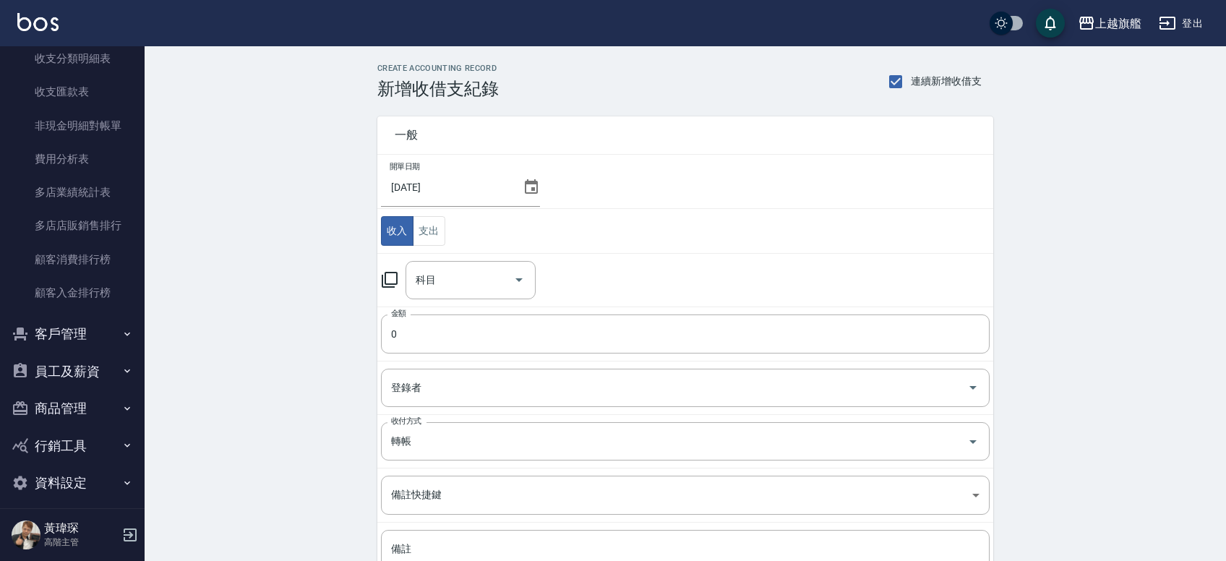
click at [464, 304] on td "科目 科目" at bounding box center [685, 279] width 616 height 53
click at [463, 285] on input "科目" at bounding box center [459, 279] width 95 height 25
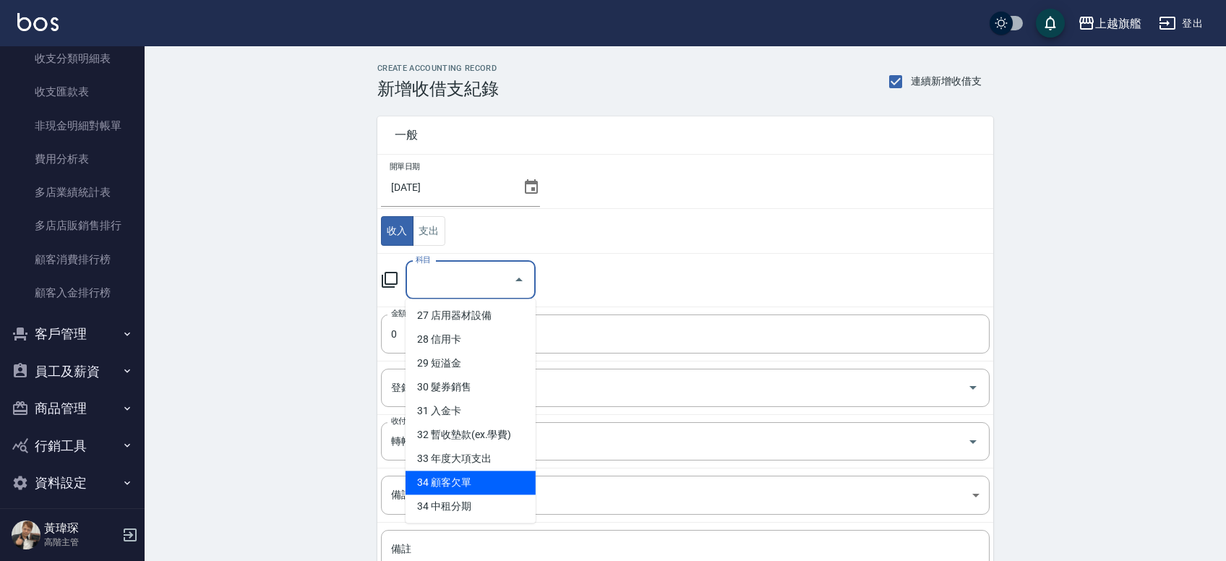
scroll to position [676, 0]
click at [490, 499] on li "34 中租分期" at bounding box center [470, 506] width 130 height 24
type input "34 中租分期"
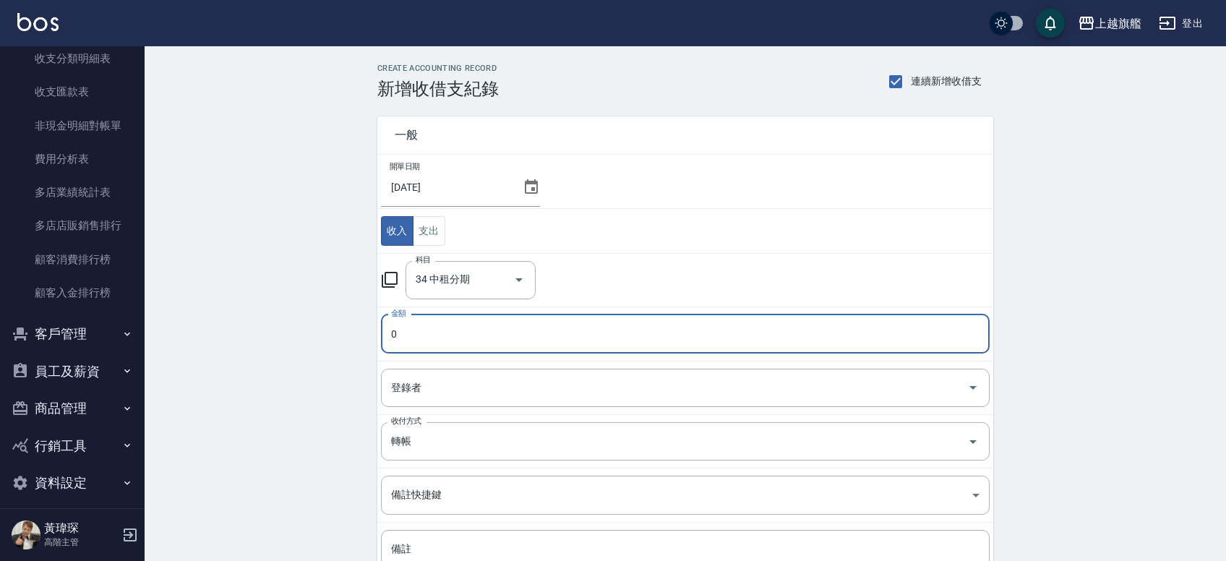
paste input "59275"
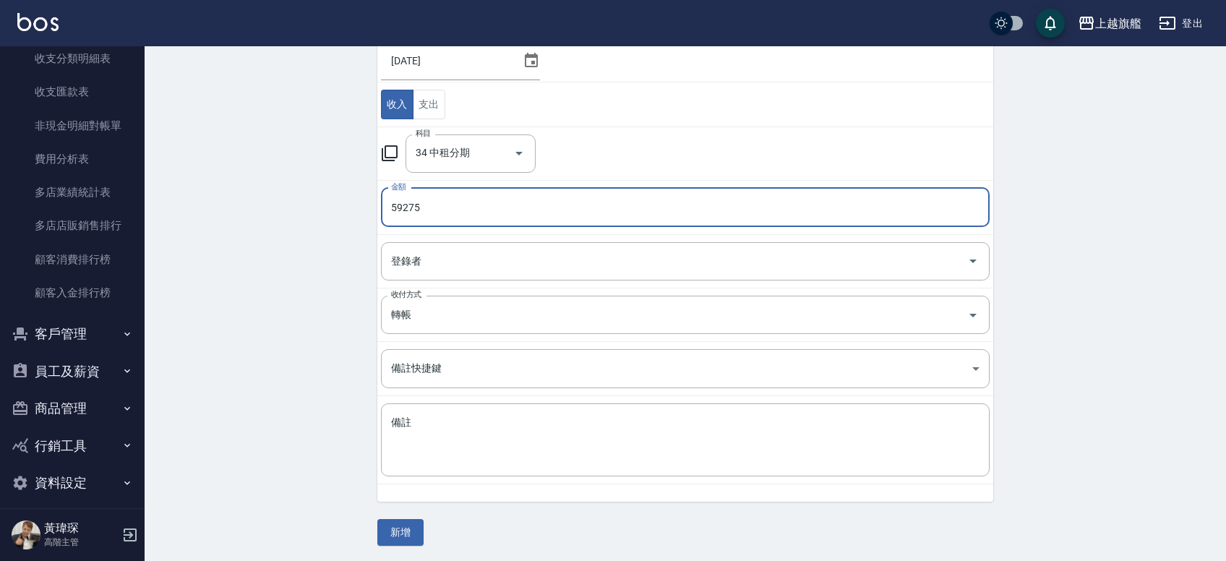
type input "59275"
click at [407, 522] on div "CREATE ACCOUNTING RECORD 新增收借支紀錄 連續新增收借支 一般 開單日期 [DATE] 收入 支出 科目 34 中租分期 科目 金額 …" at bounding box center [685, 241] width 1081 height 643
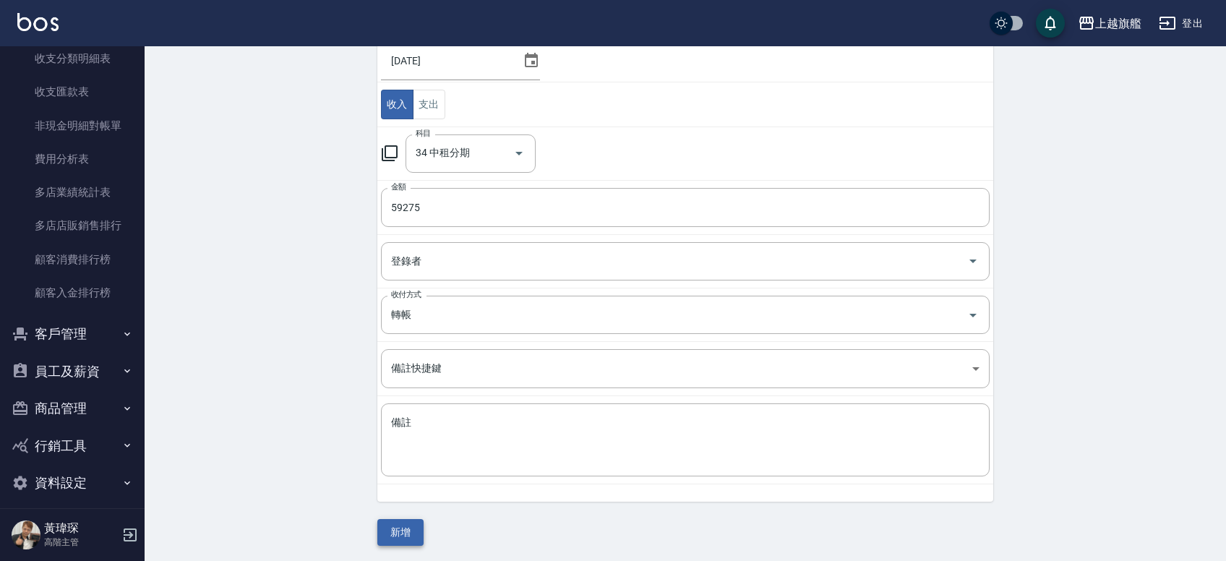
click at [412, 522] on button "新增" at bounding box center [400, 532] width 46 height 27
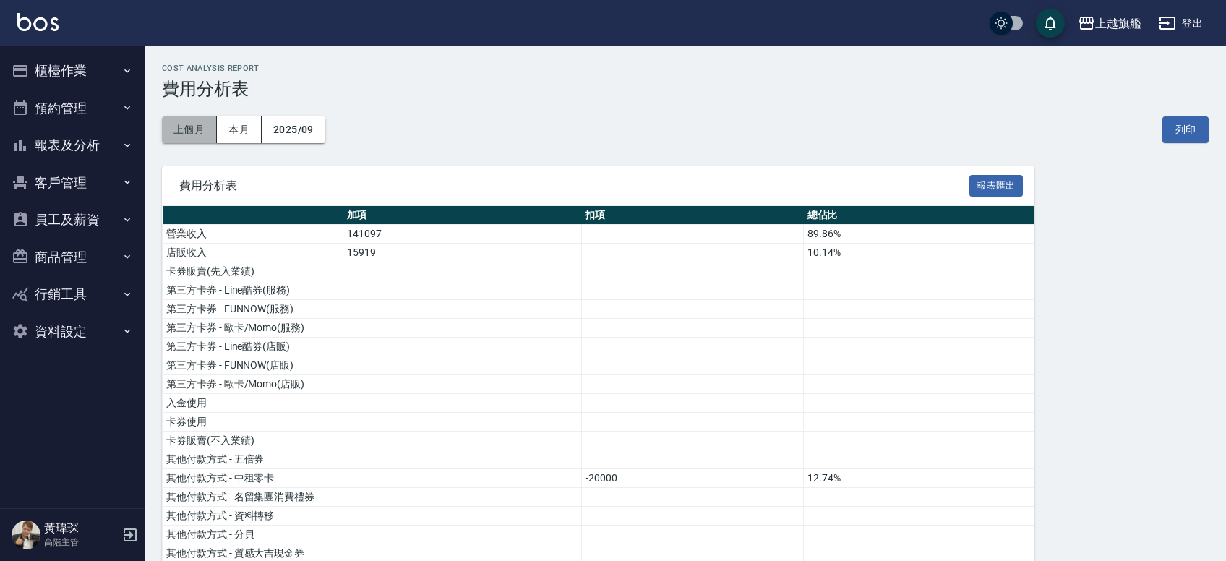
click at [212, 141] on button "上個月" at bounding box center [189, 129] width 55 height 27
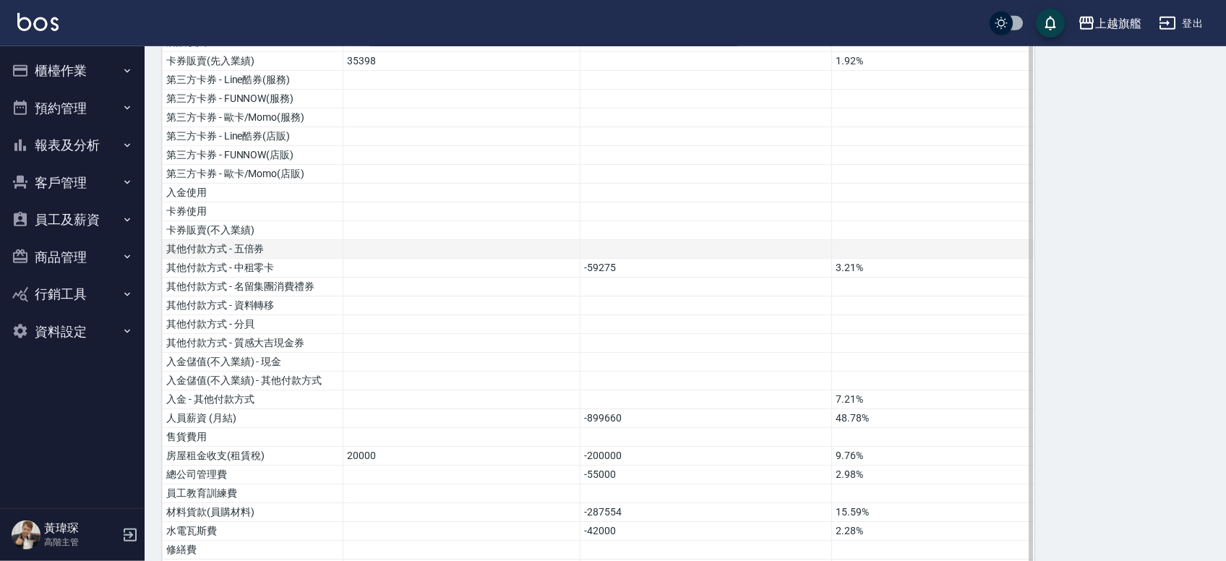
scroll to position [241, 0]
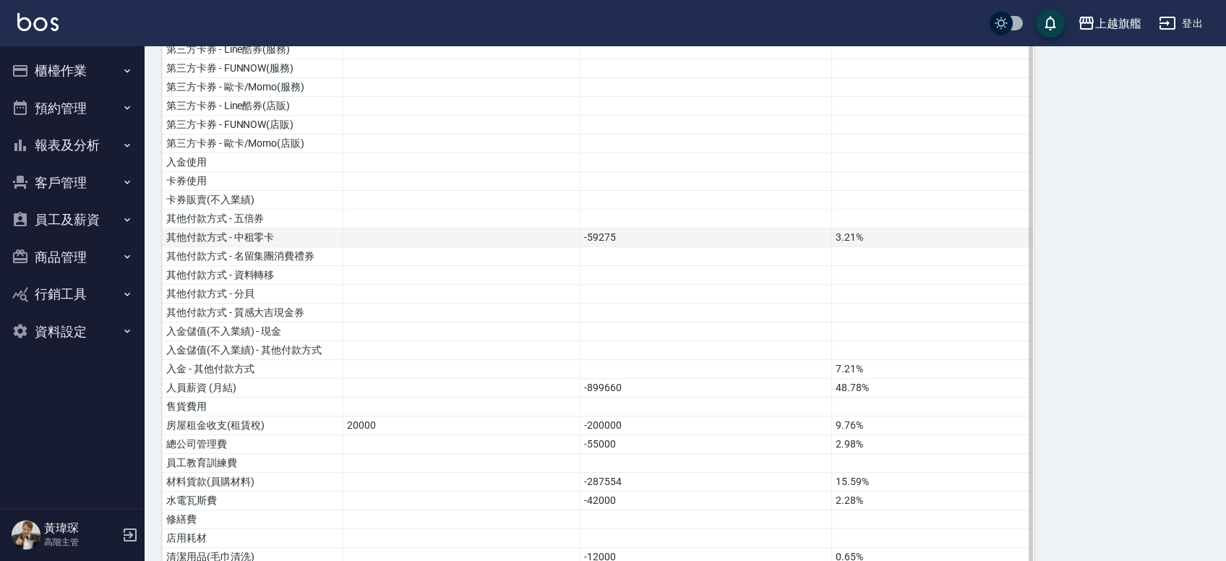
click at [621, 234] on td "-59275" at bounding box center [706, 237] width 252 height 19
copy td "59275"
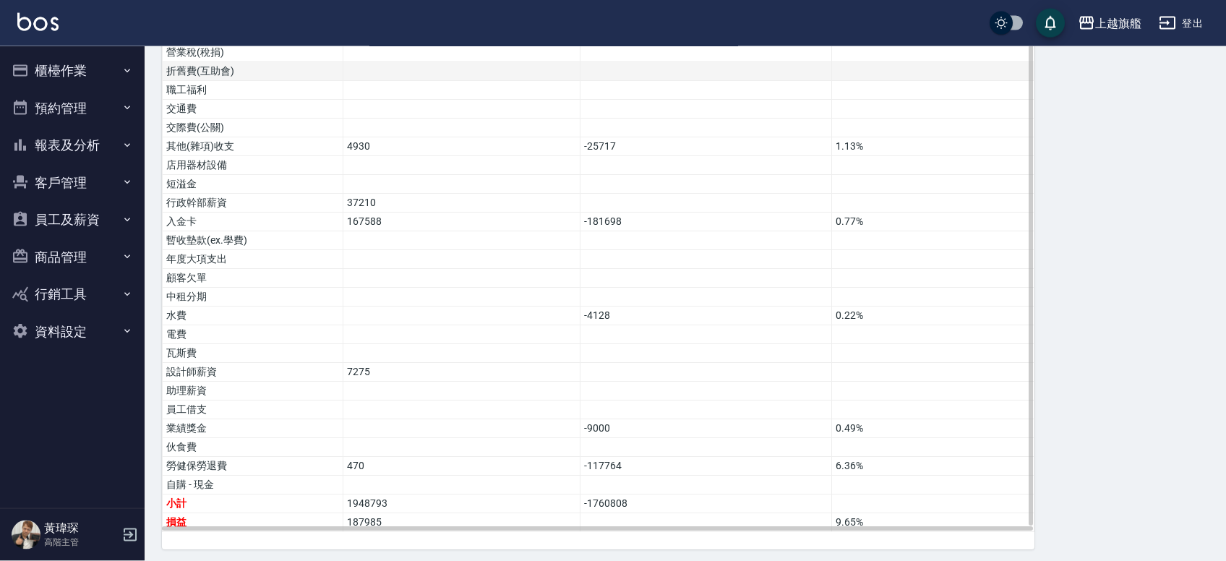
scroll to position [820, 0]
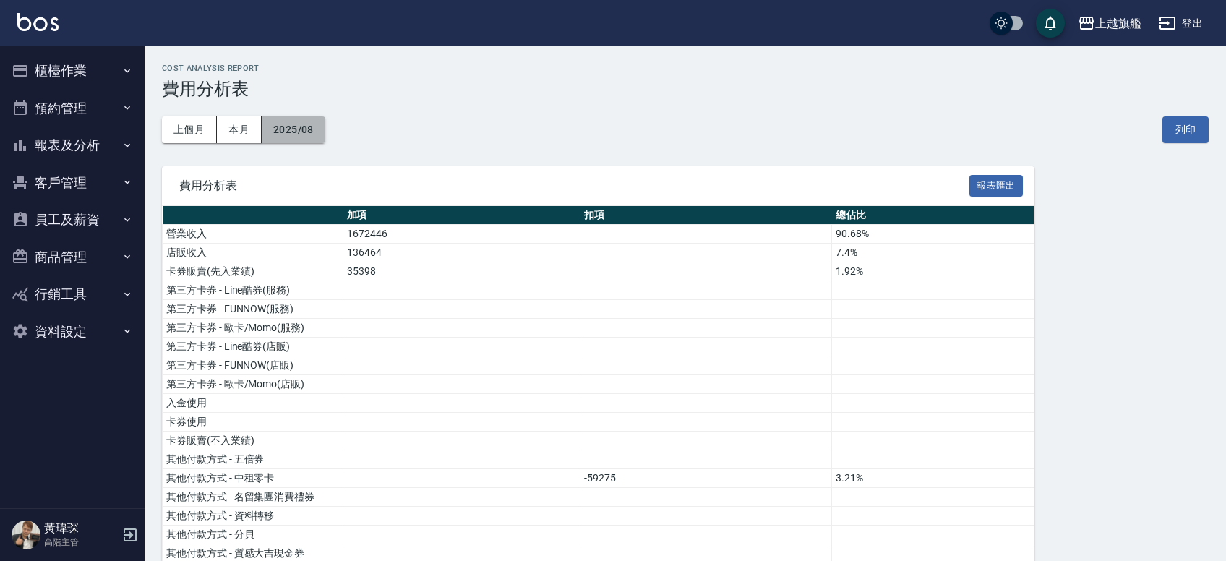
click at [319, 131] on button "2025/08" at bounding box center [294, 129] width 64 height 27
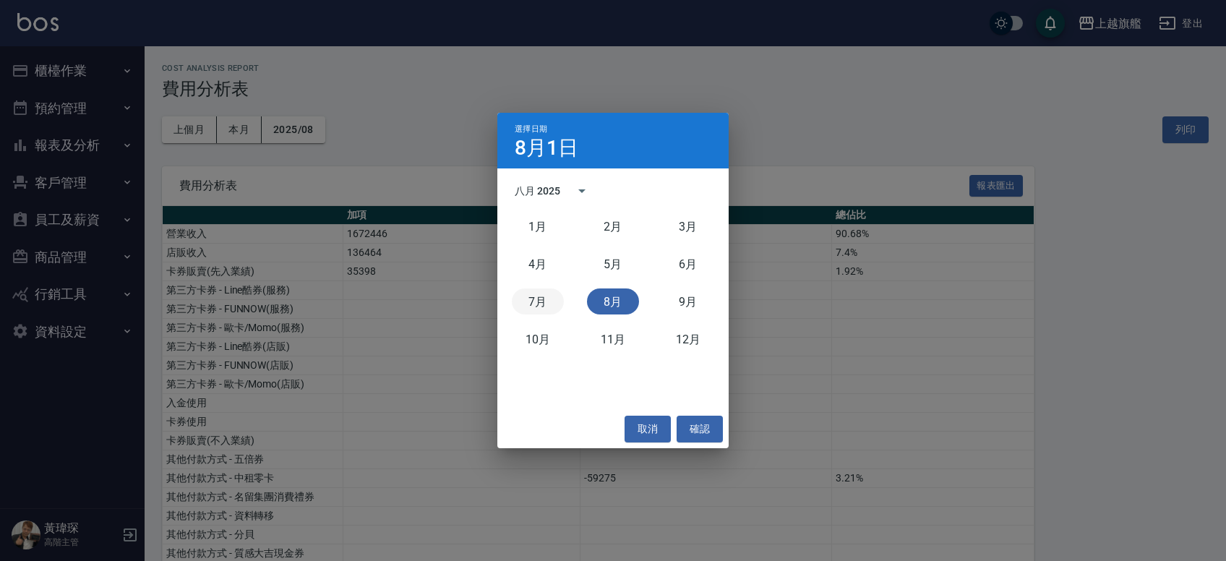
click at [530, 302] on button "7月" at bounding box center [538, 301] width 52 height 26
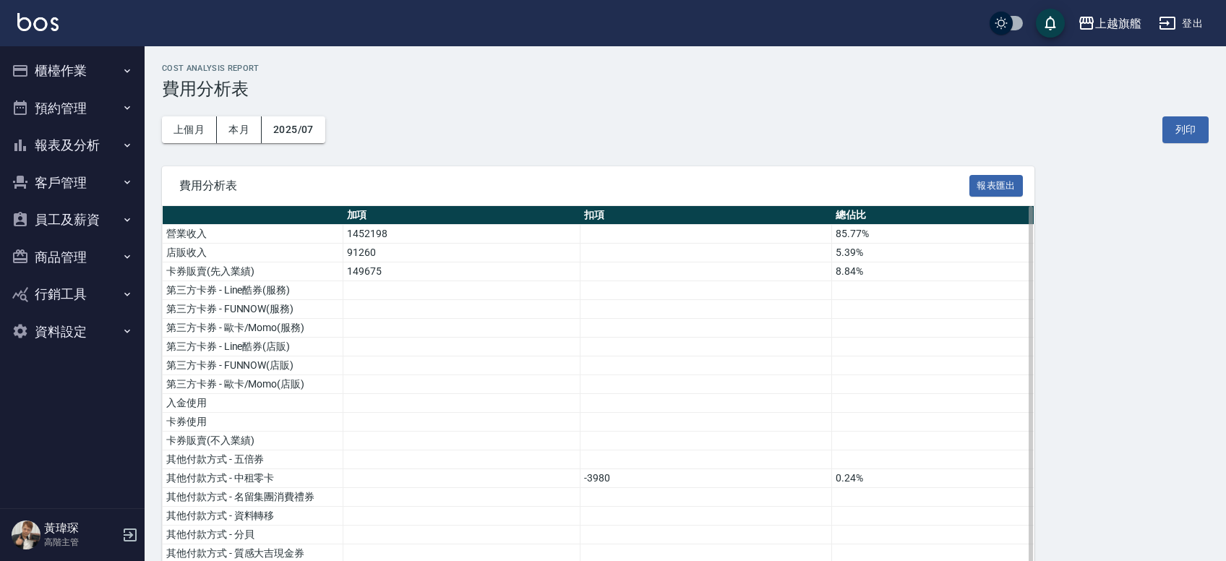
click at [374, 215] on th "加項" at bounding box center [461, 215] width 237 height 19
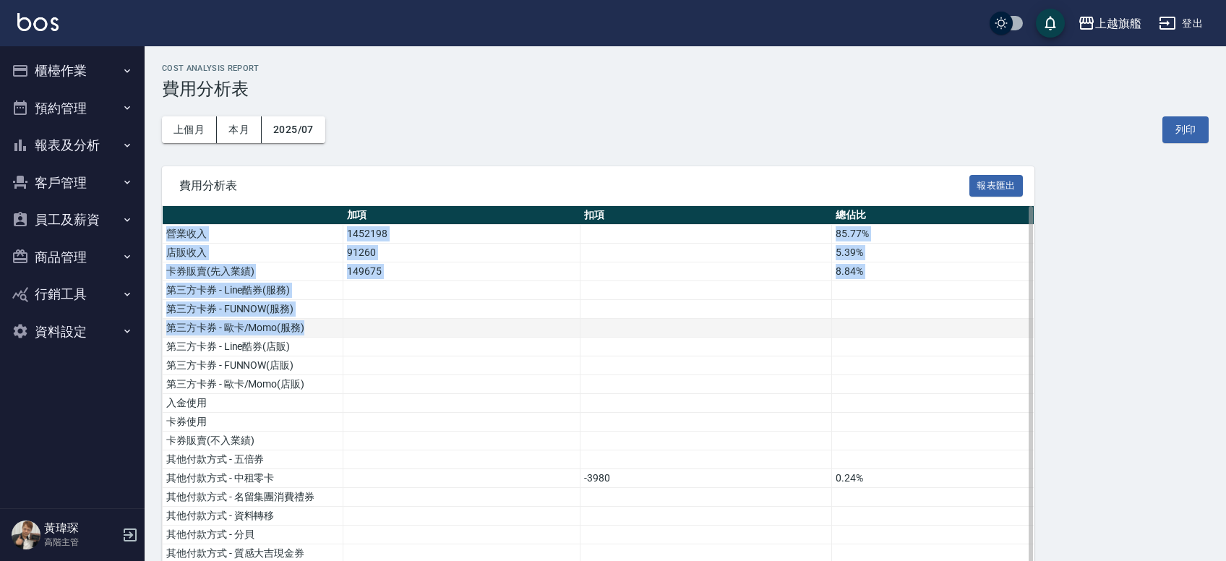
drag, startPoint x: 168, startPoint y: 231, endPoint x: 880, endPoint y: 325, distance: 718.8
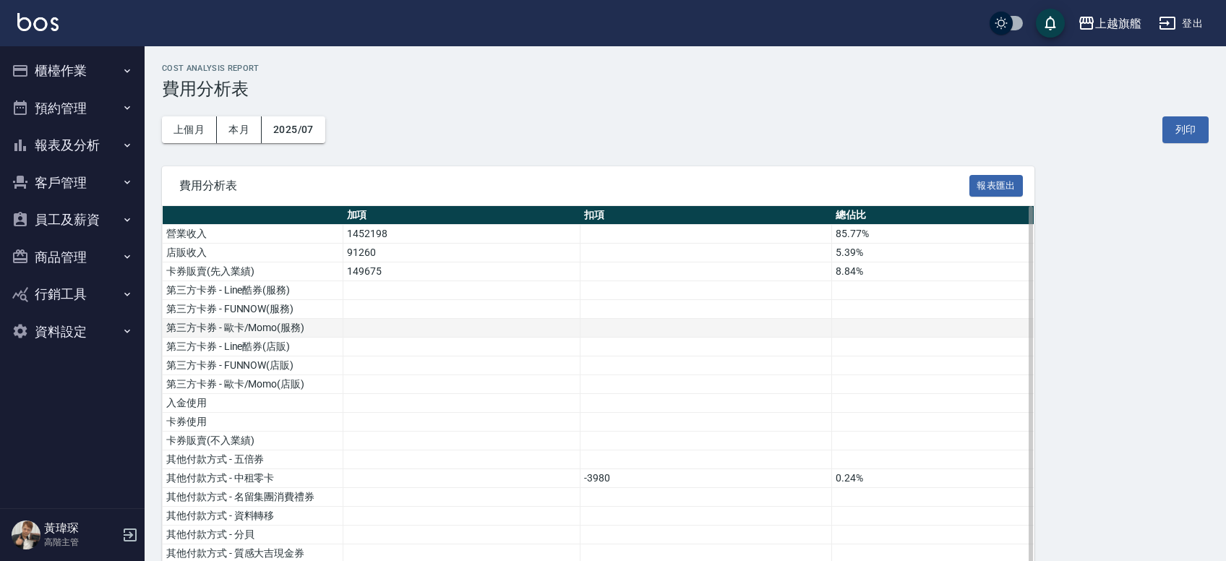
click at [880, 326] on td at bounding box center [933, 328] width 202 height 19
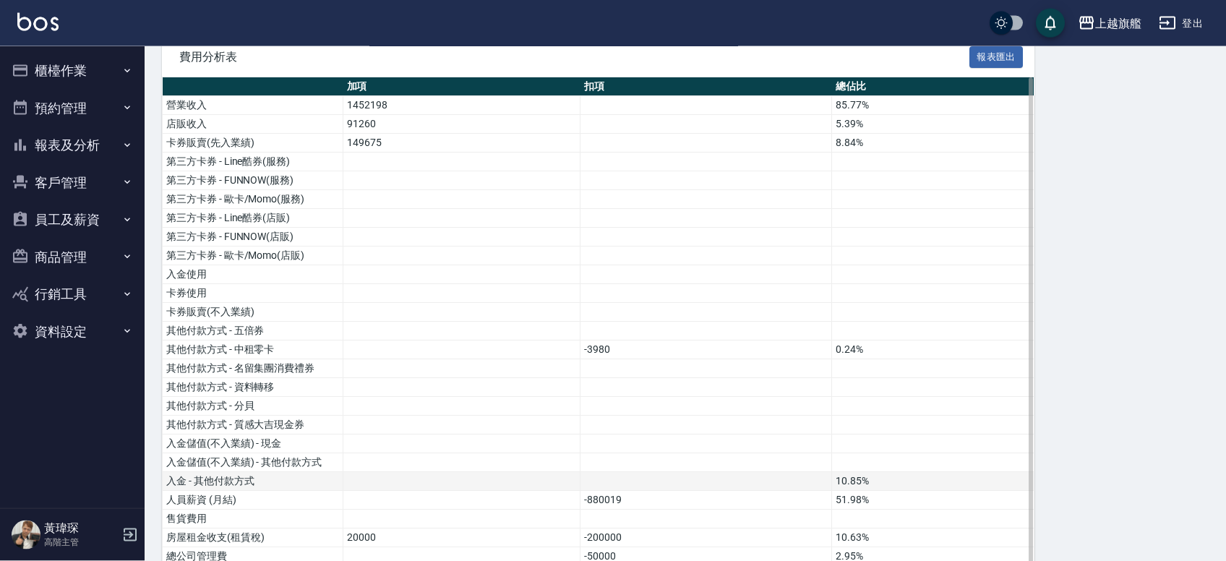
scroll to position [160, 0]
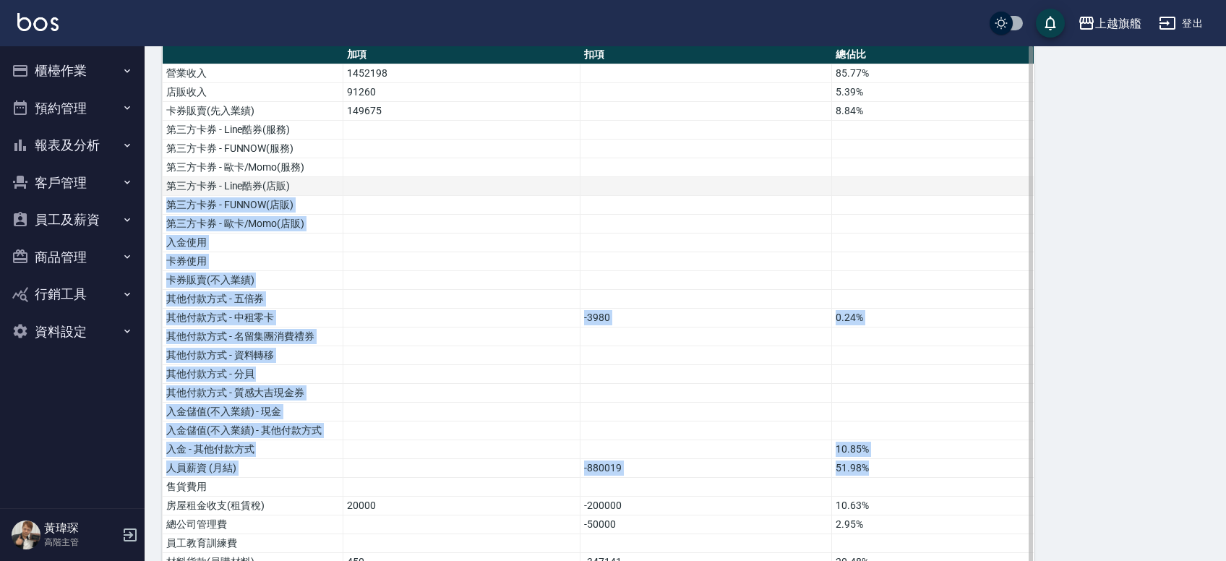
drag, startPoint x: 937, startPoint y: 473, endPoint x: 877, endPoint y: 192, distance: 287.6
click at [871, 348] on td at bounding box center [933, 355] width 202 height 19
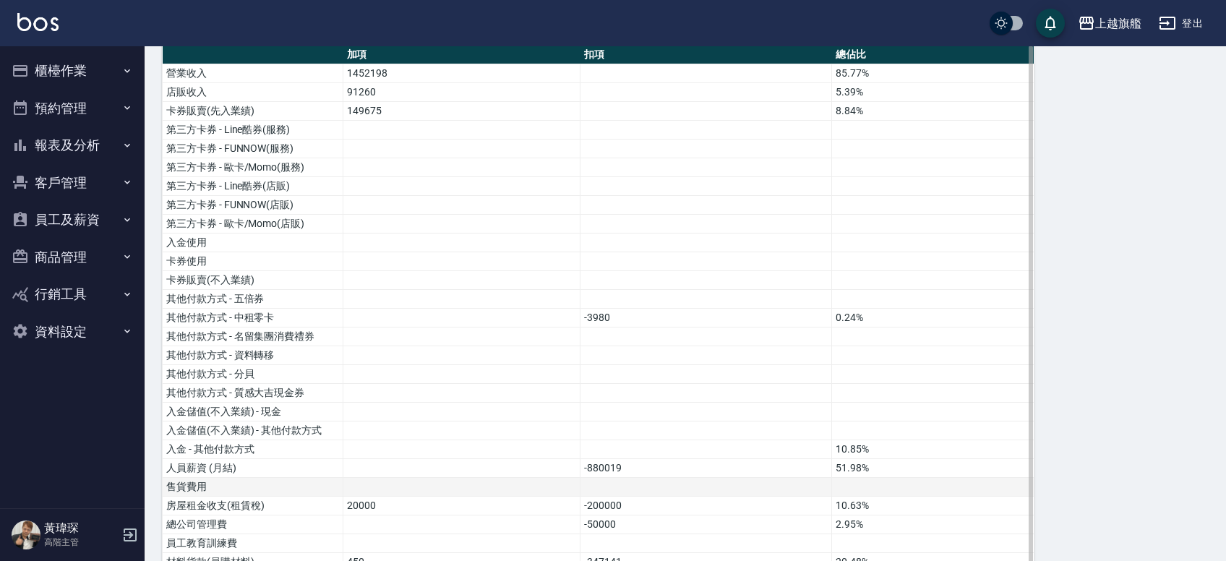
click at [927, 482] on td at bounding box center [933, 487] width 202 height 19
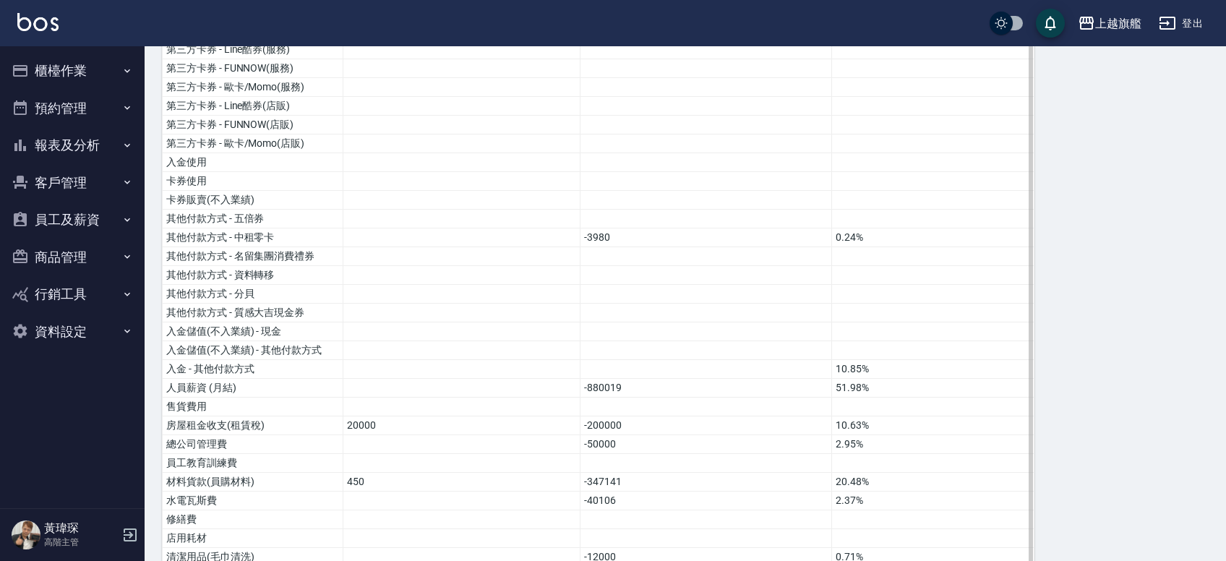
scroll to position [0, 0]
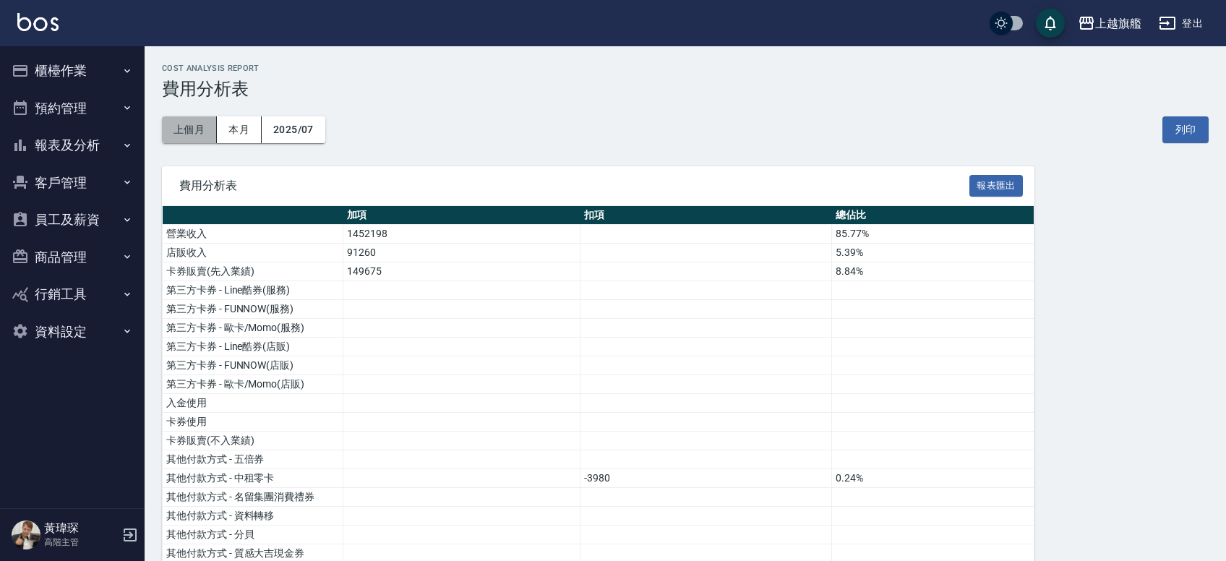
click at [202, 126] on button "上個月" at bounding box center [189, 129] width 55 height 27
click at [1125, 12] on button "上越旗艦" at bounding box center [1109, 24] width 75 height 30
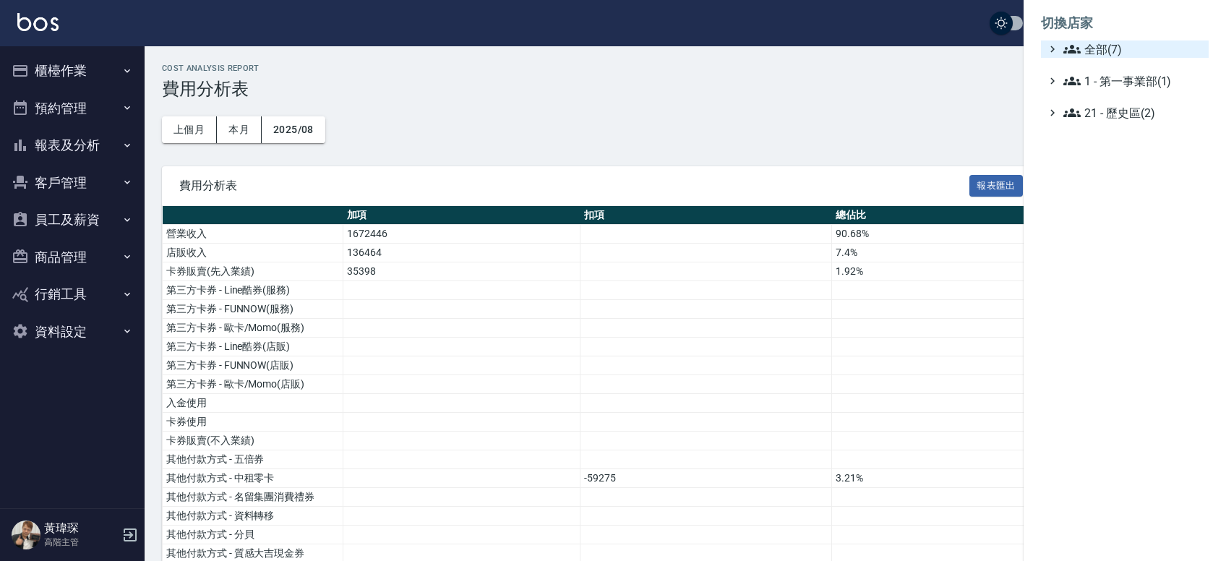
click at [1107, 48] on span "全部(7)" at bounding box center [1132, 48] width 139 height 17
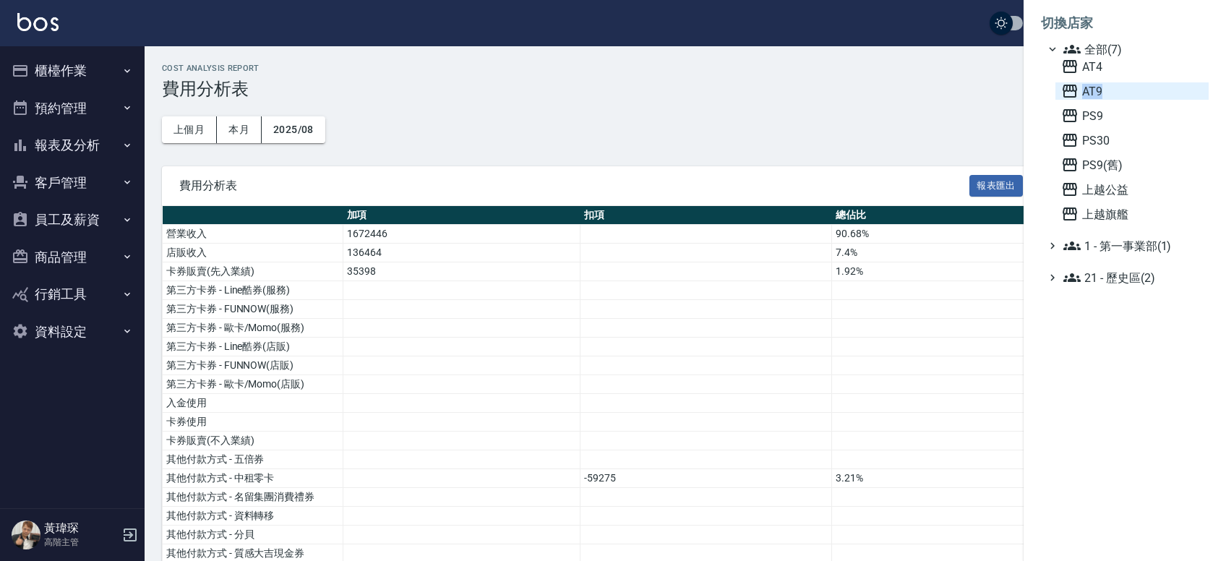
click at [1099, 93] on span "AT9" at bounding box center [1132, 90] width 142 height 17
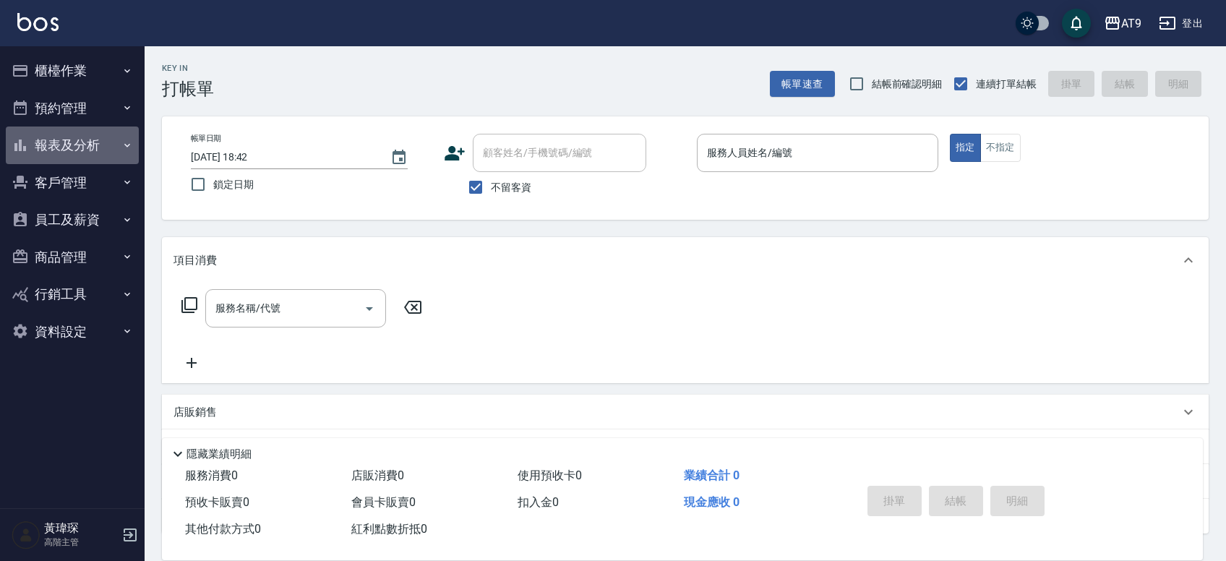
click at [69, 143] on button "報表及分析" at bounding box center [72, 145] width 133 height 38
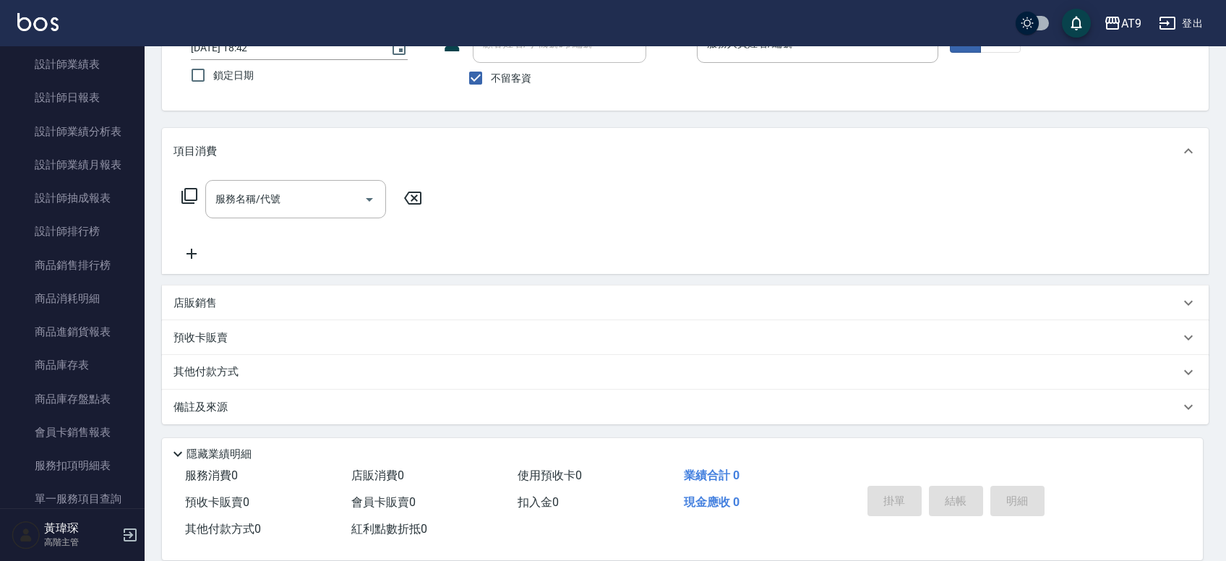
scroll to position [1095, 0]
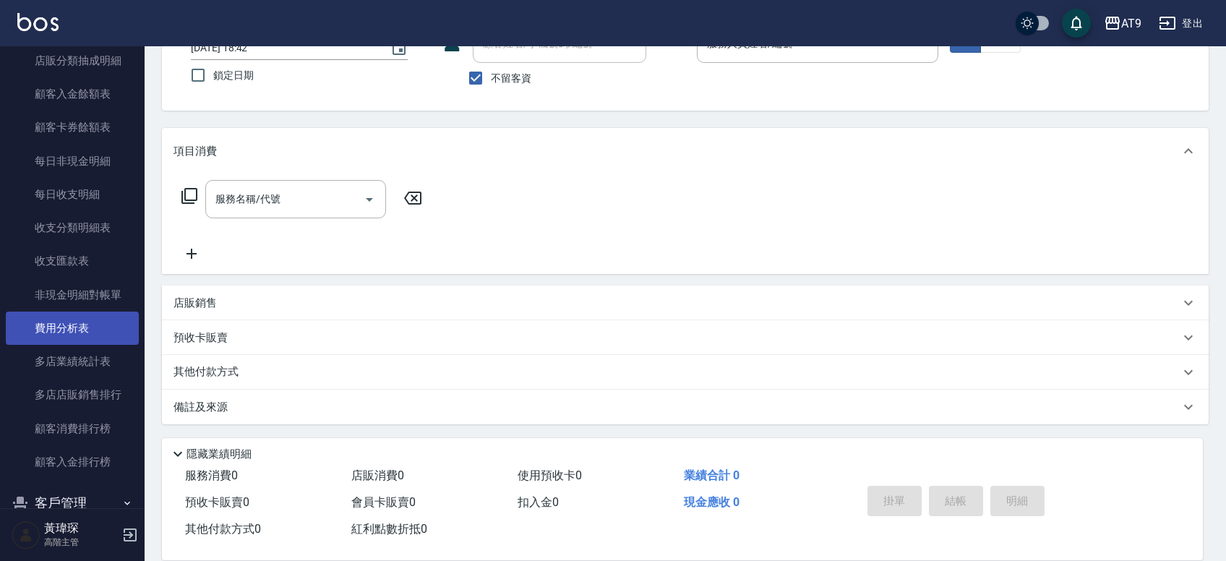
click at [104, 333] on link "費用分析表" at bounding box center [72, 328] width 133 height 33
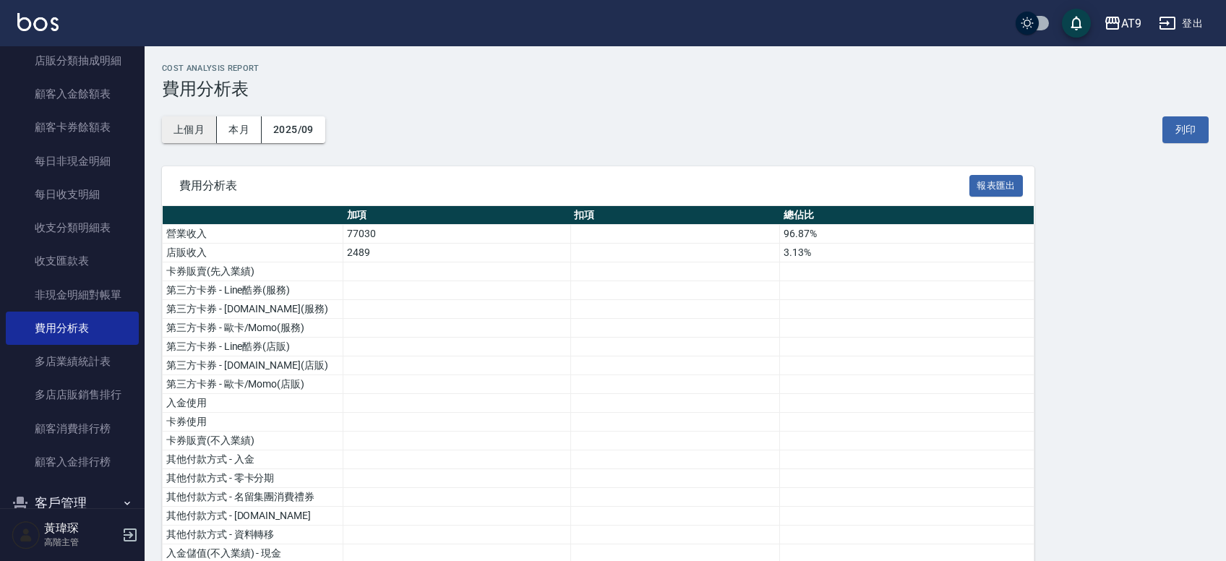
click at [181, 132] on button "上個月" at bounding box center [189, 129] width 55 height 27
click at [1125, 17] on div "AT9" at bounding box center [1131, 23] width 20 height 18
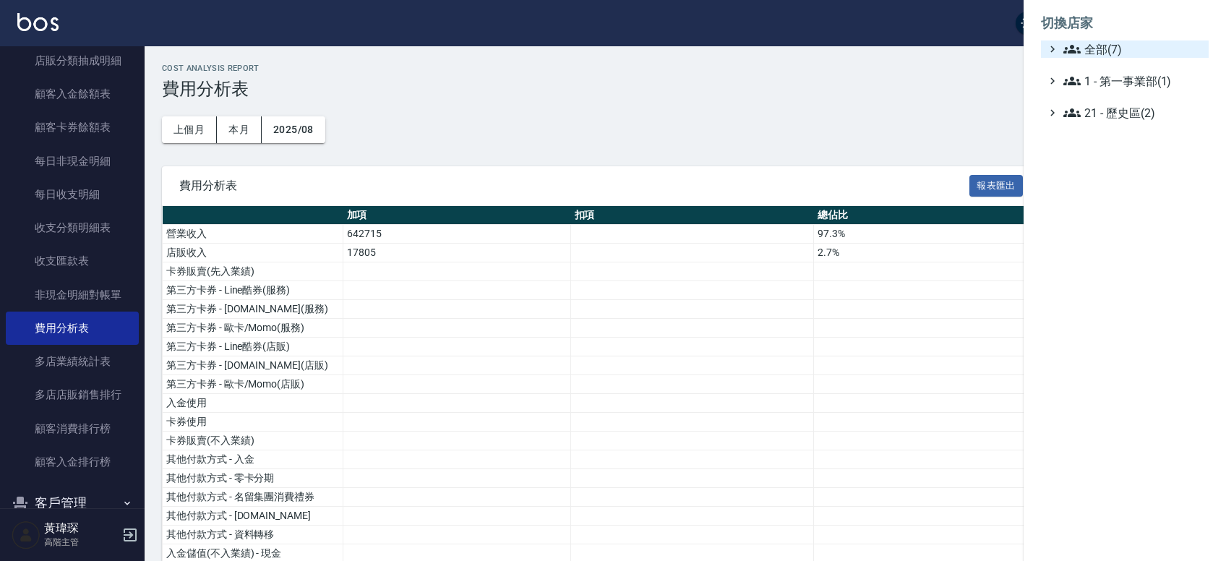
click at [1125, 56] on span "全部(7)" at bounding box center [1132, 48] width 139 height 17
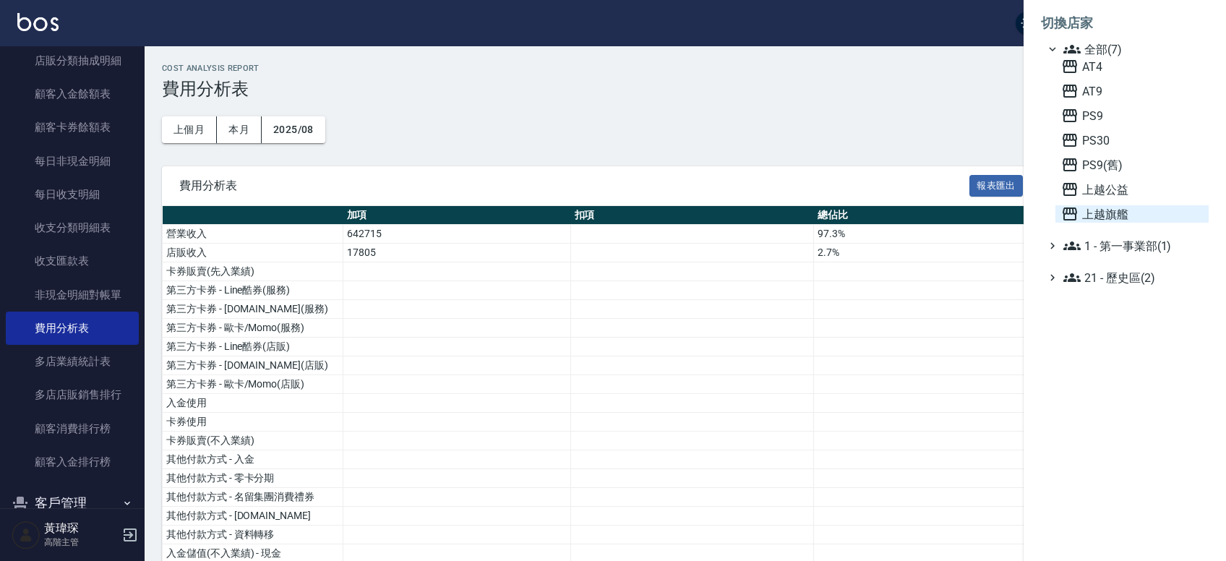
click at [1120, 212] on span "上越旗艦" at bounding box center [1132, 213] width 142 height 17
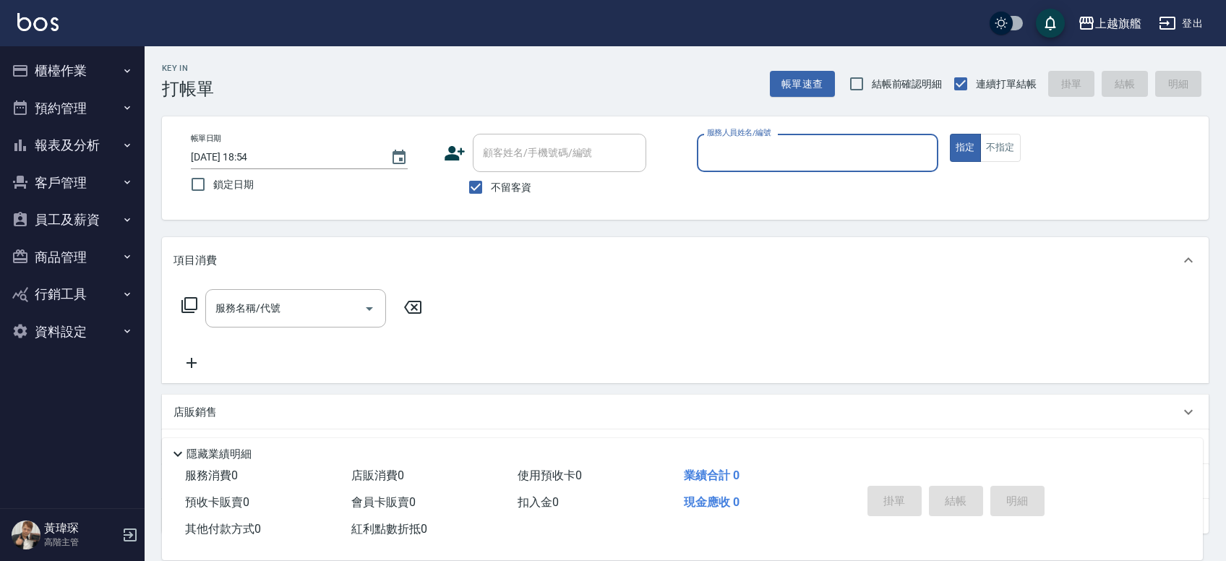
click at [63, 223] on button "員工及薪資" at bounding box center [72, 220] width 133 height 38
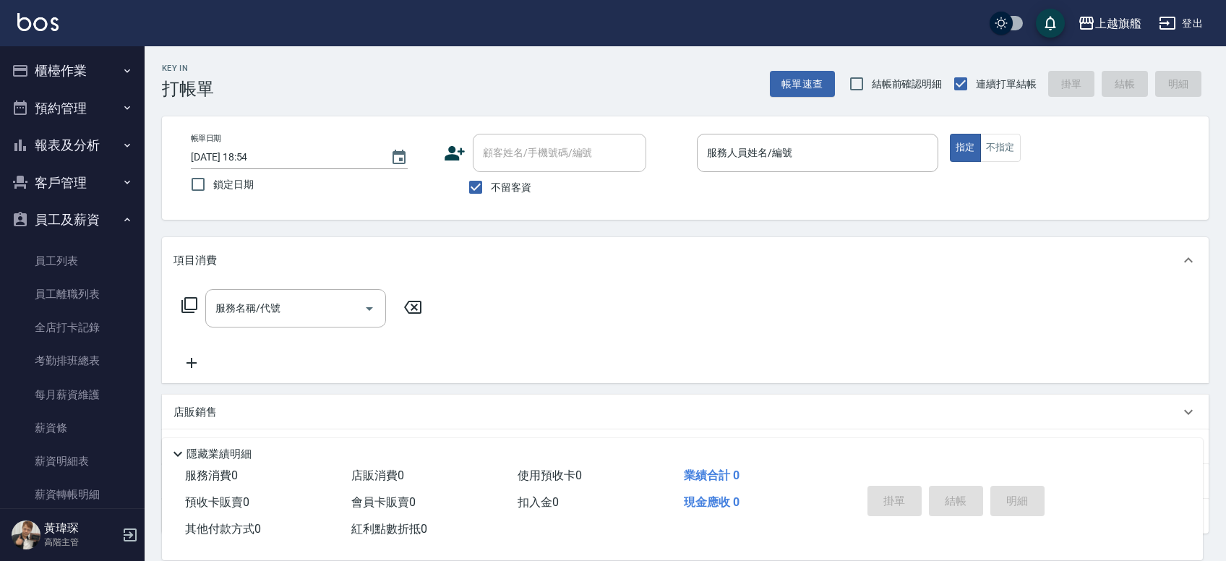
click at [92, 82] on button "櫃檯作業" at bounding box center [72, 71] width 133 height 38
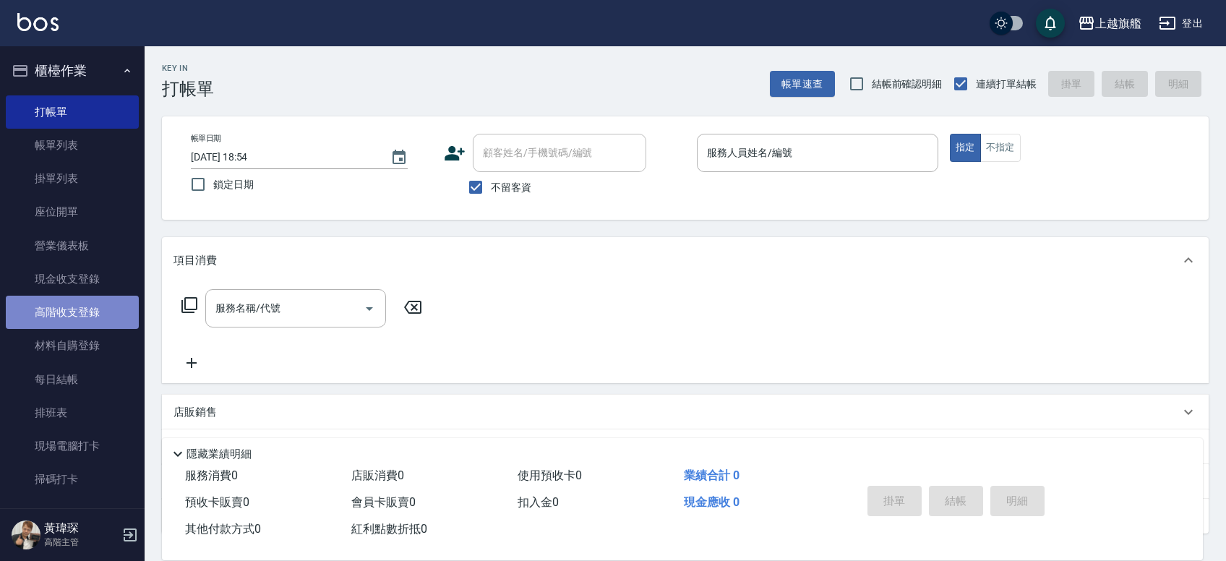
click at [84, 312] on link "高階收支登錄" at bounding box center [72, 312] width 133 height 33
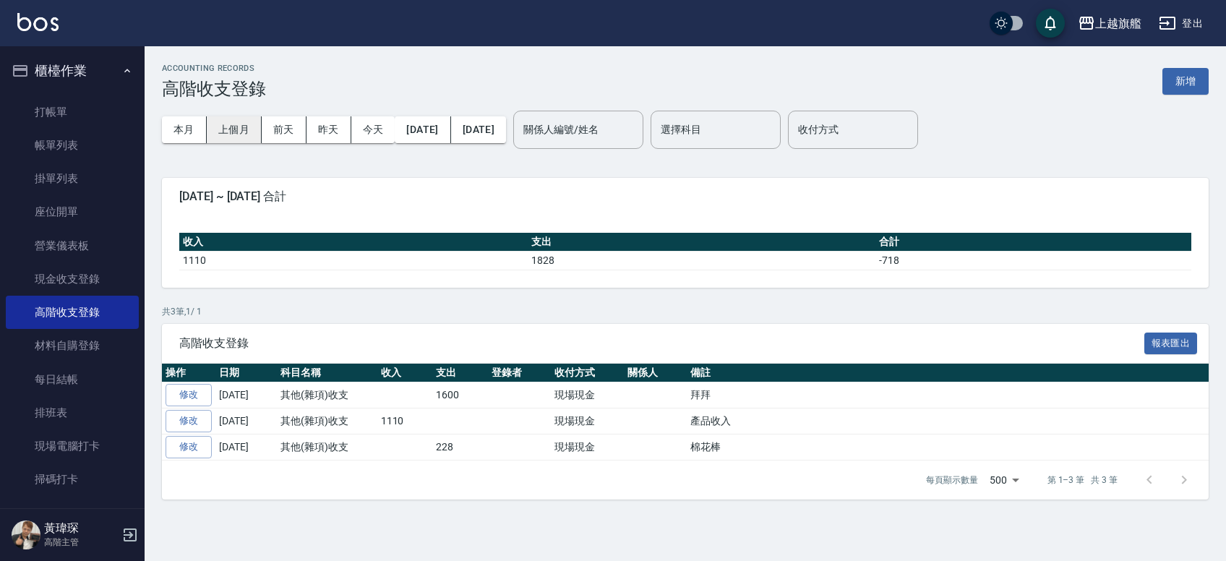
click at [230, 122] on button "上個月" at bounding box center [234, 129] width 55 height 27
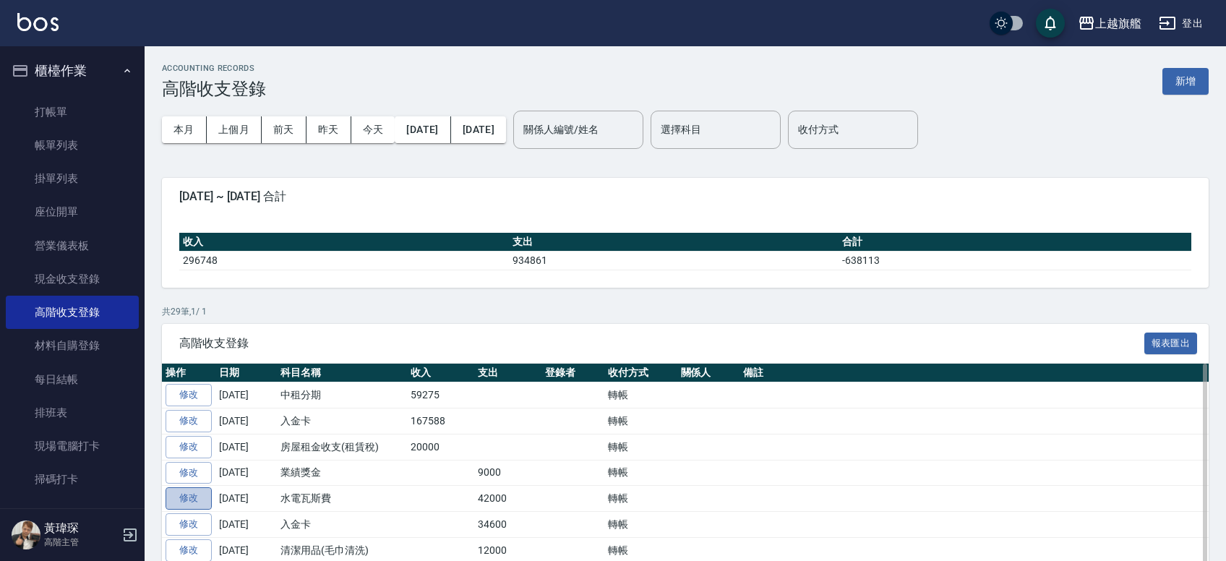
click at [186, 502] on link "修改" at bounding box center [189, 498] width 46 height 22
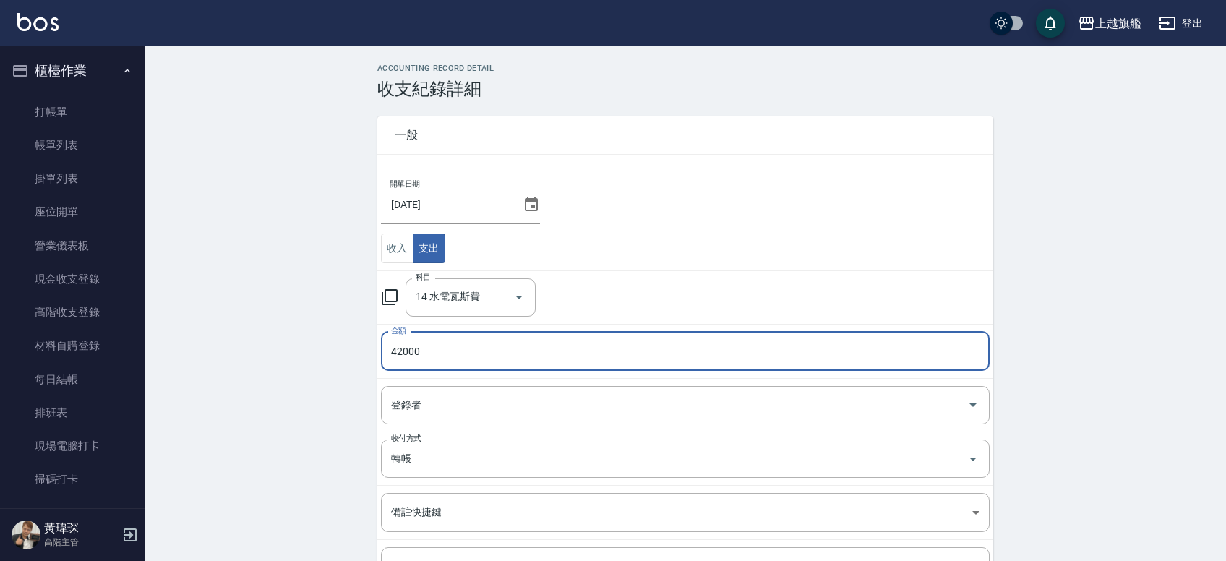
click at [441, 364] on input "42000" at bounding box center [685, 351] width 609 height 39
type input "45000"
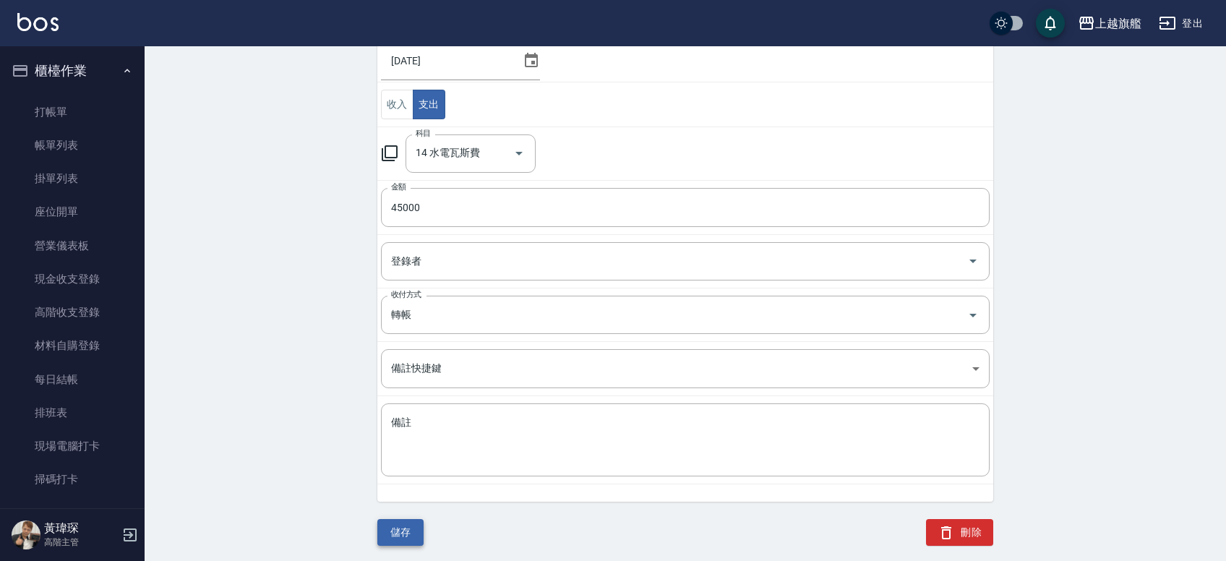
click at [400, 543] on button "儲存" at bounding box center [400, 532] width 46 height 27
